Goal: Transaction & Acquisition: Subscribe to service/newsletter

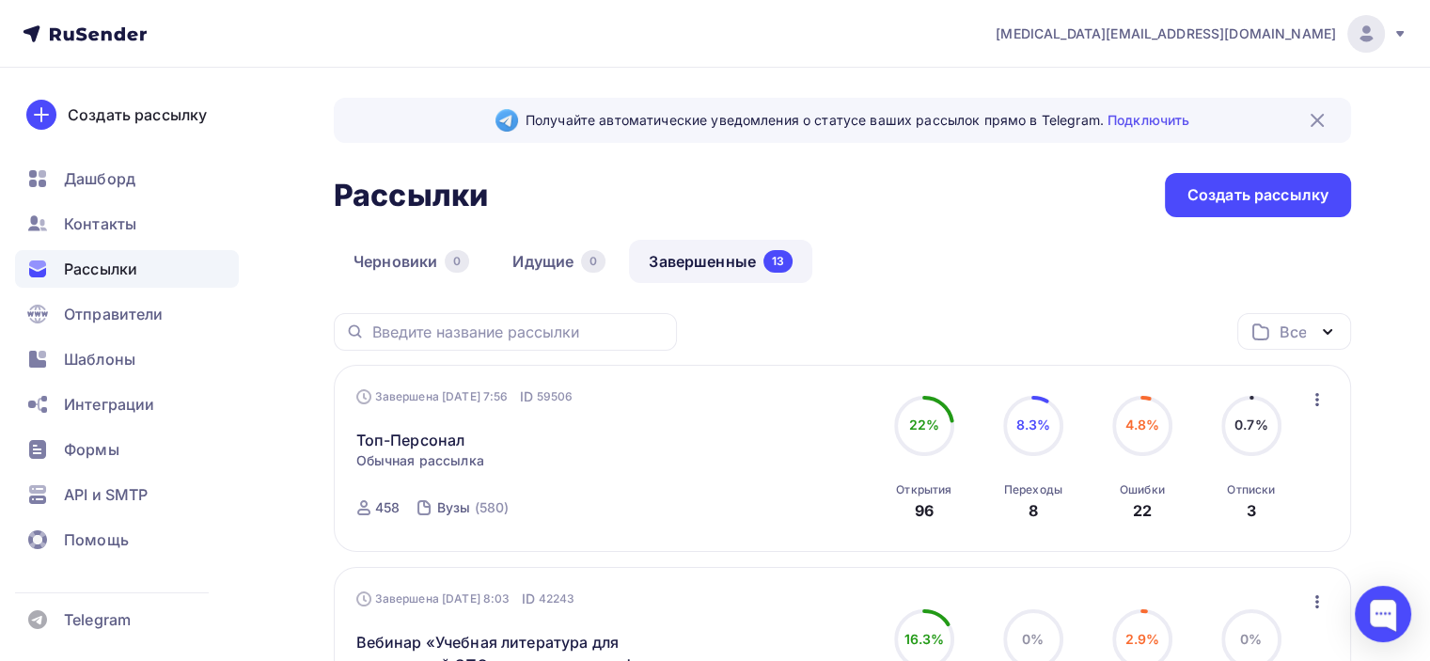
click at [84, 31] on icon at bounding box center [85, 34] width 124 height 23
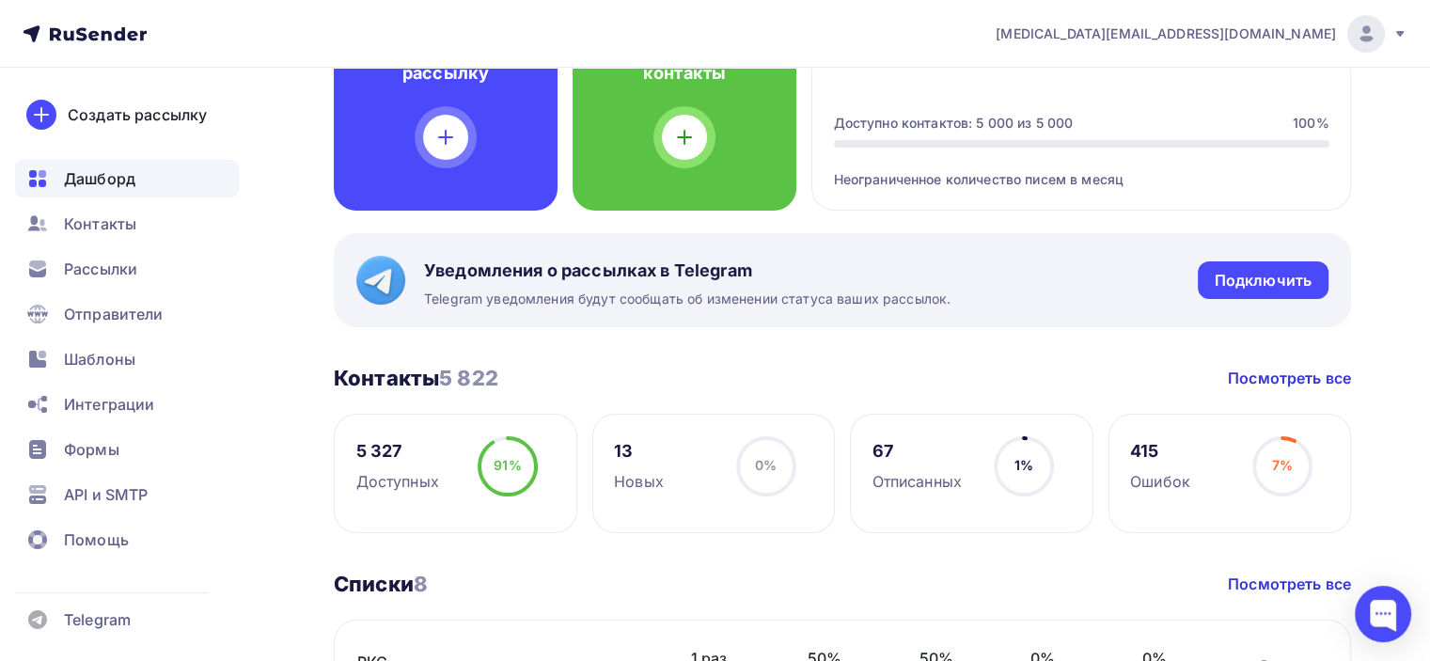
scroll to position [188, 0]
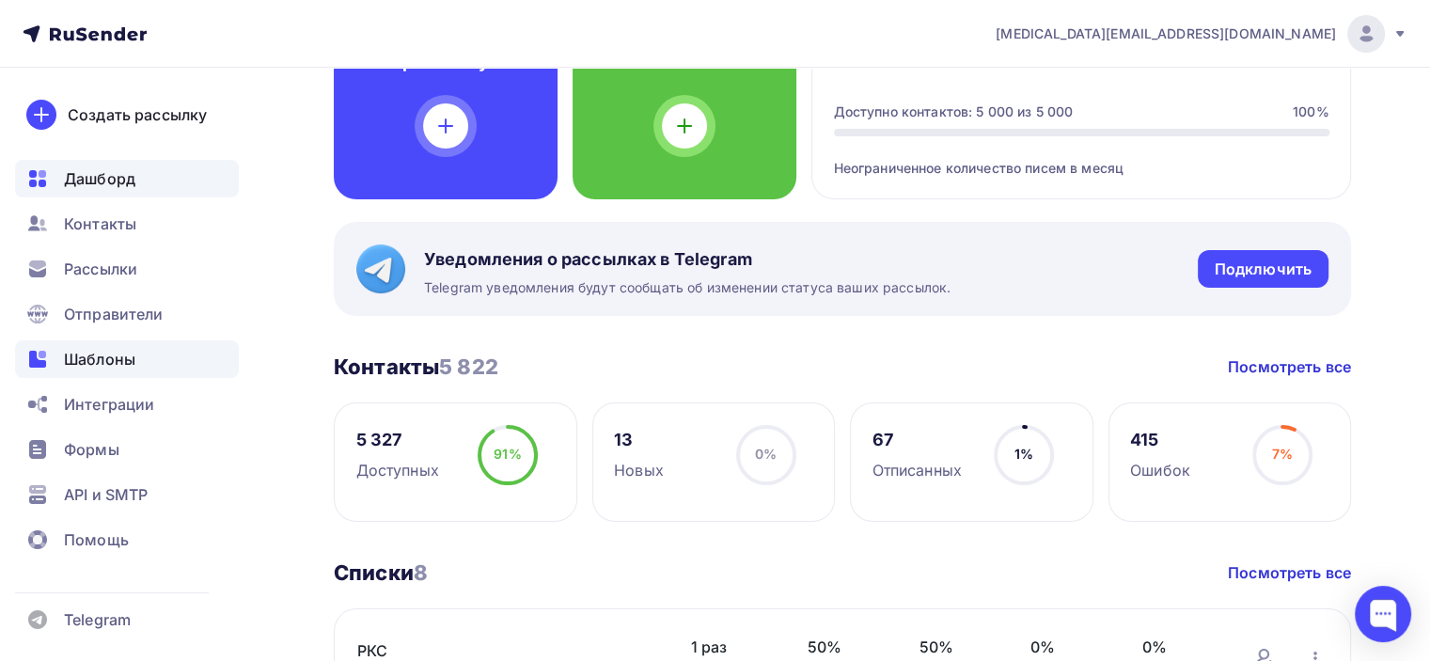
click at [90, 361] on span "Шаблоны" at bounding box center [99, 359] width 71 height 23
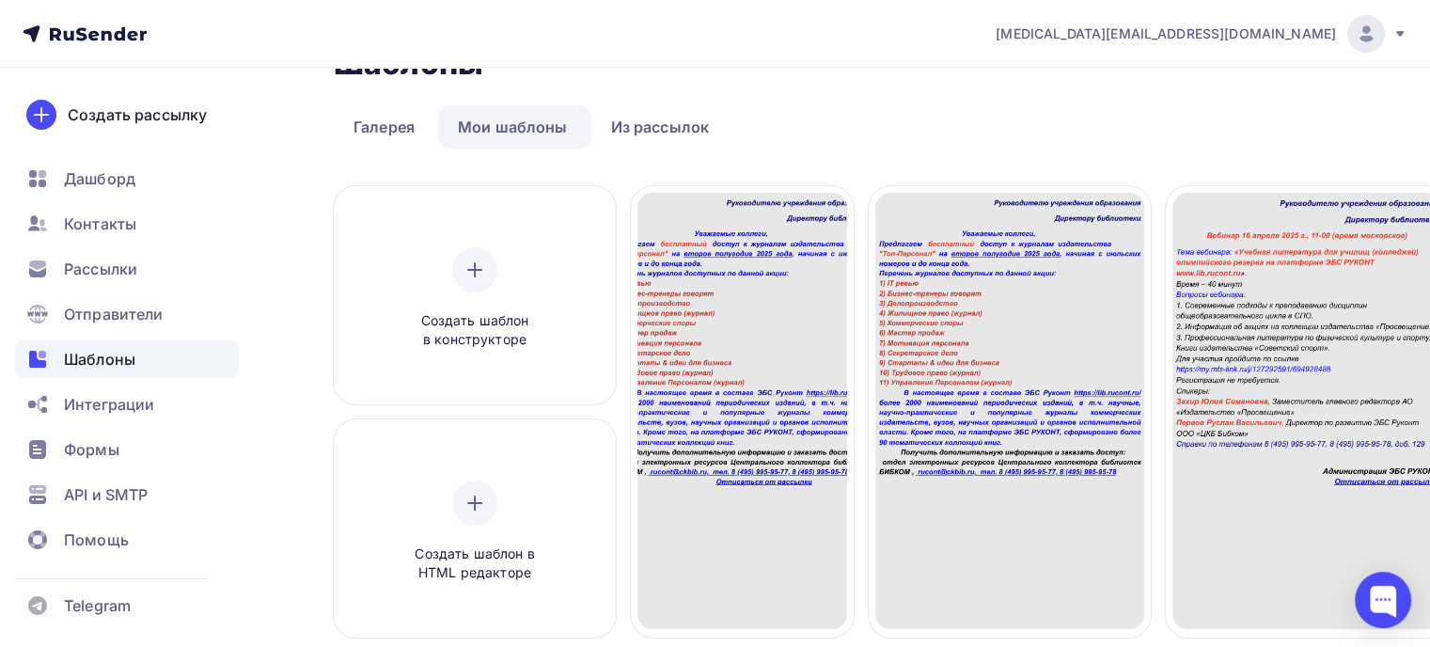
scroll to position [94, 0]
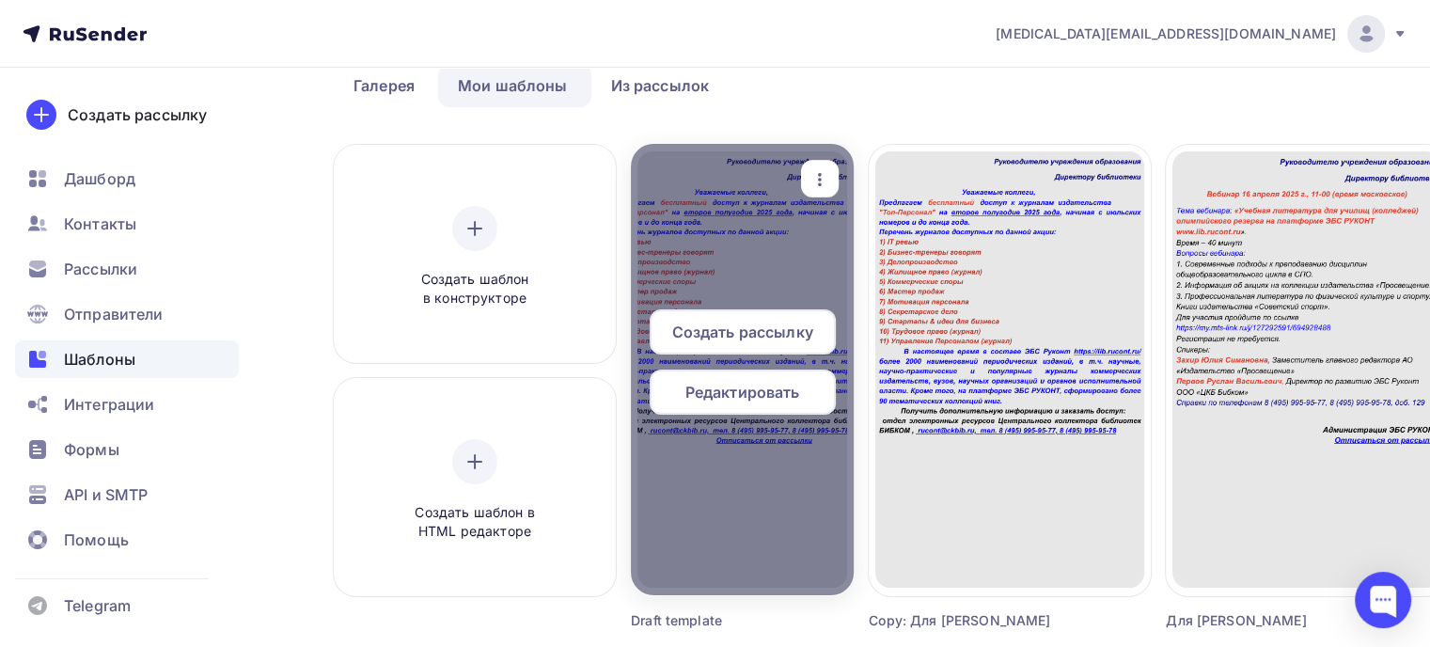
click at [821, 170] on icon "button" at bounding box center [820, 179] width 23 height 23
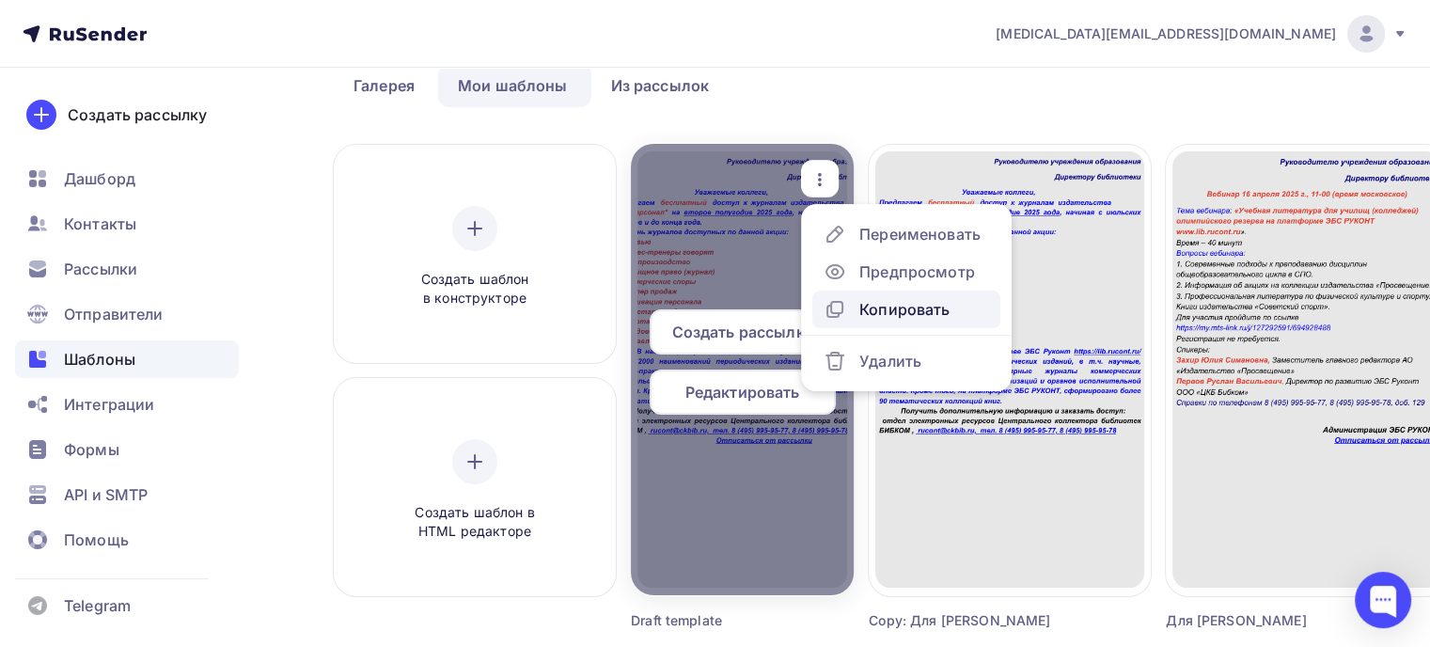
click at [886, 306] on div "Копировать" at bounding box center [904, 309] width 90 height 23
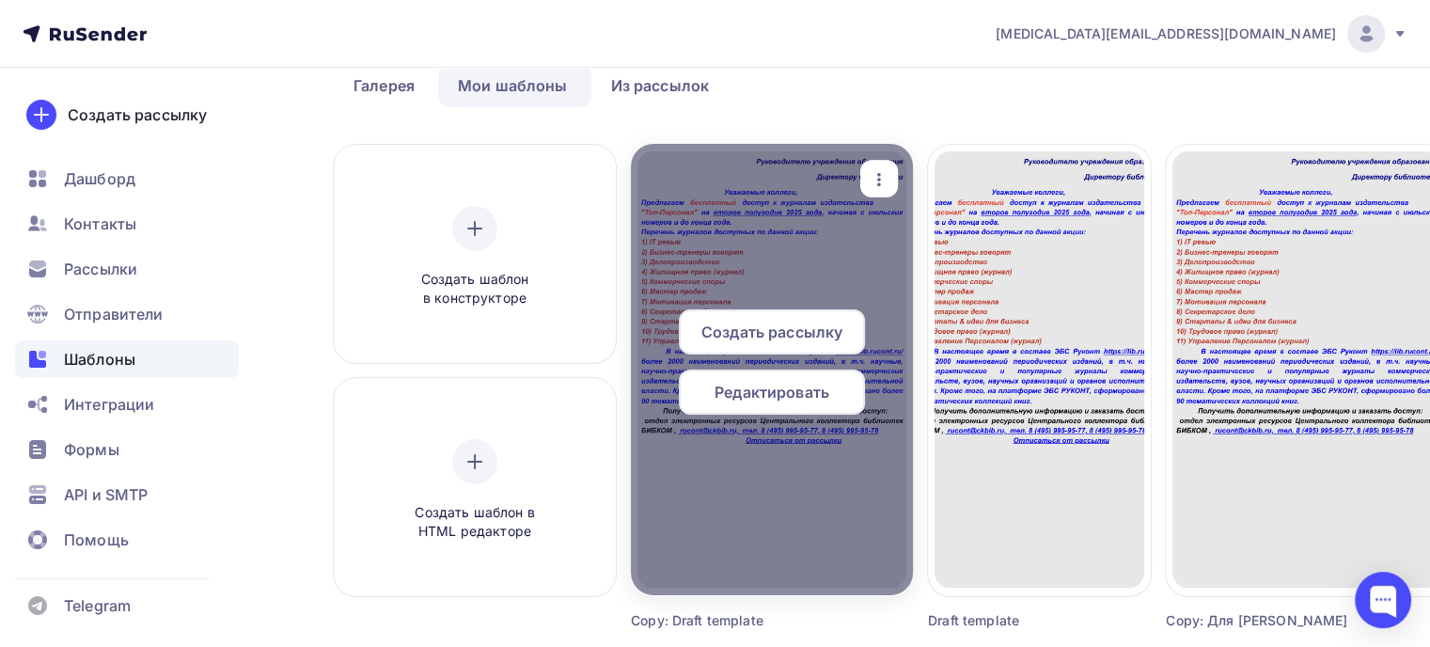
click at [796, 388] on span "Редактировать" at bounding box center [772, 392] width 115 height 23
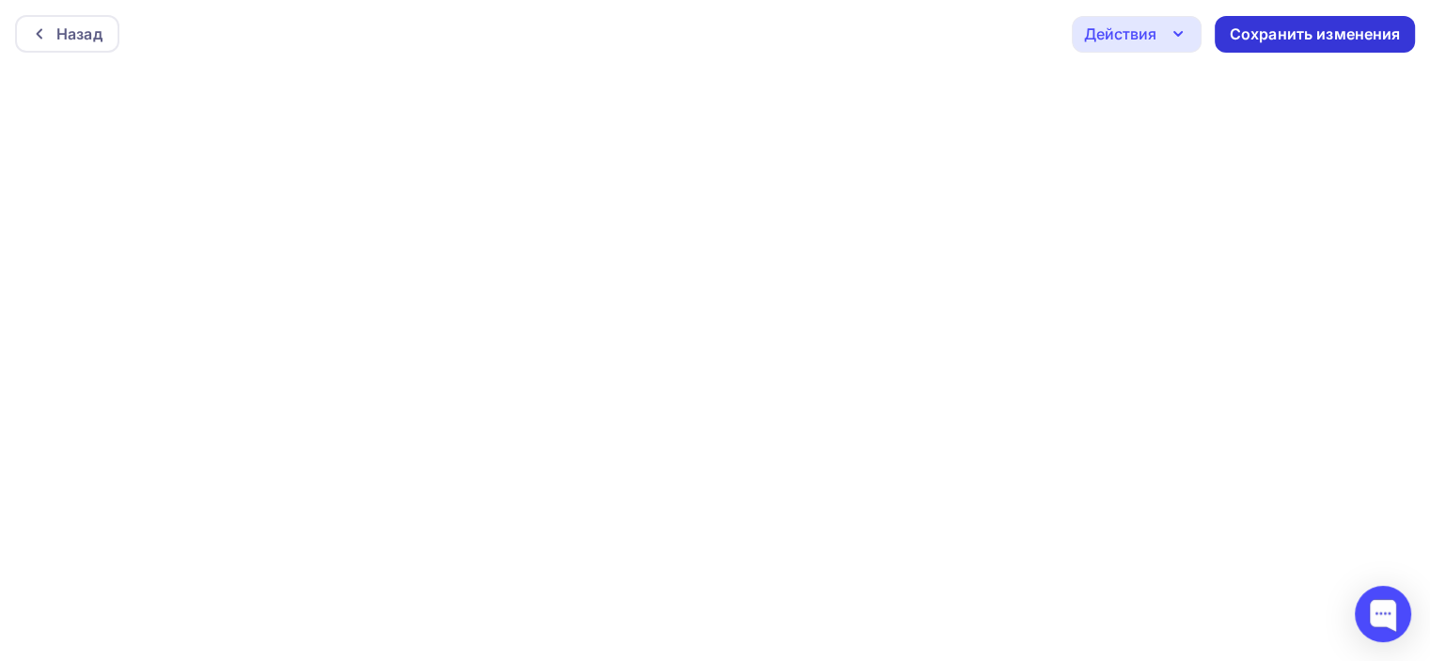
click at [1343, 27] on div "Сохранить изменения" at bounding box center [1315, 35] width 171 height 22
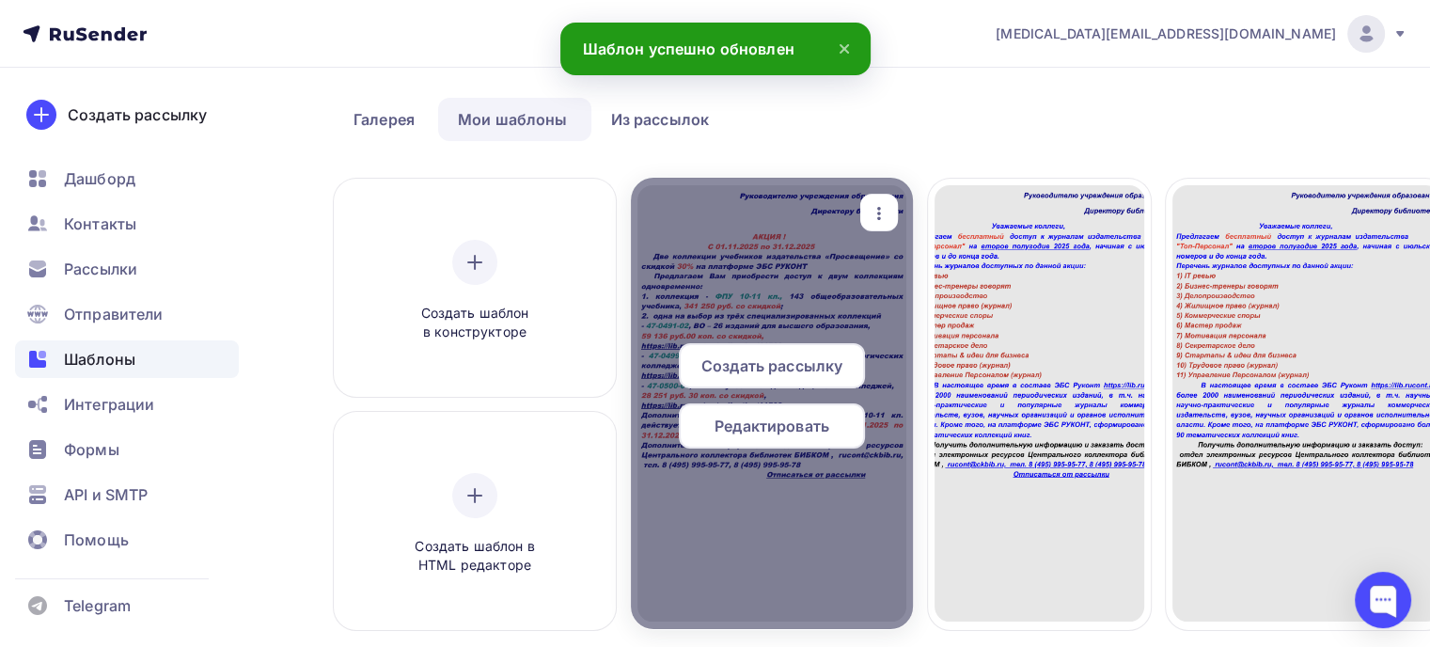
scroll to position [282, 0]
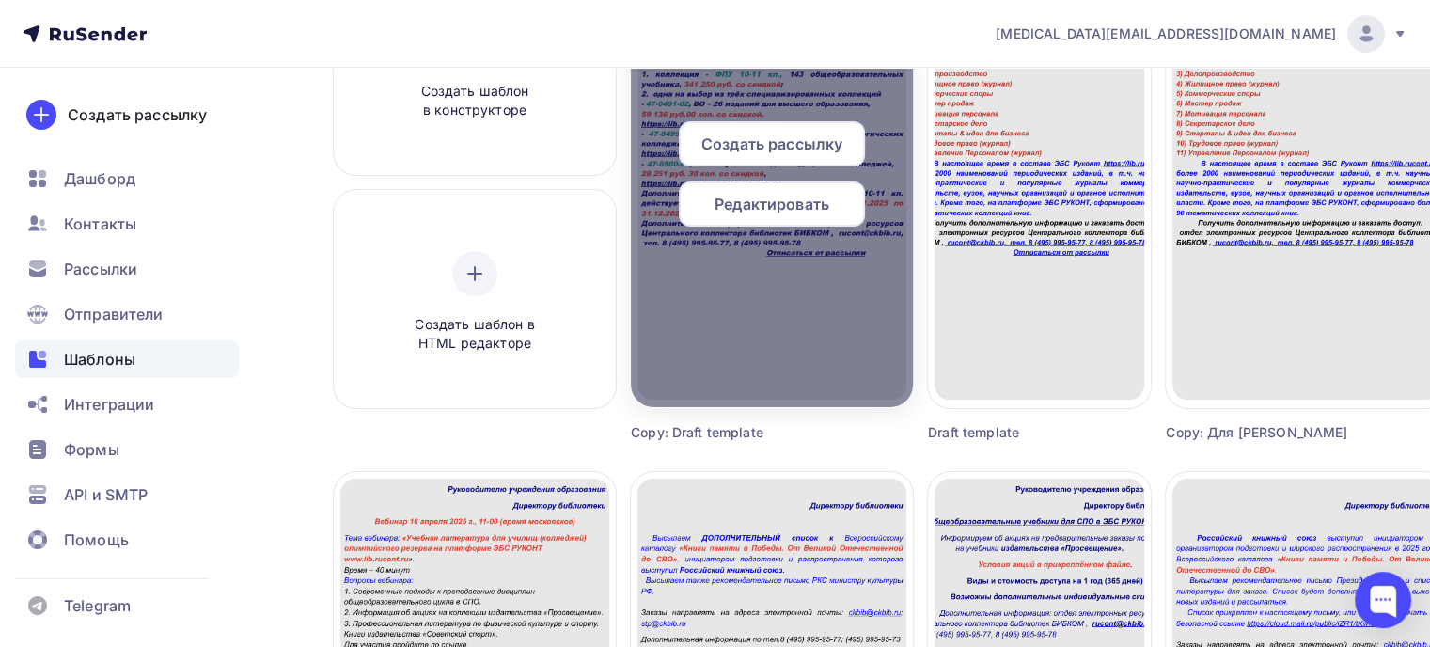
click at [821, 323] on div at bounding box center [772, 181] width 282 height 451
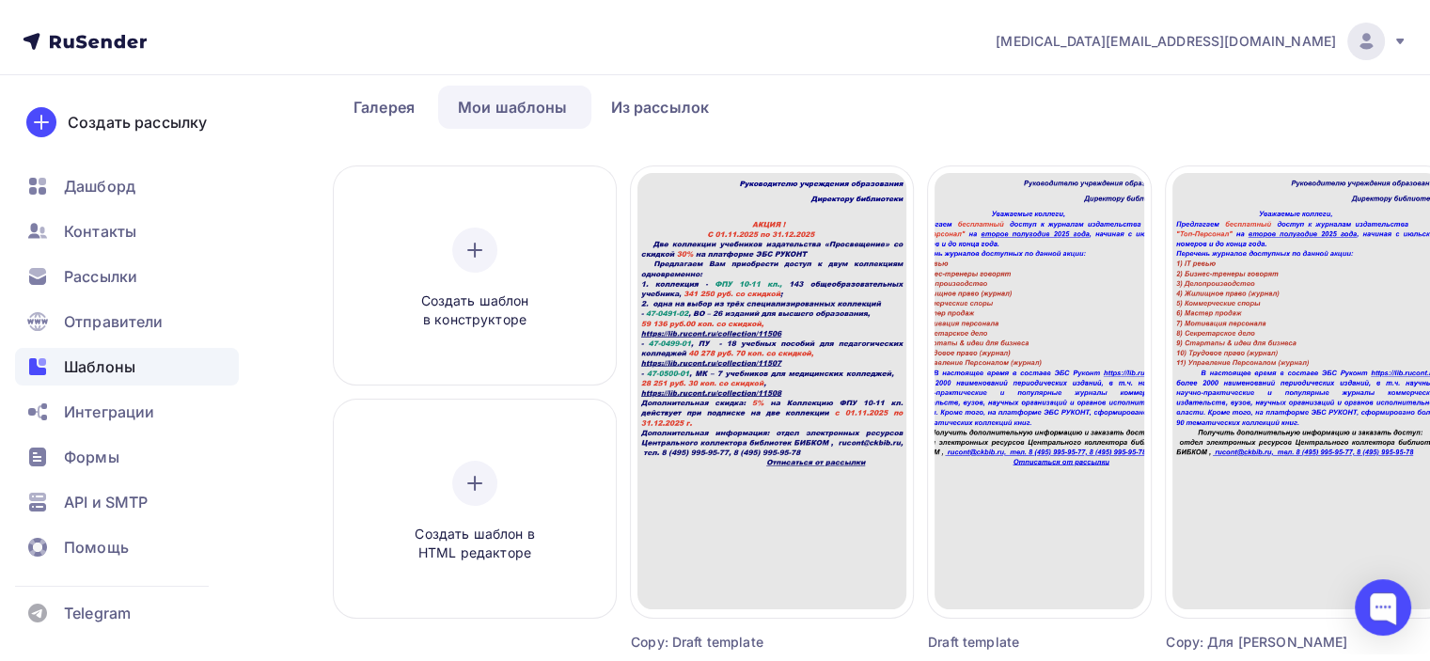
scroll to position [0, 0]
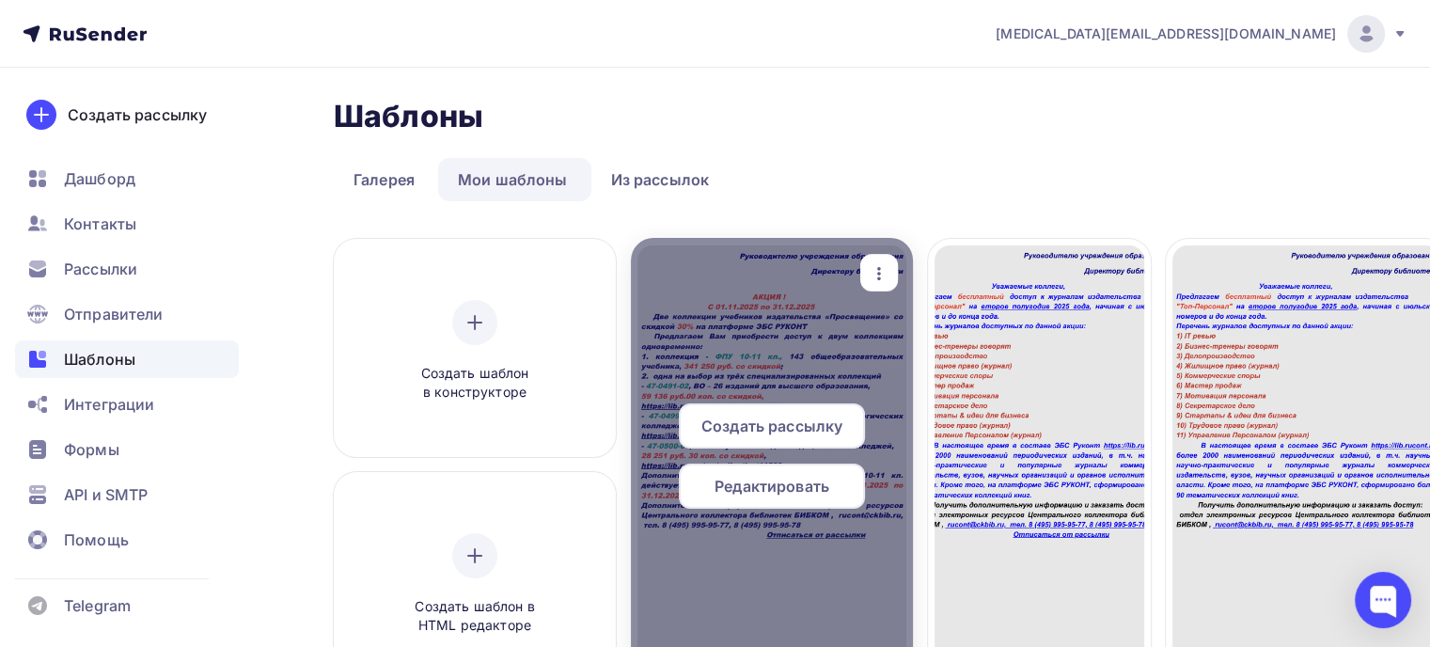
click at [793, 488] on span "Редактировать" at bounding box center [772, 486] width 115 height 23
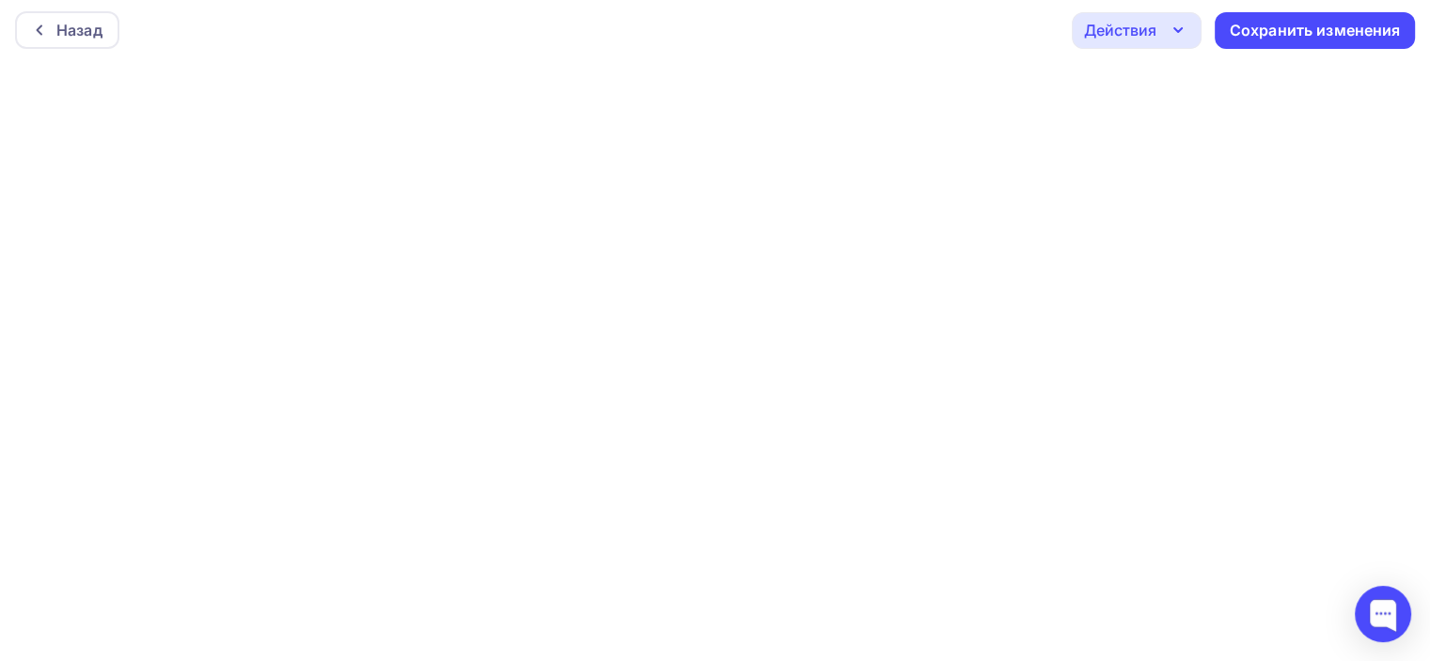
scroll to position [4, 0]
click at [1314, 27] on div "Сохранить изменения" at bounding box center [1315, 31] width 171 height 22
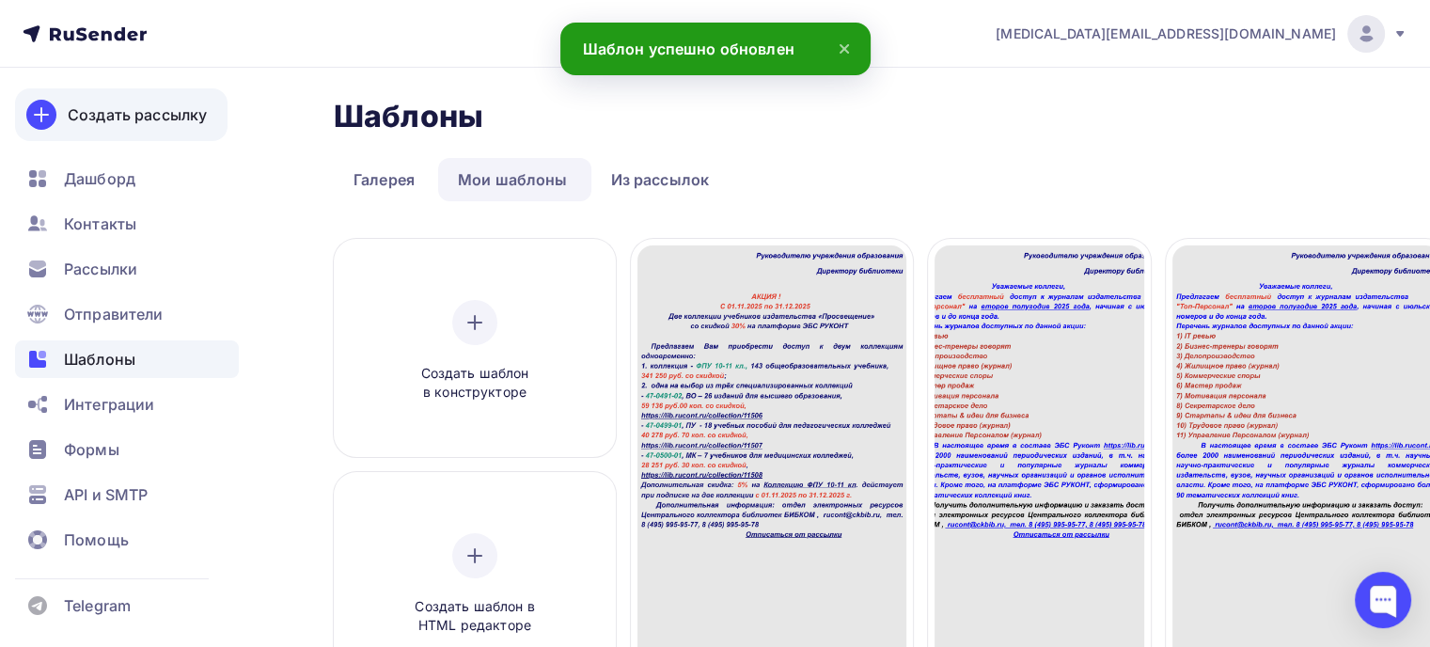
click at [162, 112] on div "Создать рассылку" at bounding box center [137, 114] width 139 height 23
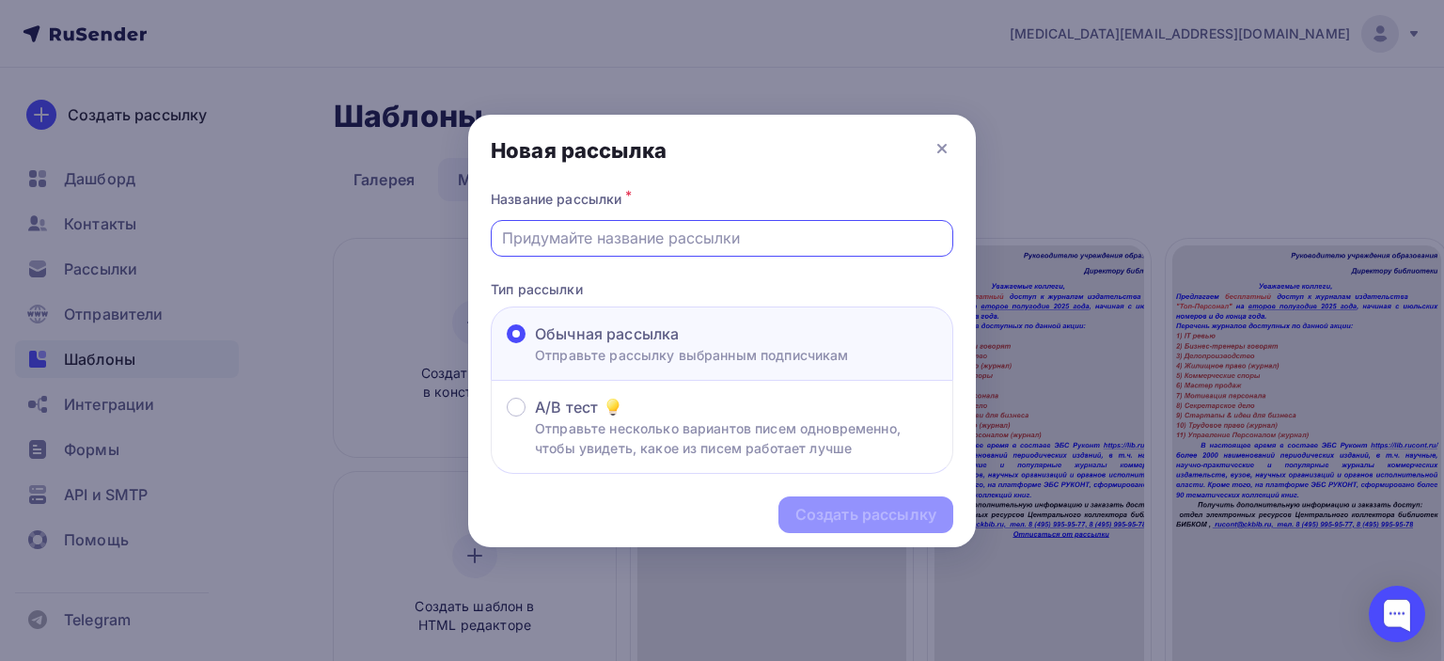
click at [550, 243] on input "text" at bounding box center [722, 238] width 441 height 23
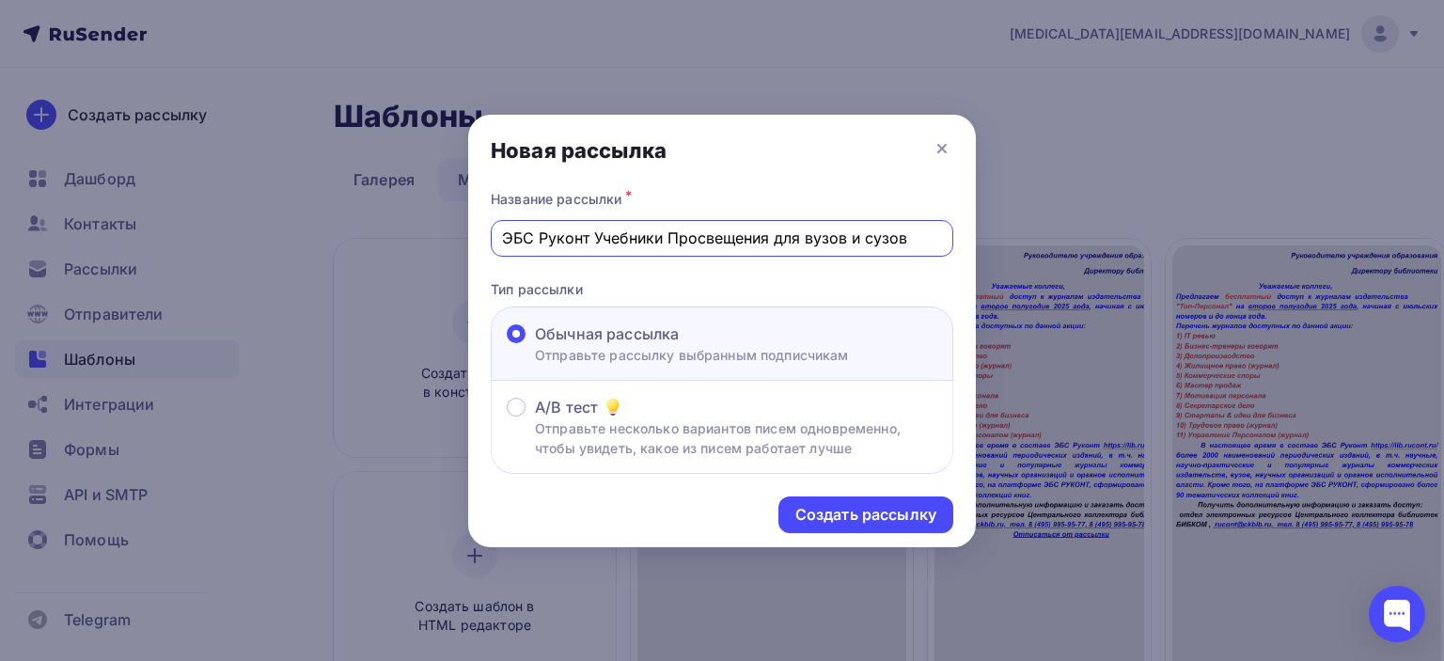
click at [504, 240] on input "ЭБС Руконт Учебники Просвещения для вузов и сузов" at bounding box center [722, 238] width 441 height 23
type input "Акция ЭБС Руконт Учебники Просвещения для вузов и сузов"
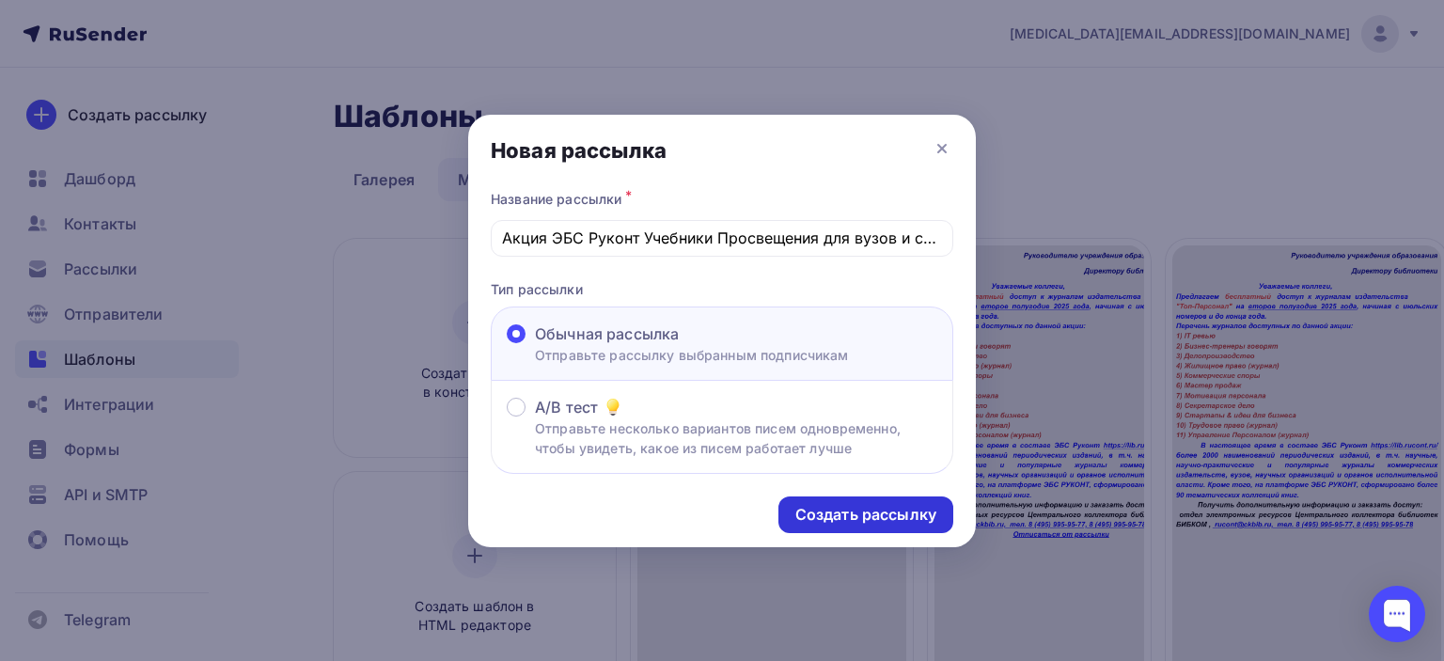
click at [858, 510] on div "Создать рассылку" at bounding box center [865, 515] width 141 height 22
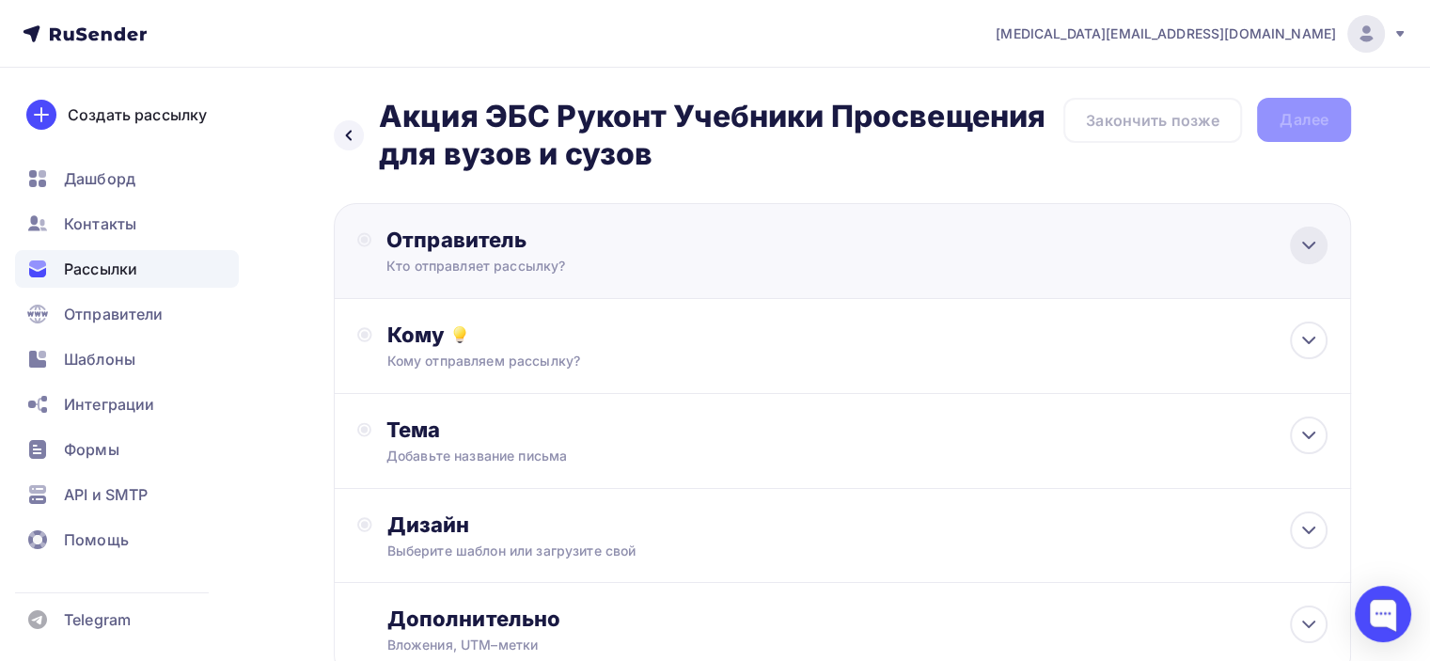
click at [1301, 237] on icon at bounding box center [1308, 245] width 23 height 23
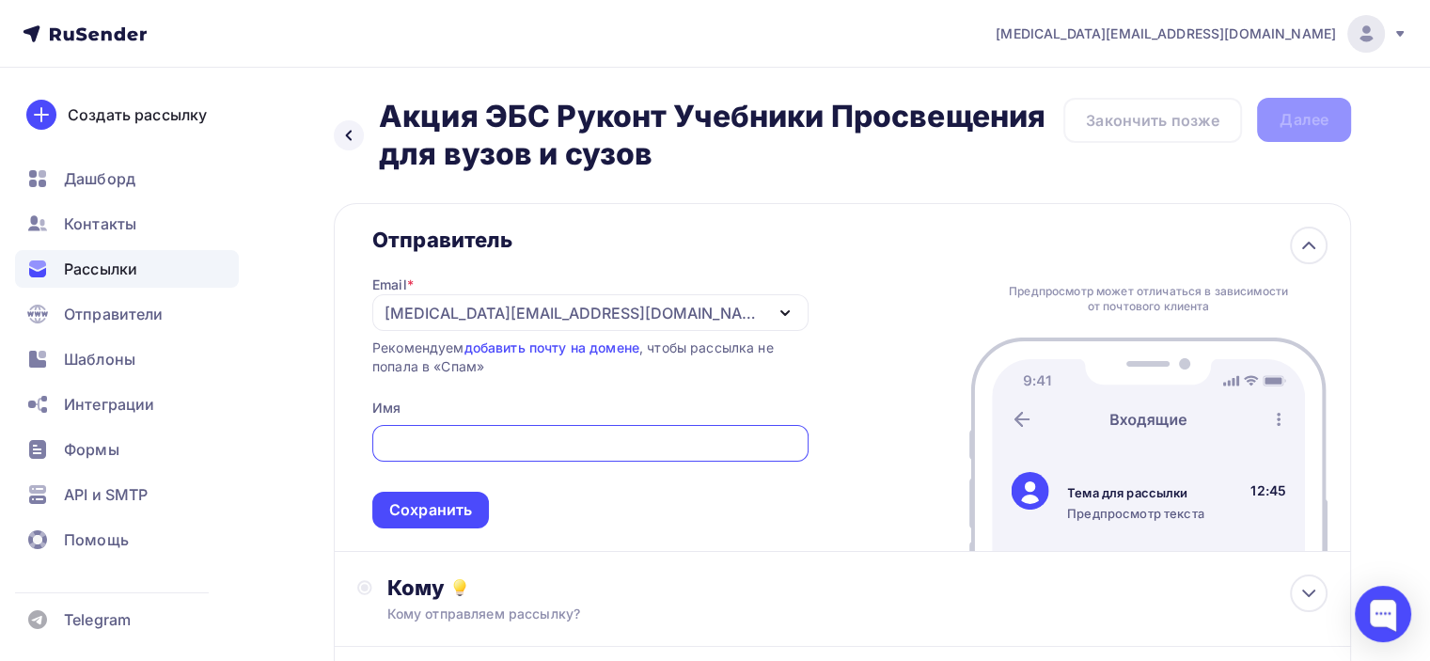
click at [781, 311] on icon "button" at bounding box center [785, 313] width 8 height 4
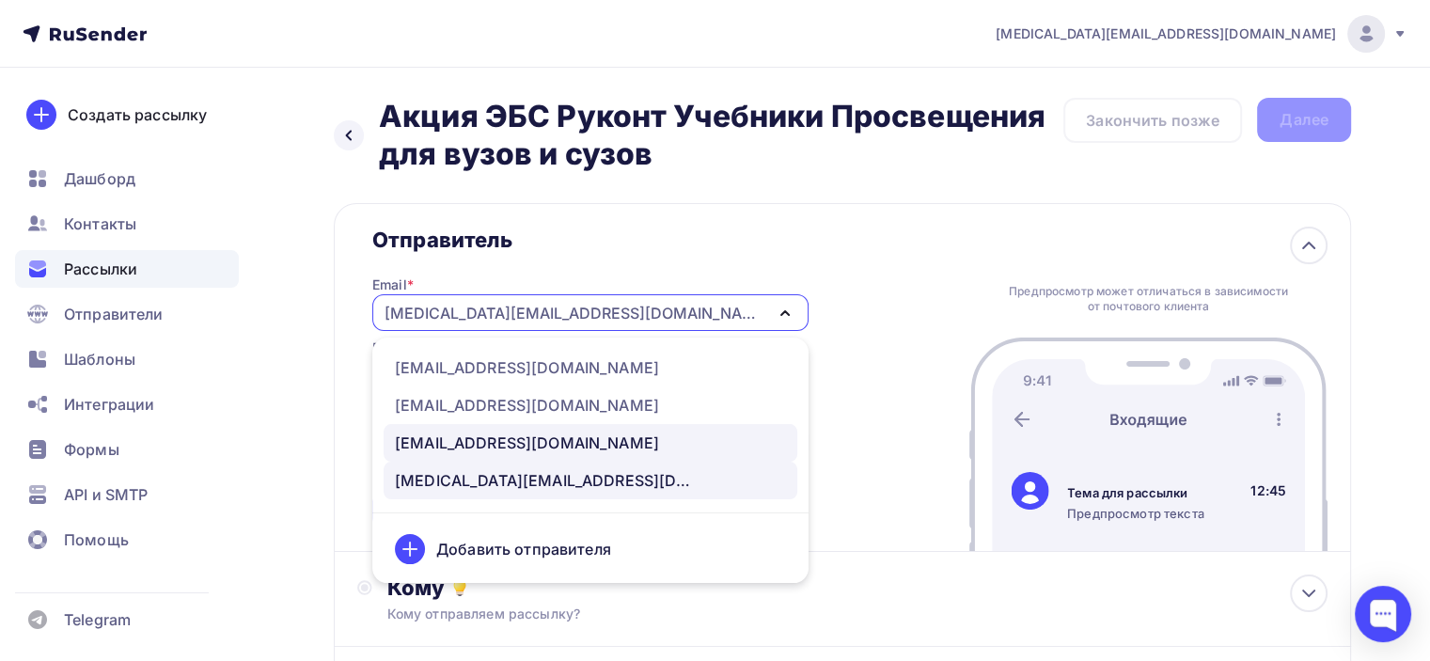
click at [501, 439] on div "[EMAIL_ADDRESS][DOMAIN_NAME]" at bounding box center [527, 443] width 264 height 23
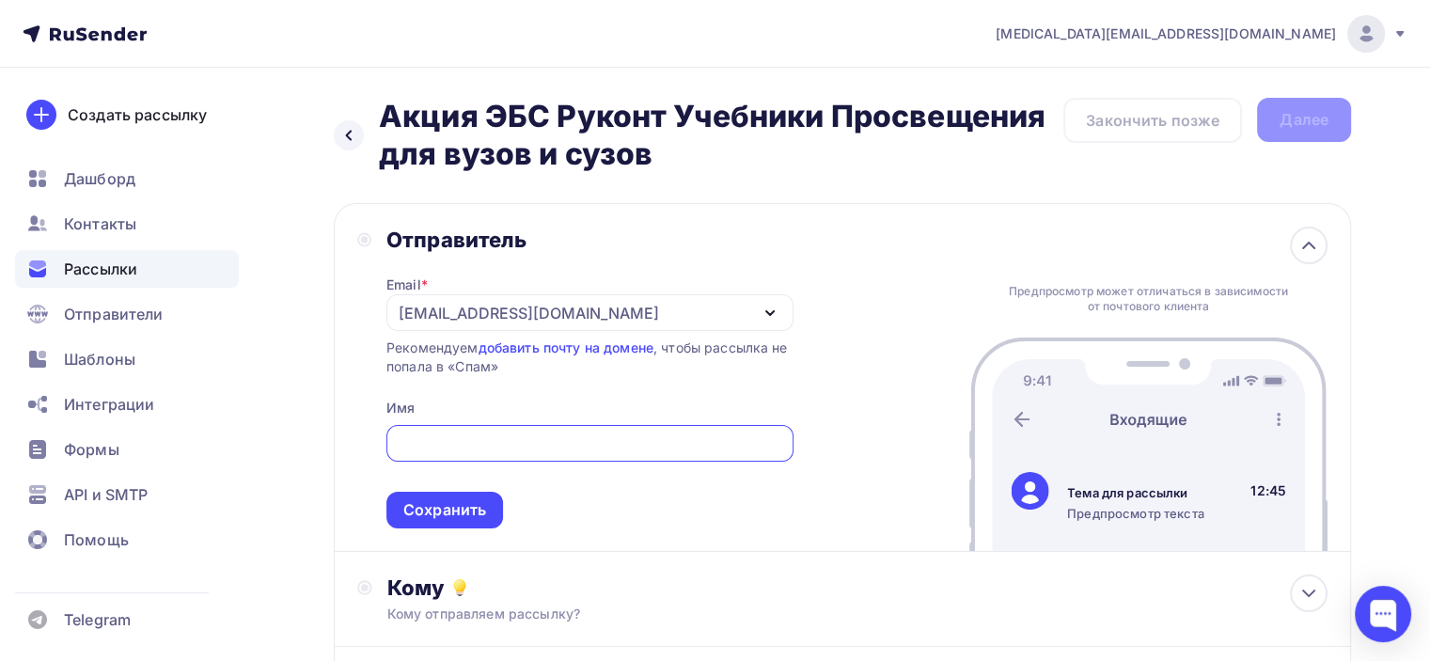
click at [517, 440] on input "text" at bounding box center [589, 443] width 385 height 23
type input "Б"
click at [397, 435] on input "Руконт" at bounding box center [589, 443] width 385 height 23
type input "[PERSON_NAME]"
click at [468, 508] on div "Сохранить" at bounding box center [444, 510] width 83 height 22
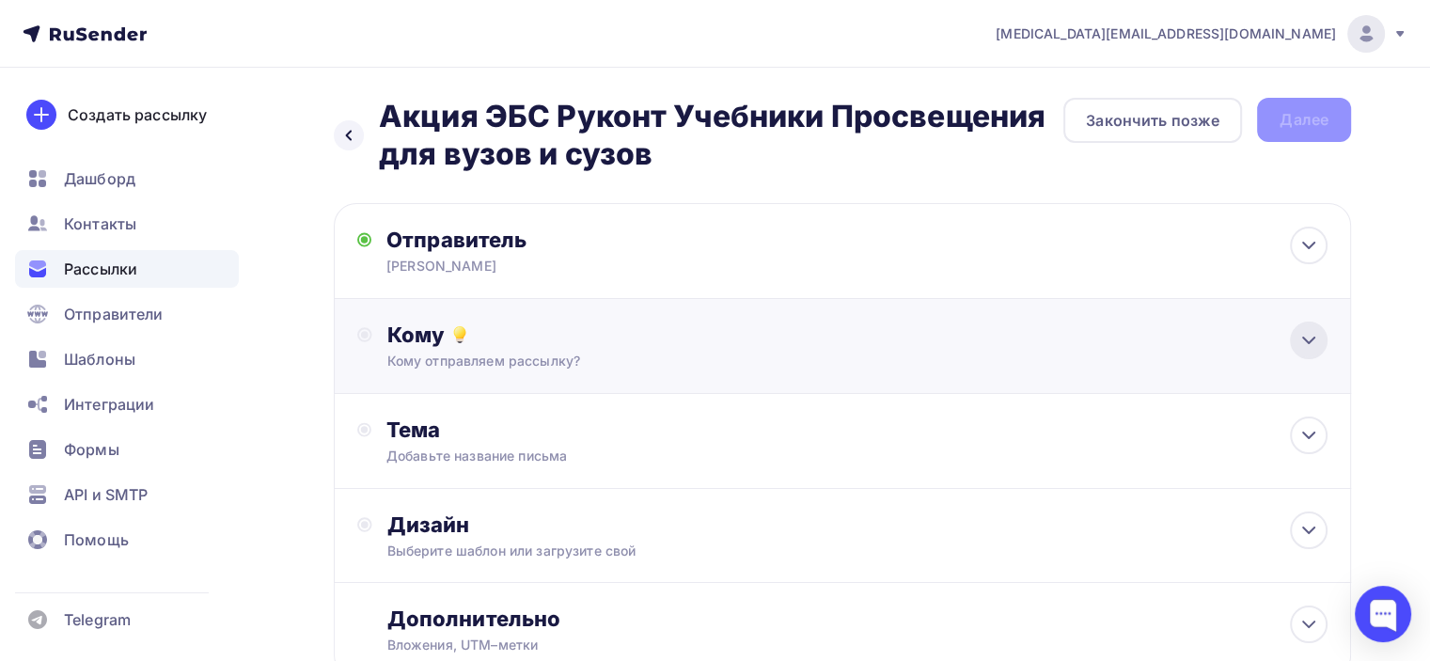
click at [1315, 335] on icon at bounding box center [1308, 340] width 23 height 23
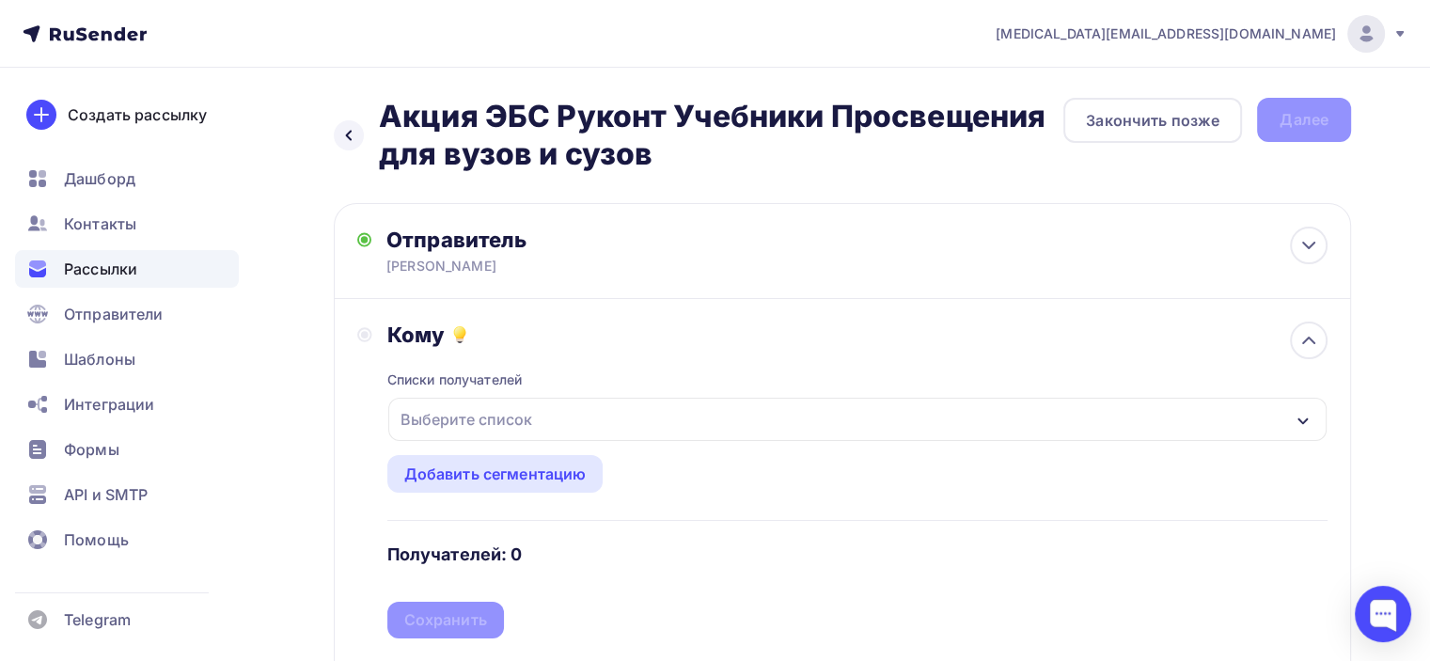
click at [1300, 416] on icon "button" at bounding box center [1303, 421] width 15 height 15
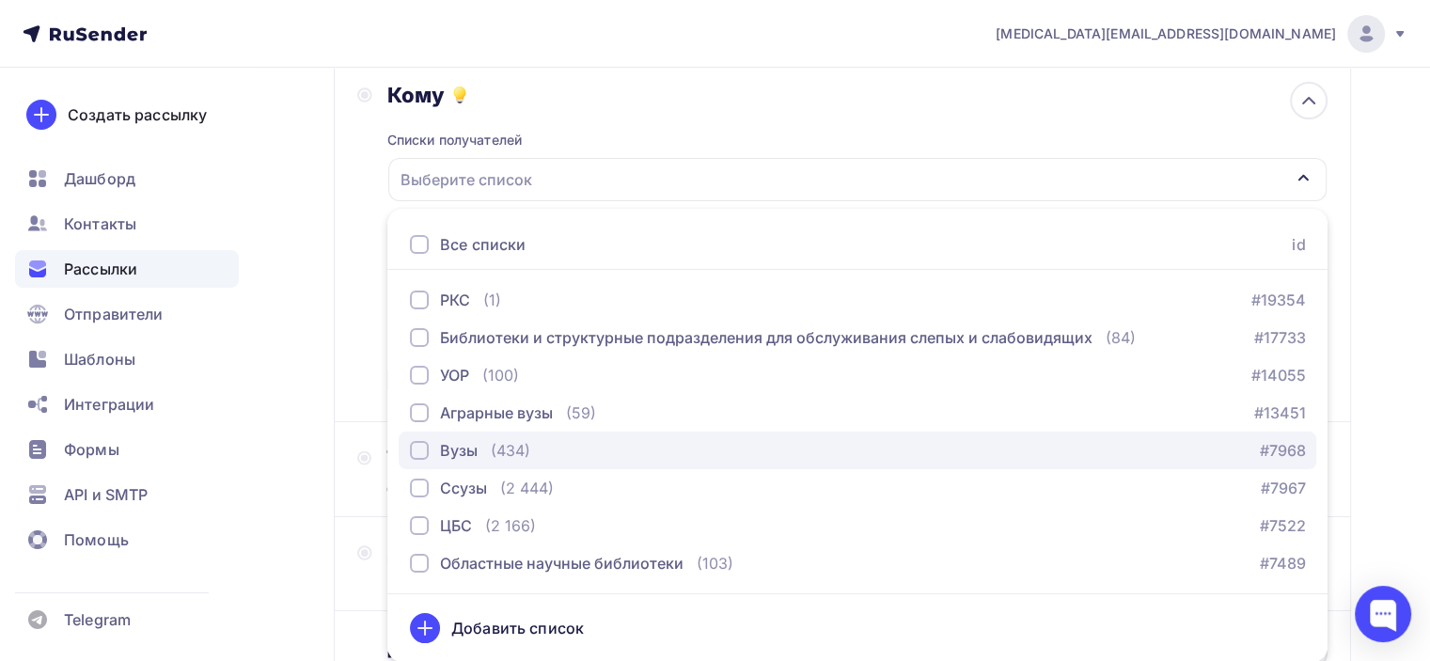
click at [424, 453] on div "button" at bounding box center [419, 450] width 19 height 19
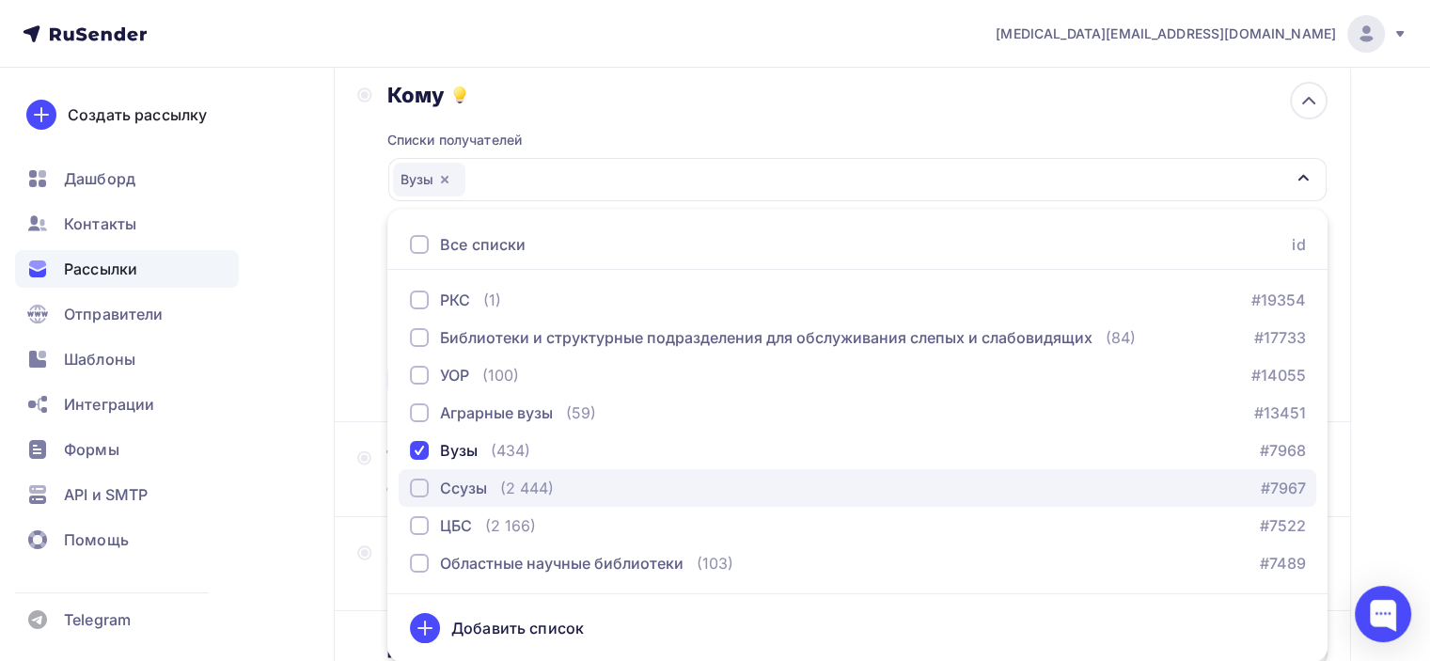
click at [418, 489] on div "button" at bounding box center [419, 488] width 19 height 19
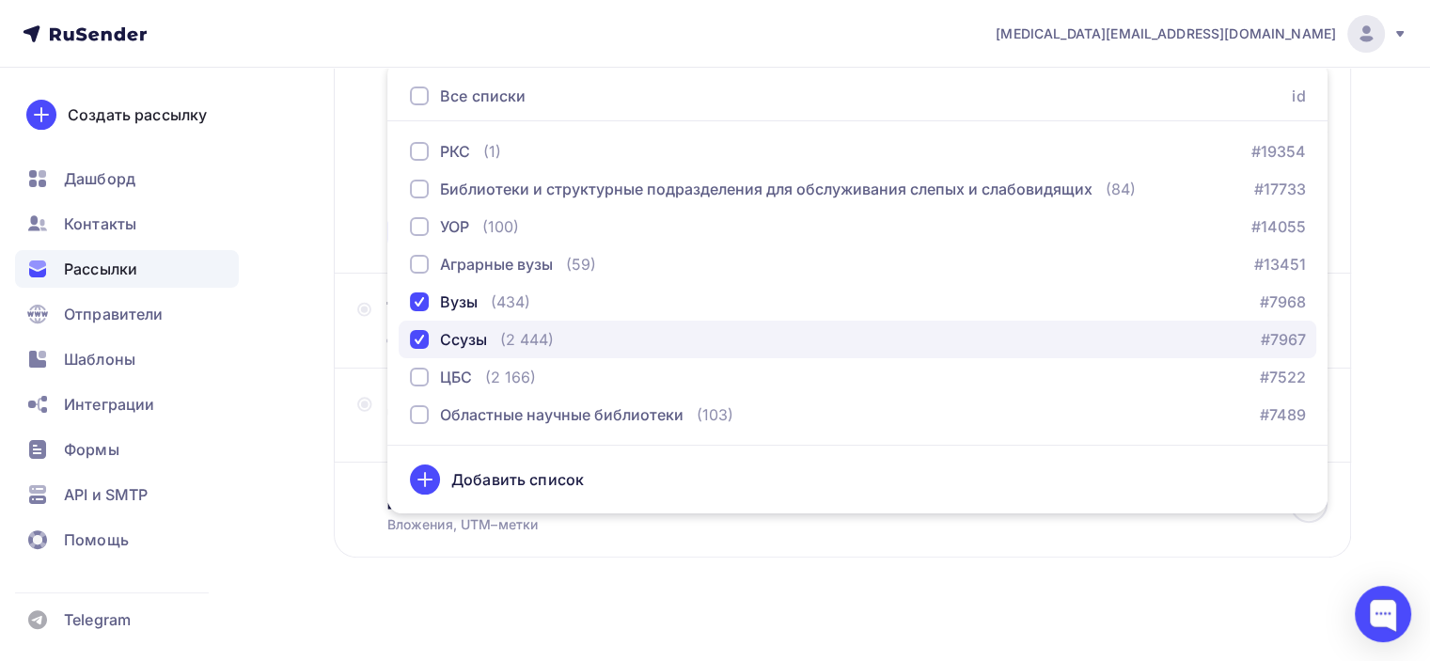
scroll to position [404, 0]
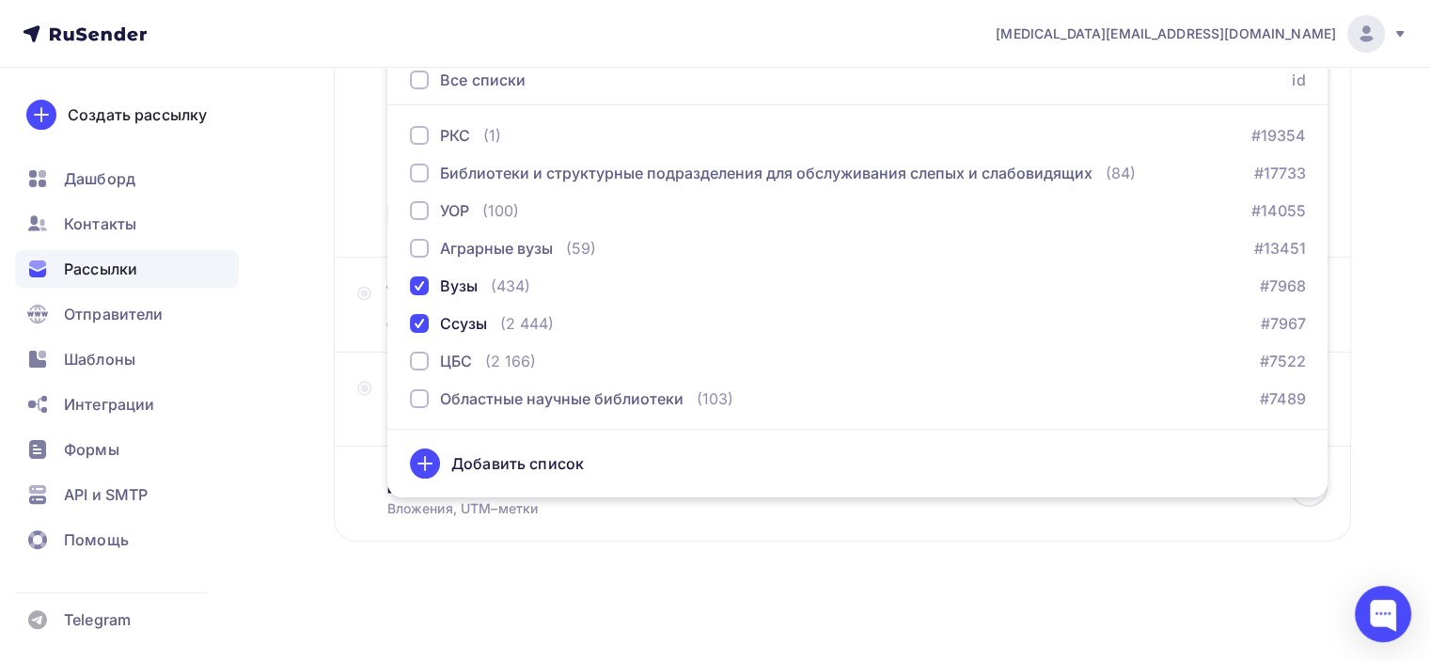
click at [312, 431] on div "Назад Акция ЭБС Руконт Учебники Просвещения для вузов и сузов Акция ЭБС Руконт …" at bounding box center [715, 162] width 1430 height 999
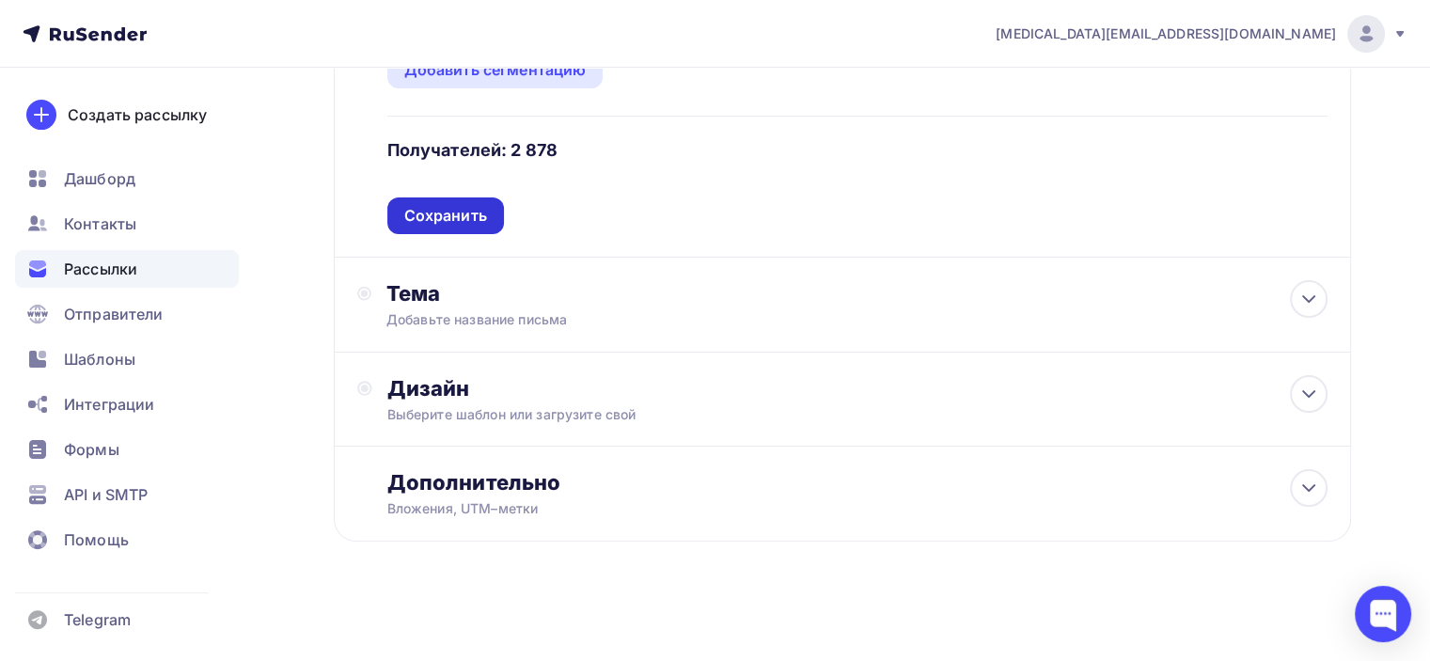
click at [466, 213] on div "Сохранить" at bounding box center [445, 216] width 83 height 22
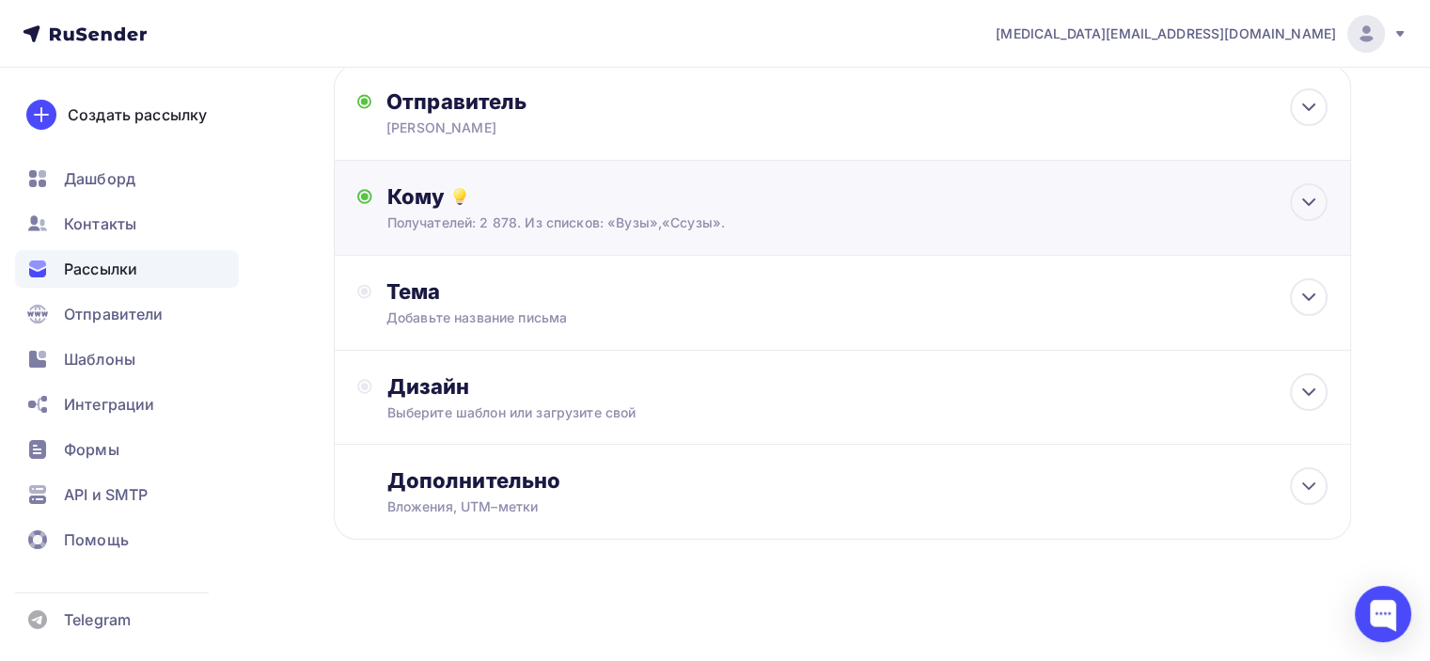
scroll to position [136, 0]
click at [369, 291] on icon at bounding box center [364, 293] width 14 height 15
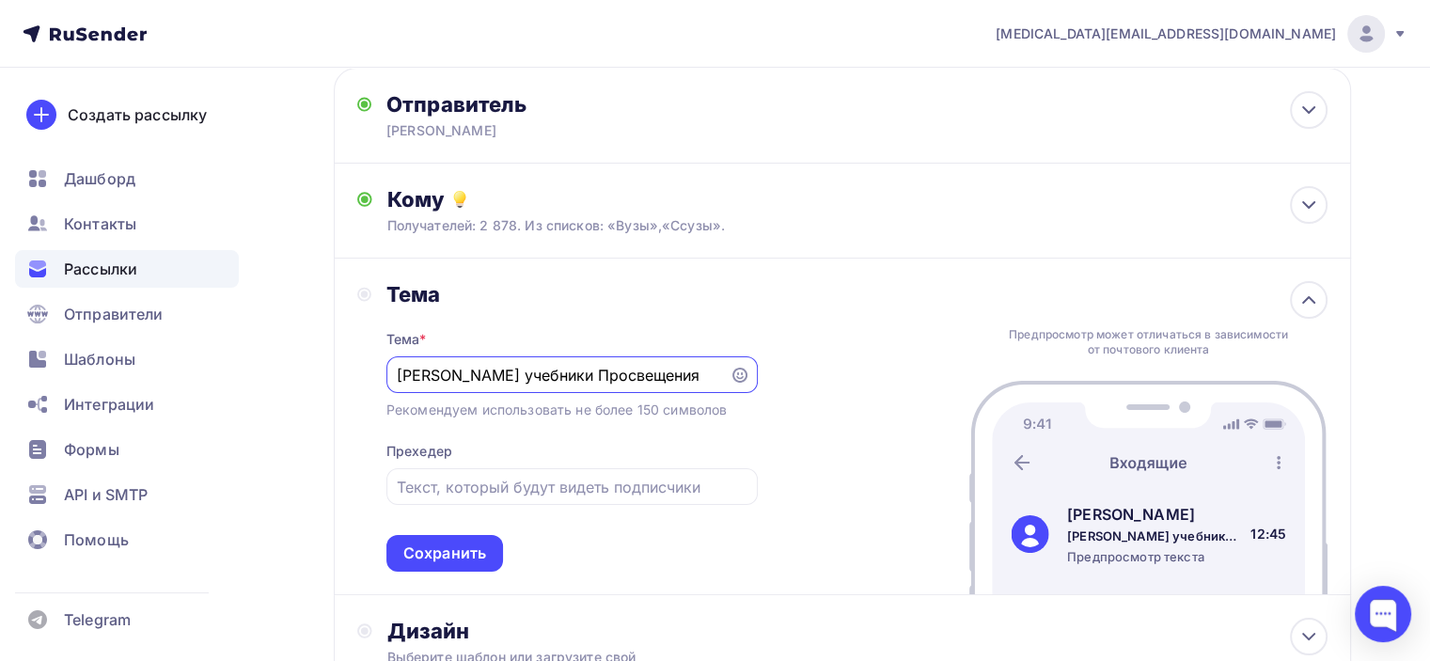
scroll to position [0, 1]
type input "[PERSON_NAME] учебники Просвещения"
click at [517, 488] on input "text" at bounding box center [572, 487] width 350 height 23
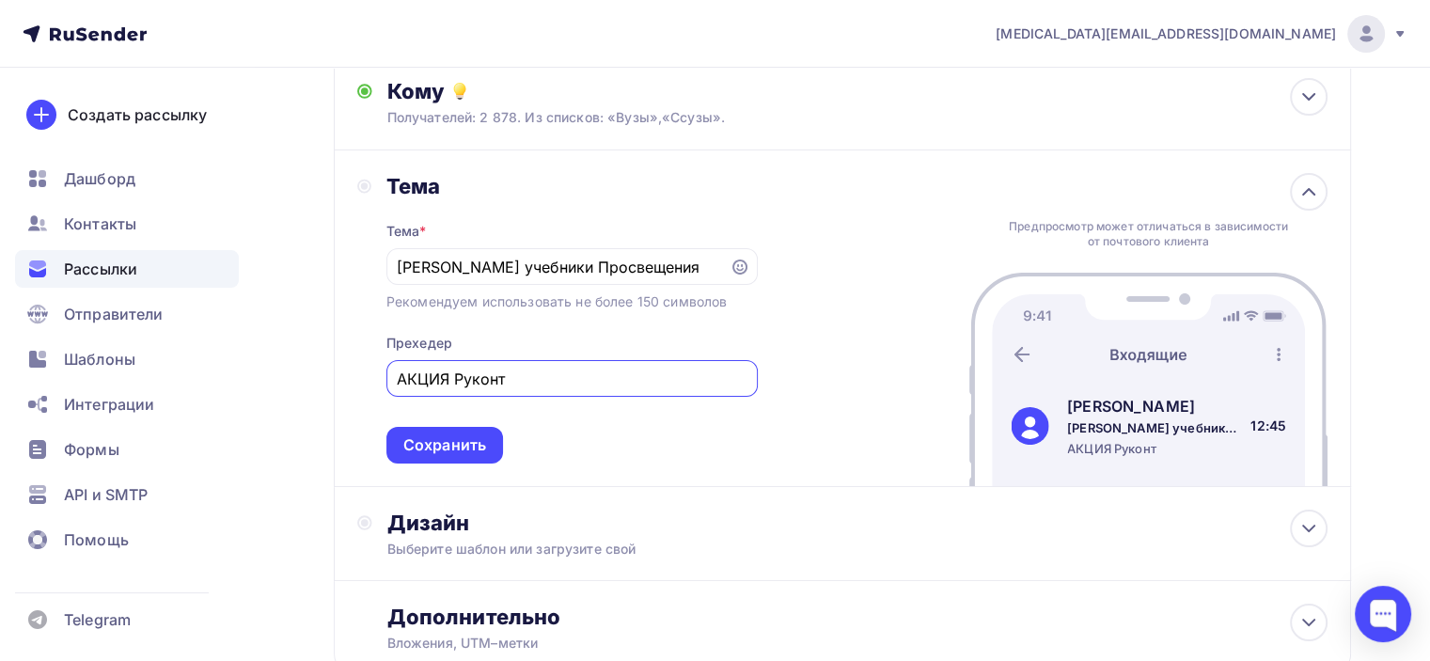
scroll to position [323, 0]
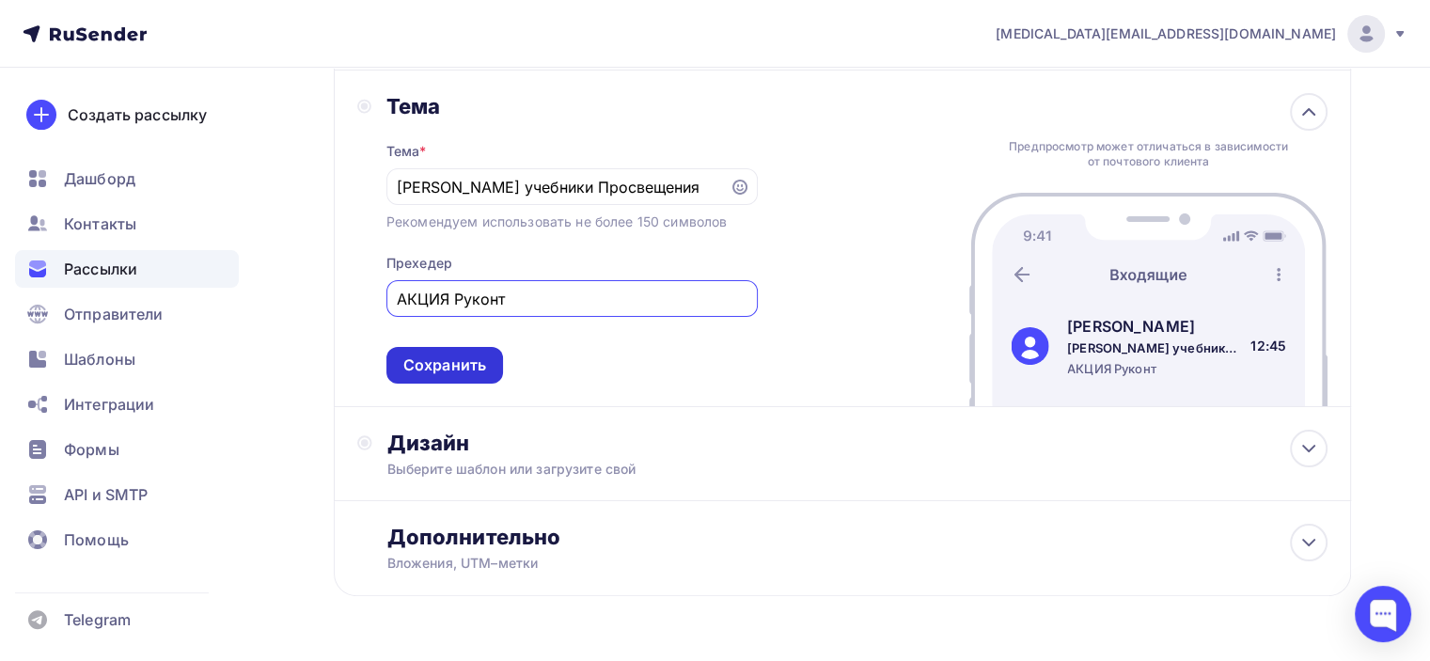
type input "АКЦИЯ Руконт"
click at [472, 359] on div "Сохранить" at bounding box center [444, 365] width 83 height 22
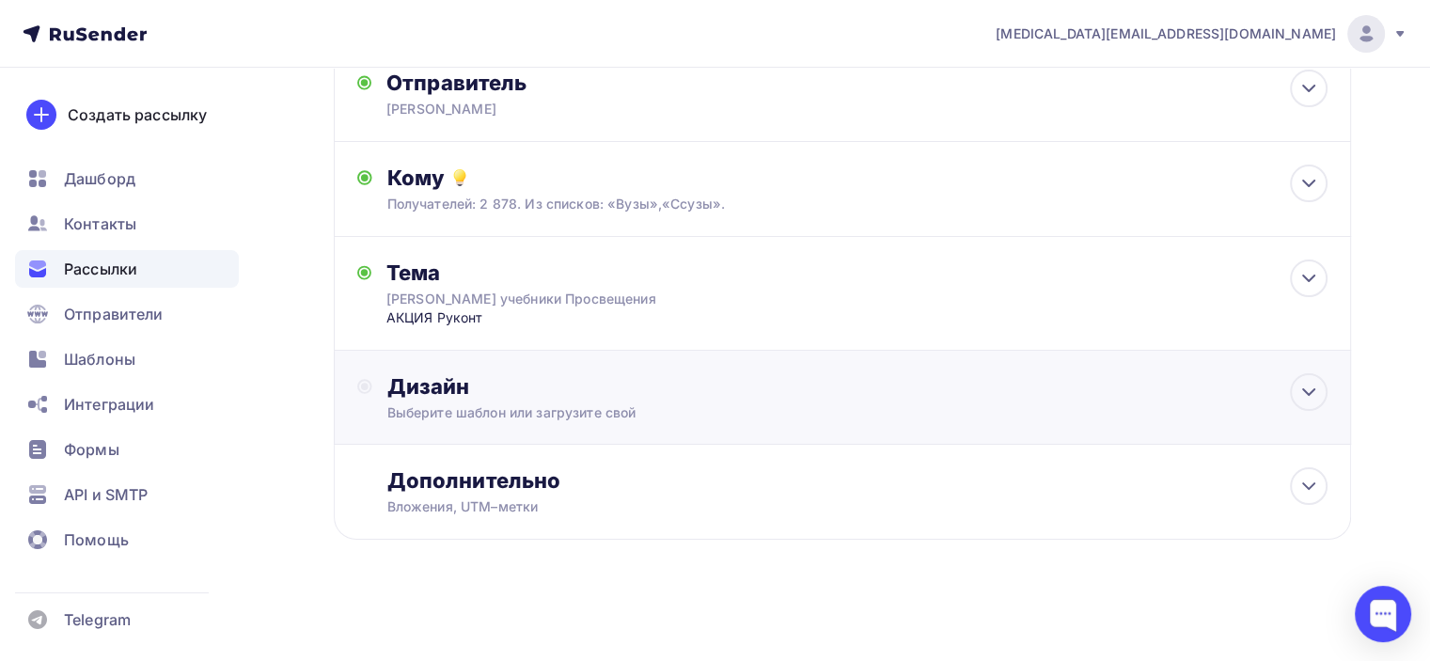
scroll to position [156, 0]
click at [424, 383] on div "Дизайн" at bounding box center [857, 387] width 940 height 26
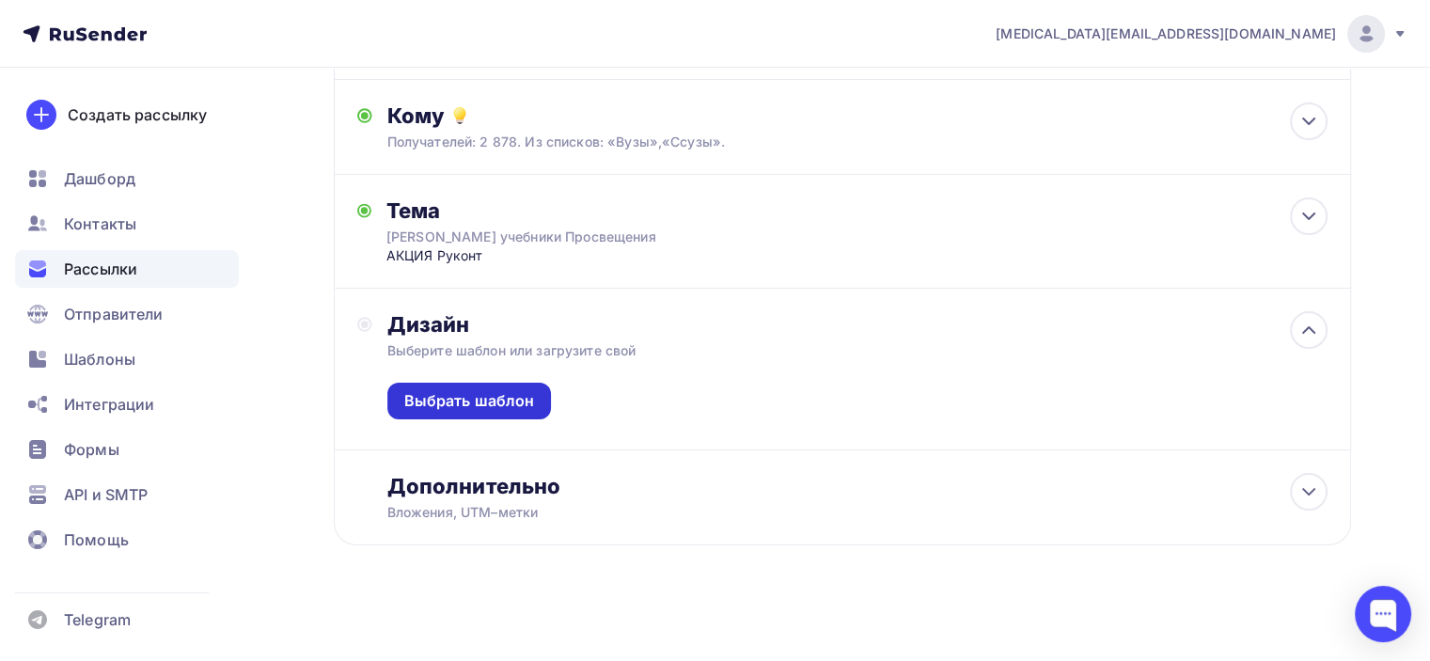
scroll to position [223, 0]
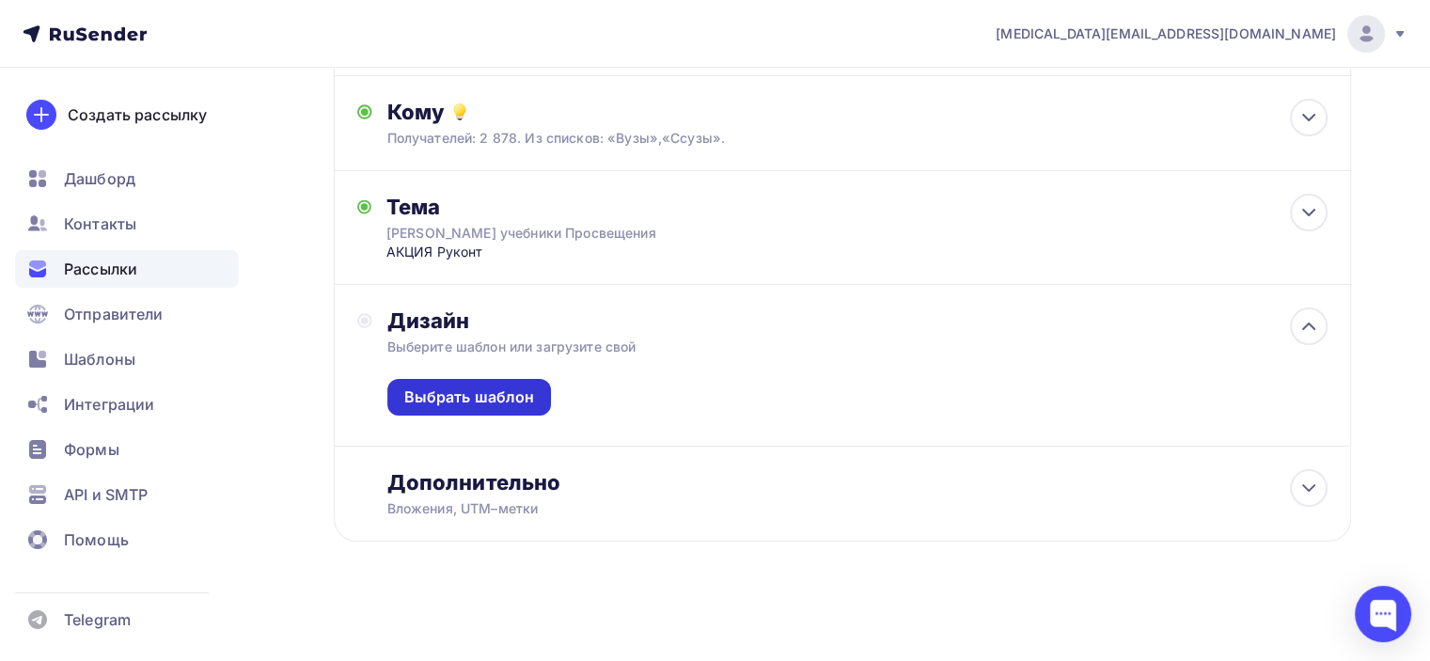
click at [447, 392] on div "Выбрать шаблон" at bounding box center [469, 397] width 131 height 22
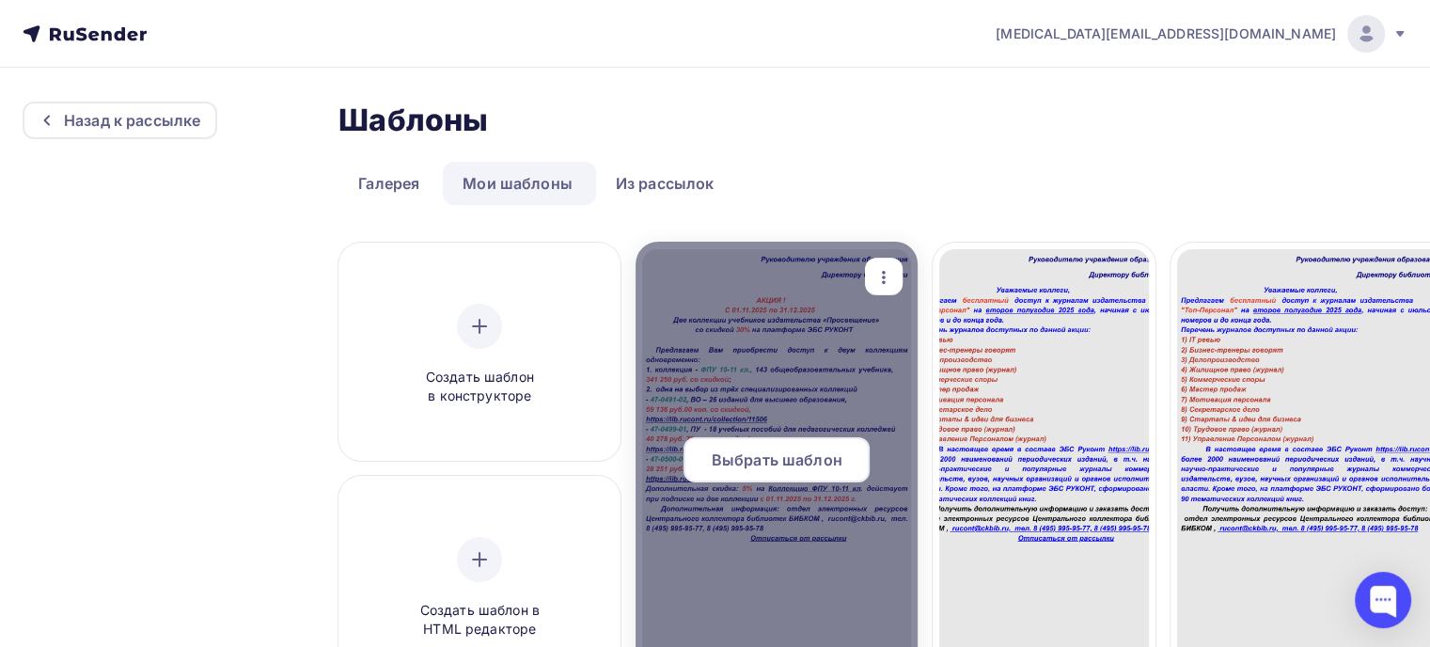
click at [771, 458] on span "Выбрать шаблон" at bounding box center [777, 459] width 131 height 23
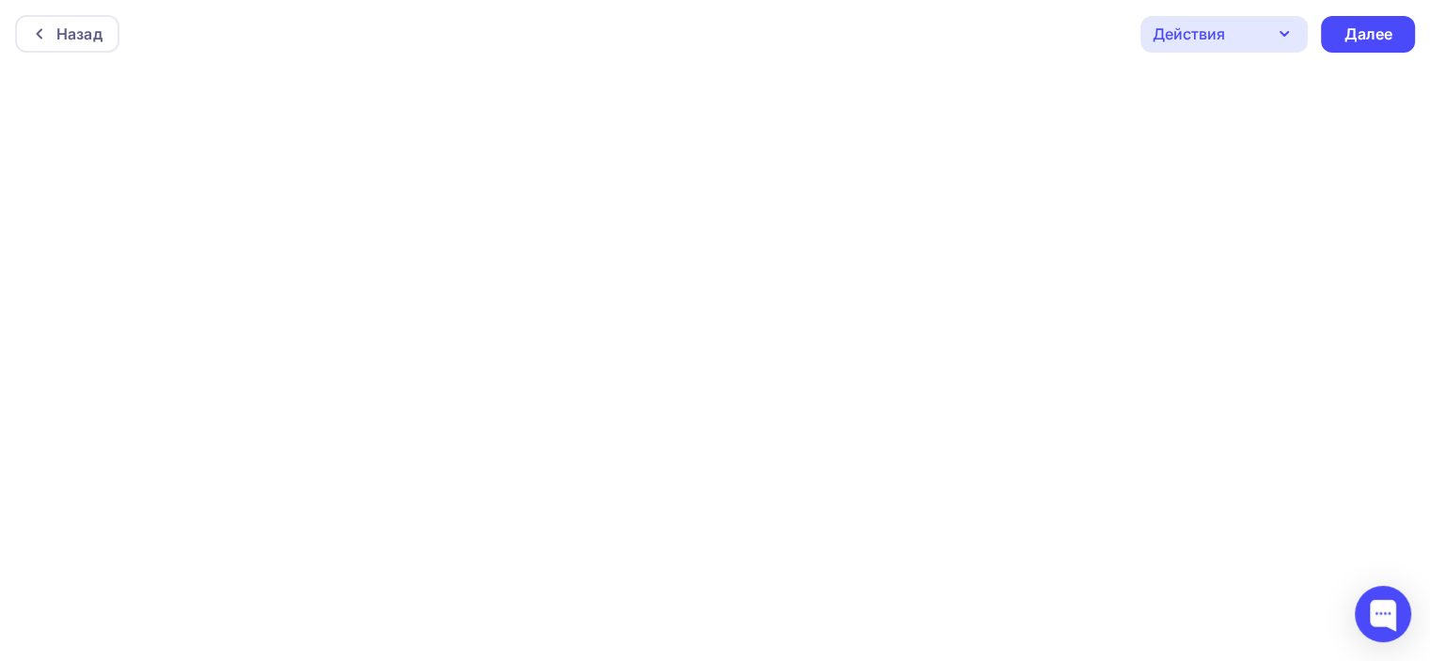
click at [1282, 29] on icon "button" at bounding box center [1284, 34] width 23 height 23
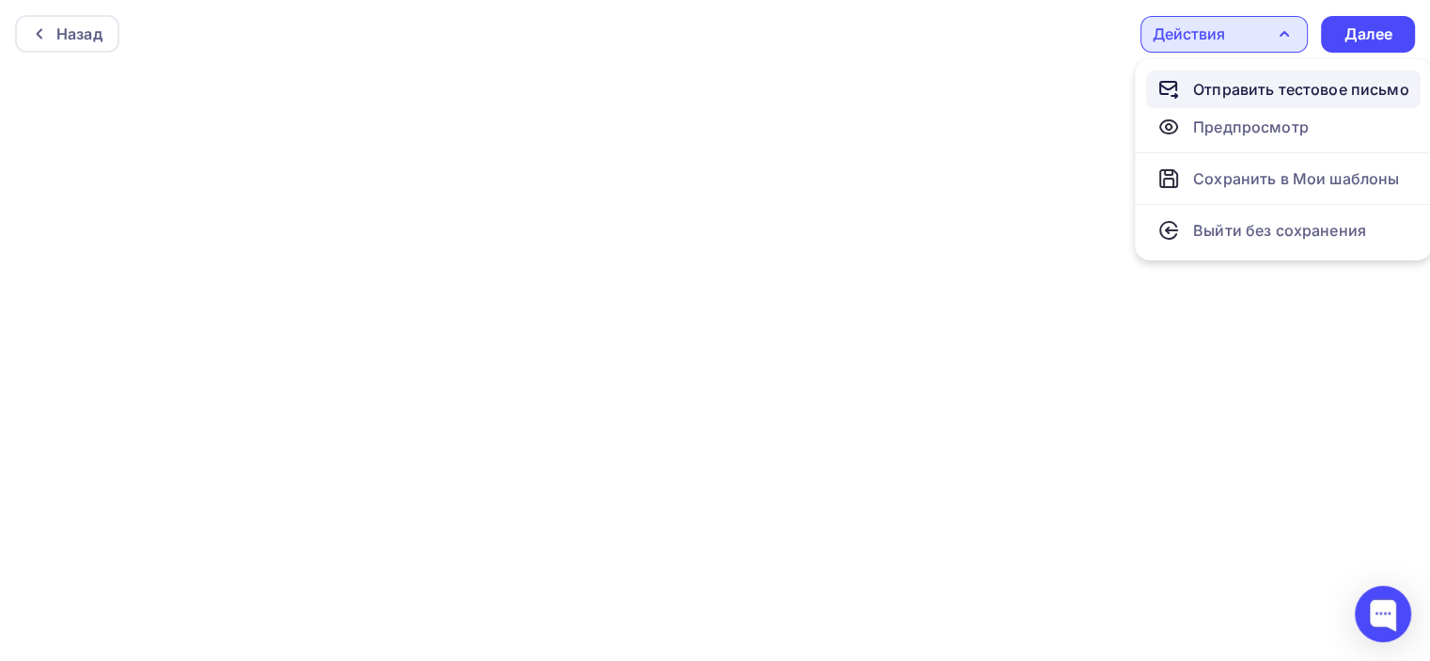
click at [1246, 82] on div "Отправить тестовое письмо" at bounding box center [1301, 89] width 216 height 23
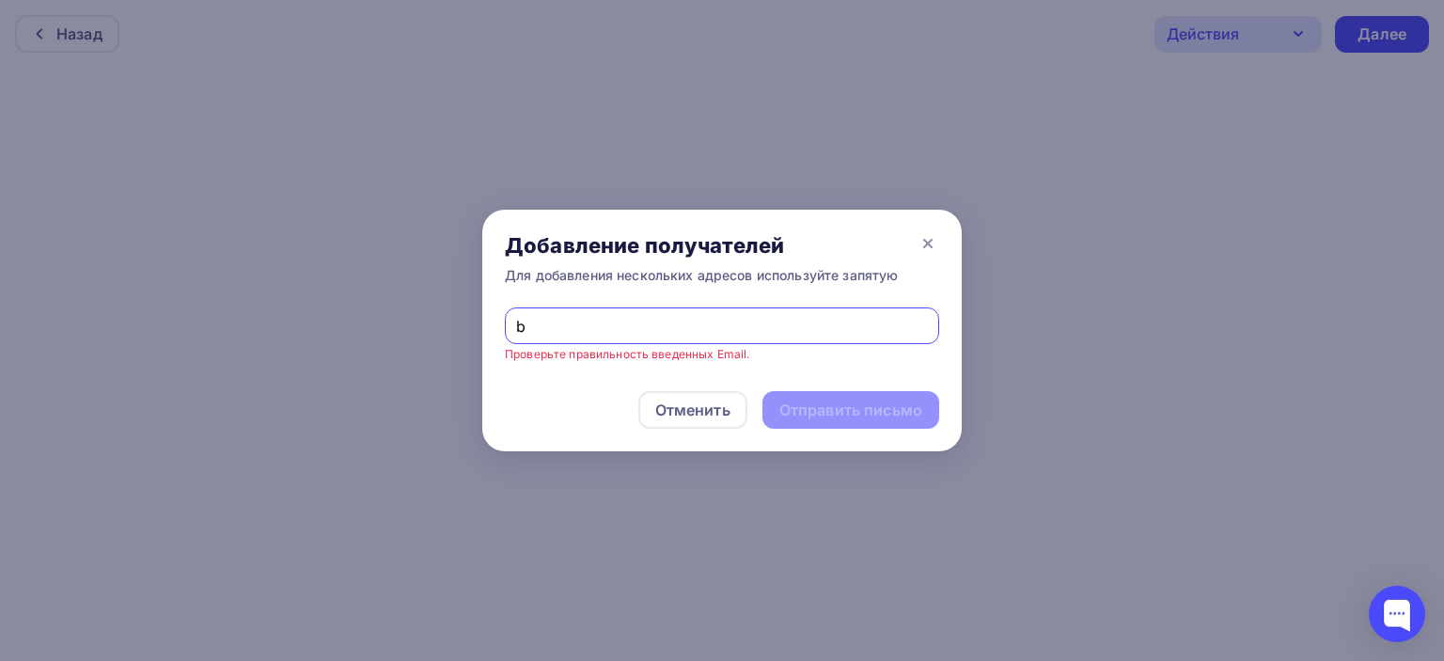
type input "[EMAIL_ADDRESS][DOMAIN_NAME]"
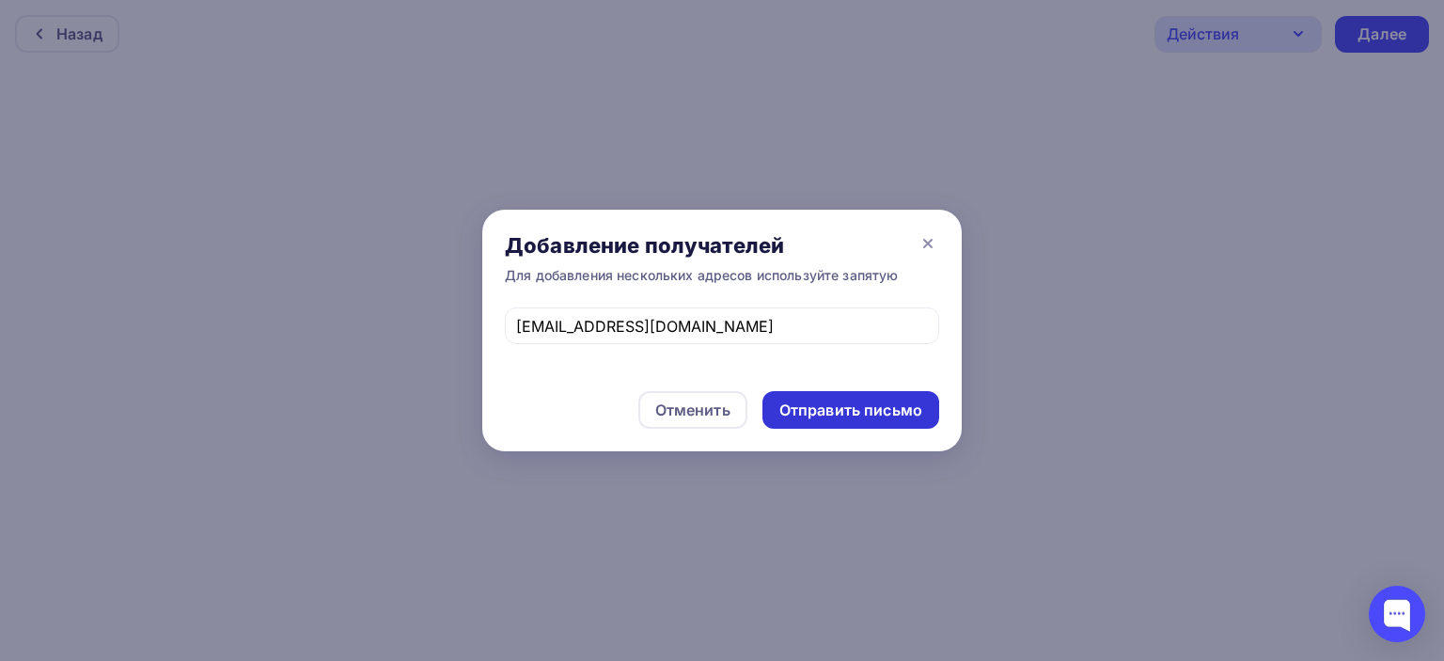
click at [861, 404] on div "Отправить письмо" at bounding box center [850, 411] width 143 height 22
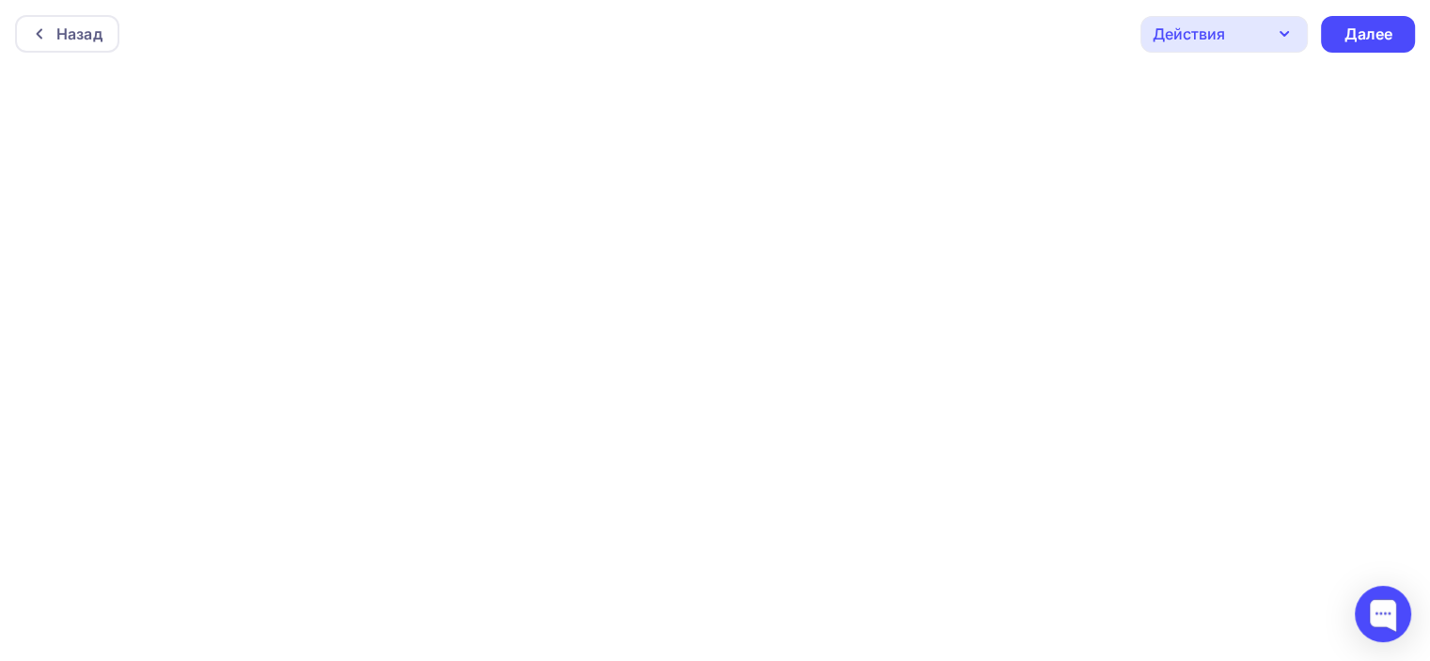
click at [1256, 36] on div "Действия" at bounding box center [1223, 34] width 167 height 37
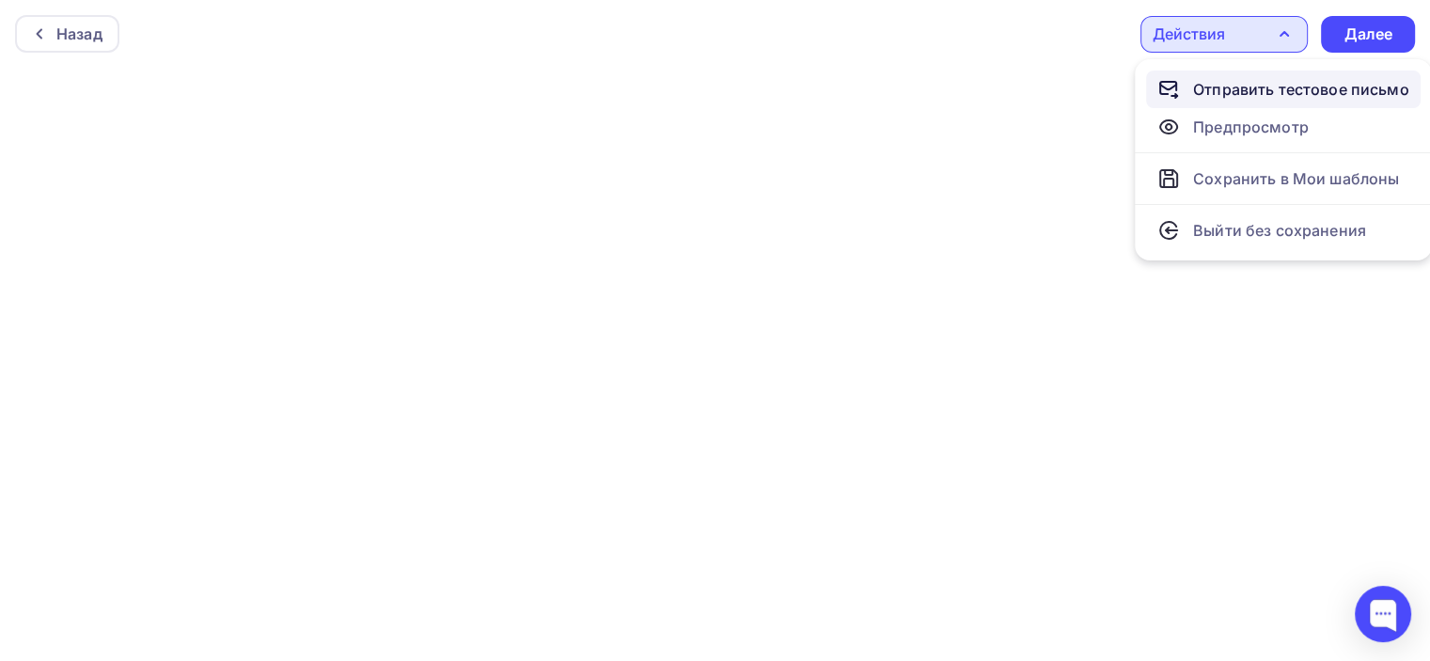
click at [1200, 88] on div "Отправить тестовое письмо" at bounding box center [1301, 89] width 216 height 23
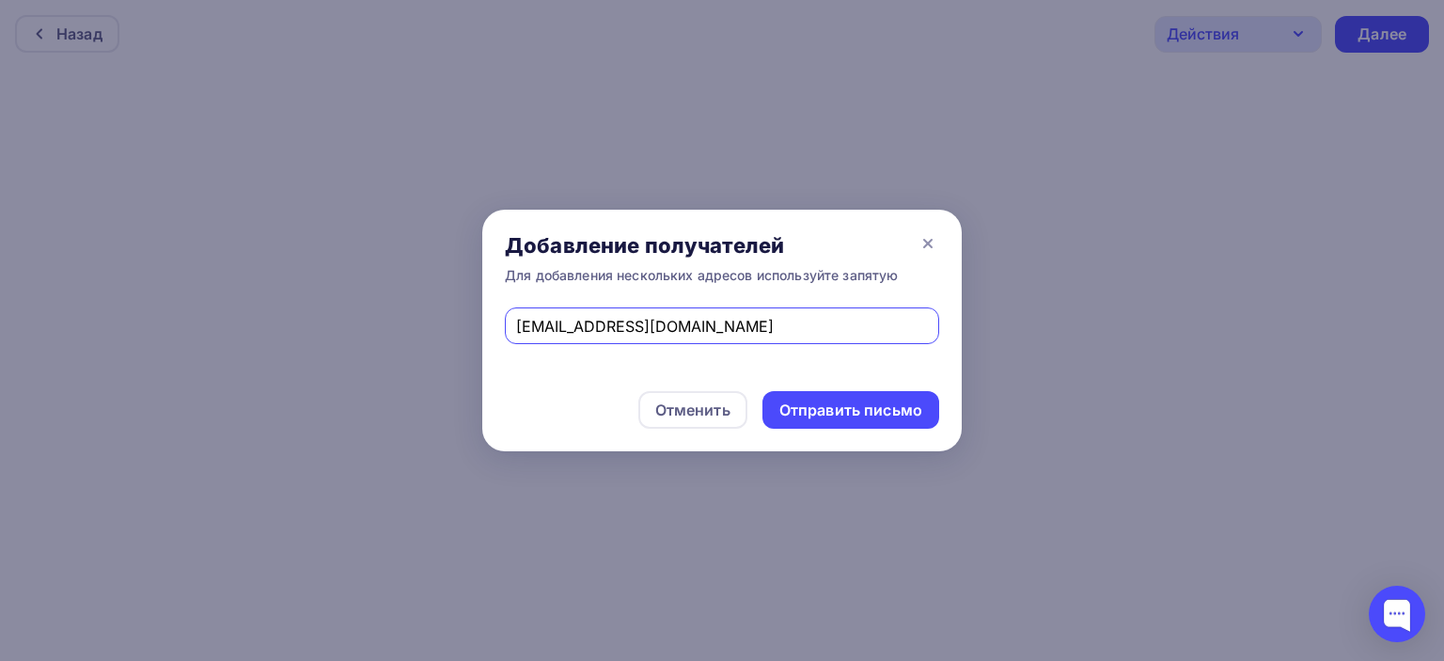
drag, startPoint x: 730, startPoint y: 322, endPoint x: 343, endPoint y: 358, distance: 388.0
click at [343, 358] on div "Добавление получателей Для добавления нескольких адресов используйте запятую [E…" at bounding box center [722, 330] width 1444 height 661
type input "[MEDICAL_DATA][EMAIL_ADDRESS][DOMAIN_NAME]"
click at [856, 415] on div "Отправить письмо" at bounding box center [850, 411] width 143 height 22
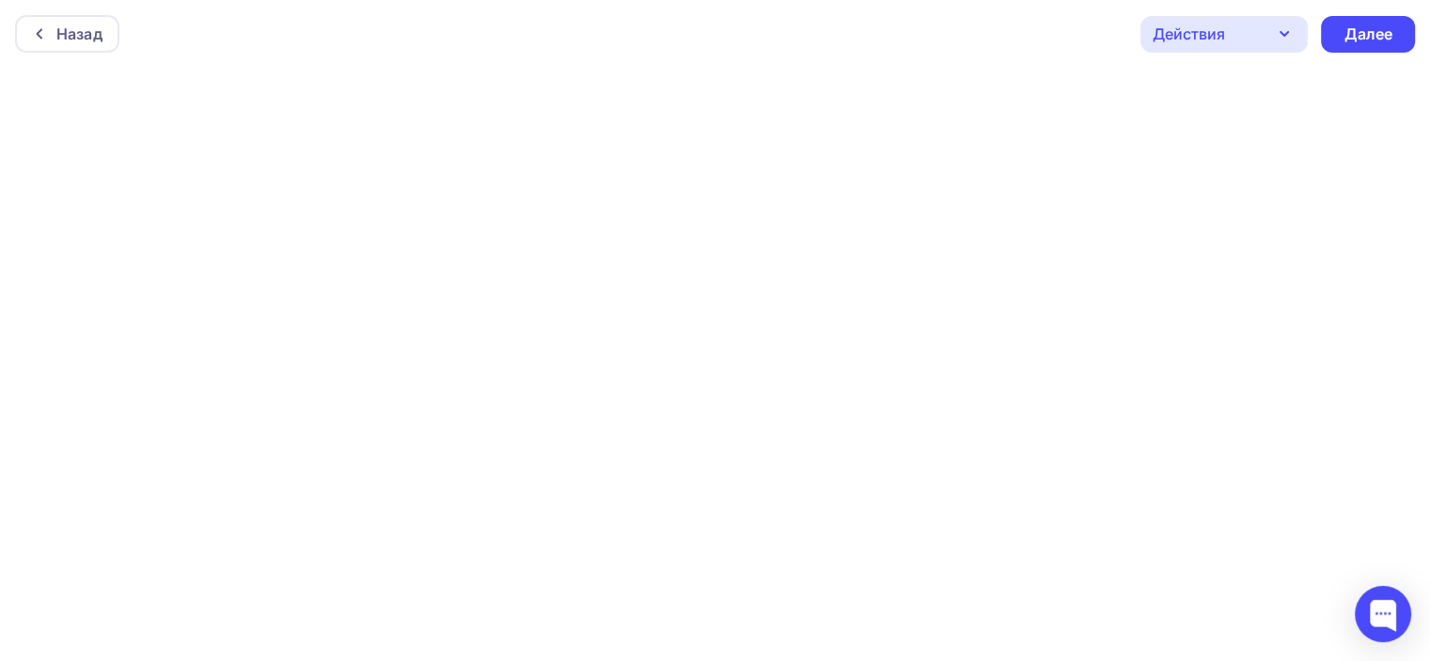
click at [1283, 31] on icon "button" at bounding box center [1284, 34] width 23 height 23
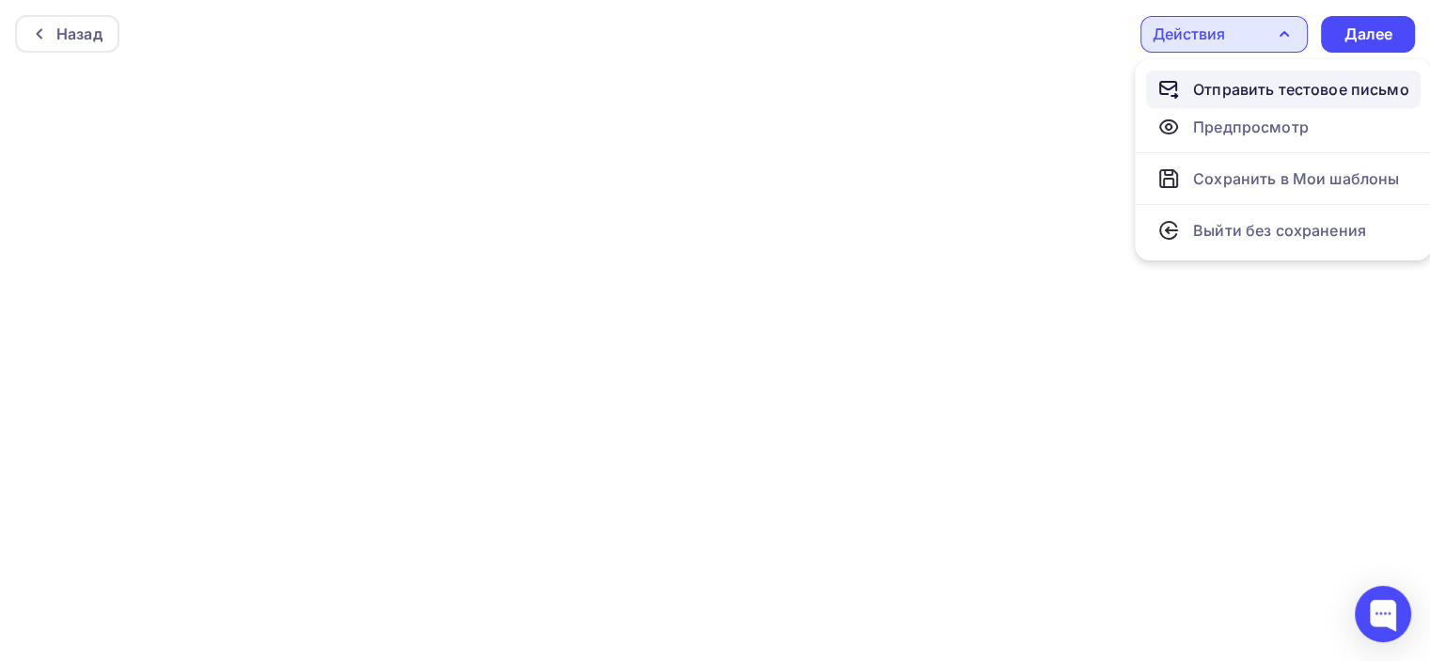
click at [1249, 89] on div "Отправить тестовое письмо" at bounding box center [1301, 89] width 216 height 23
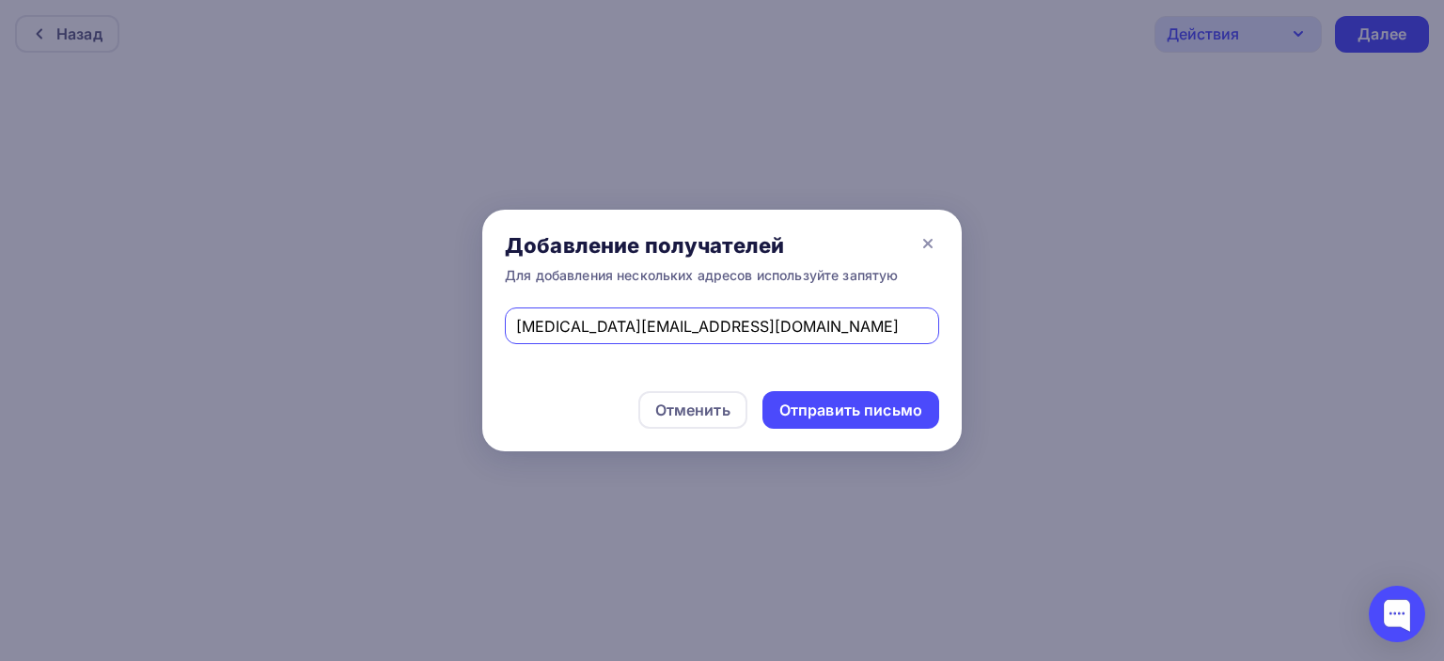
click at [539, 324] on input "[MEDICAL_DATA][EMAIL_ADDRESS][DOMAIN_NAME]" at bounding box center [722, 326] width 413 height 23
type input "[EMAIL_ADDRESS][DOMAIN_NAME]"
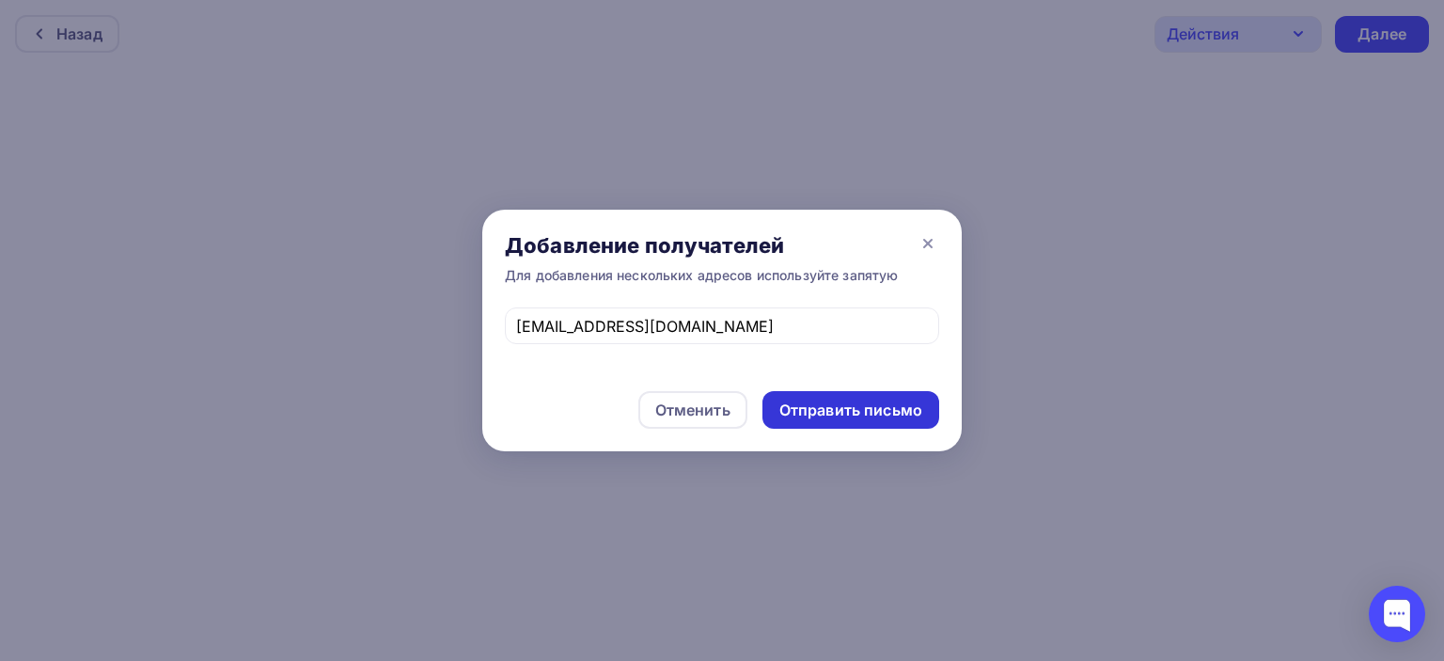
click at [846, 405] on div "Отправить письмо" at bounding box center [850, 411] width 143 height 22
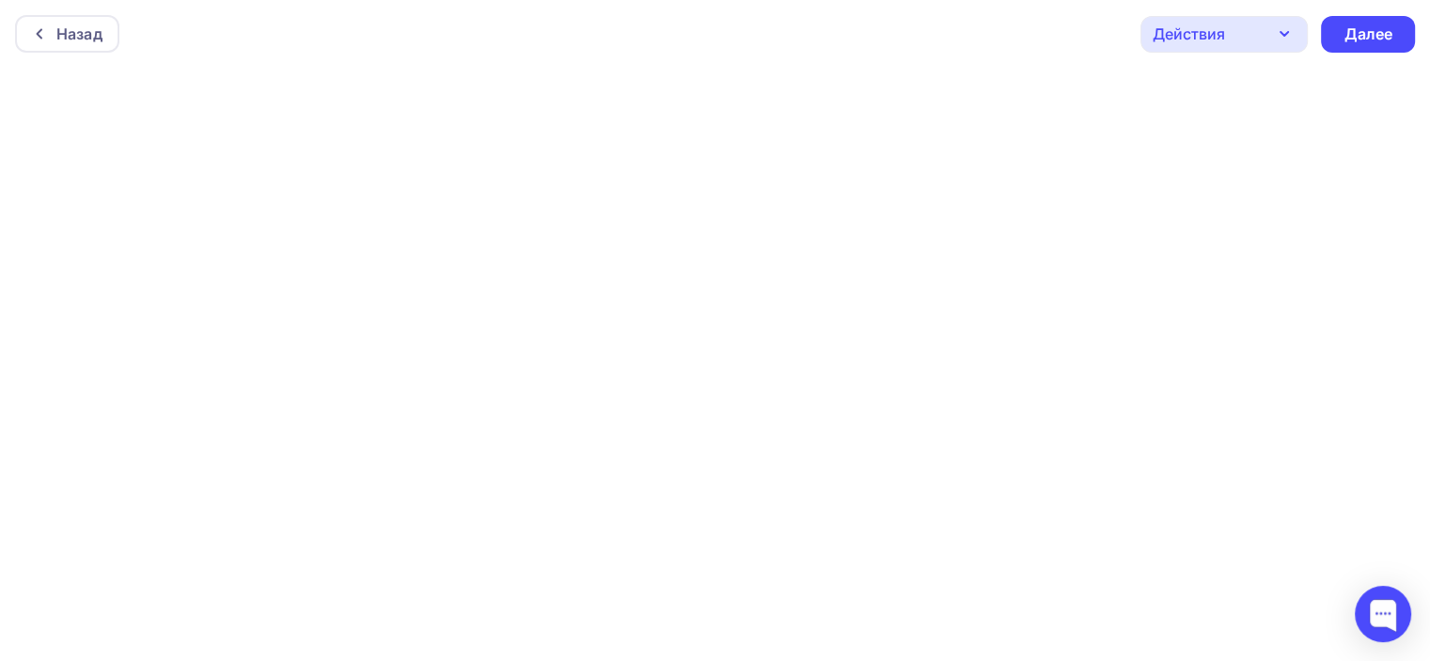
click at [1272, 27] on div "Действия" at bounding box center [1223, 34] width 167 height 37
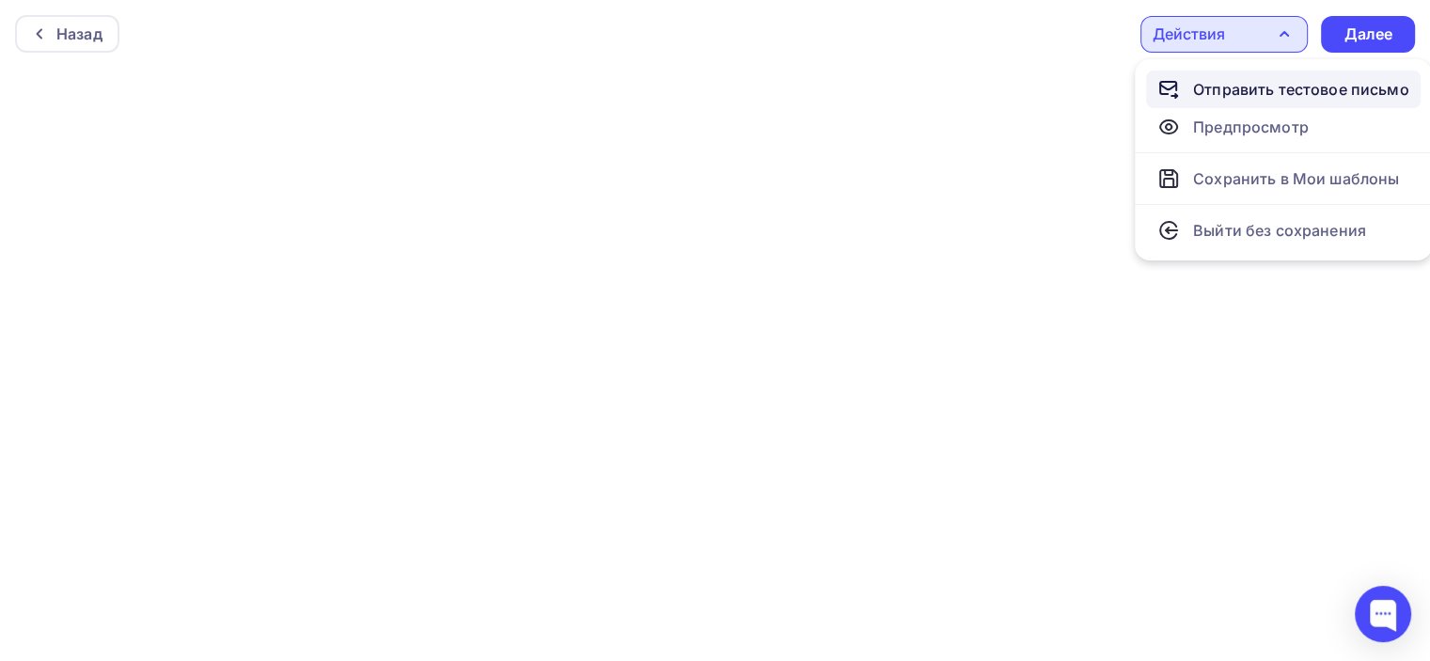
click at [1250, 89] on div "Отправить тестовое письмо" at bounding box center [1301, 89] width 216 height 23
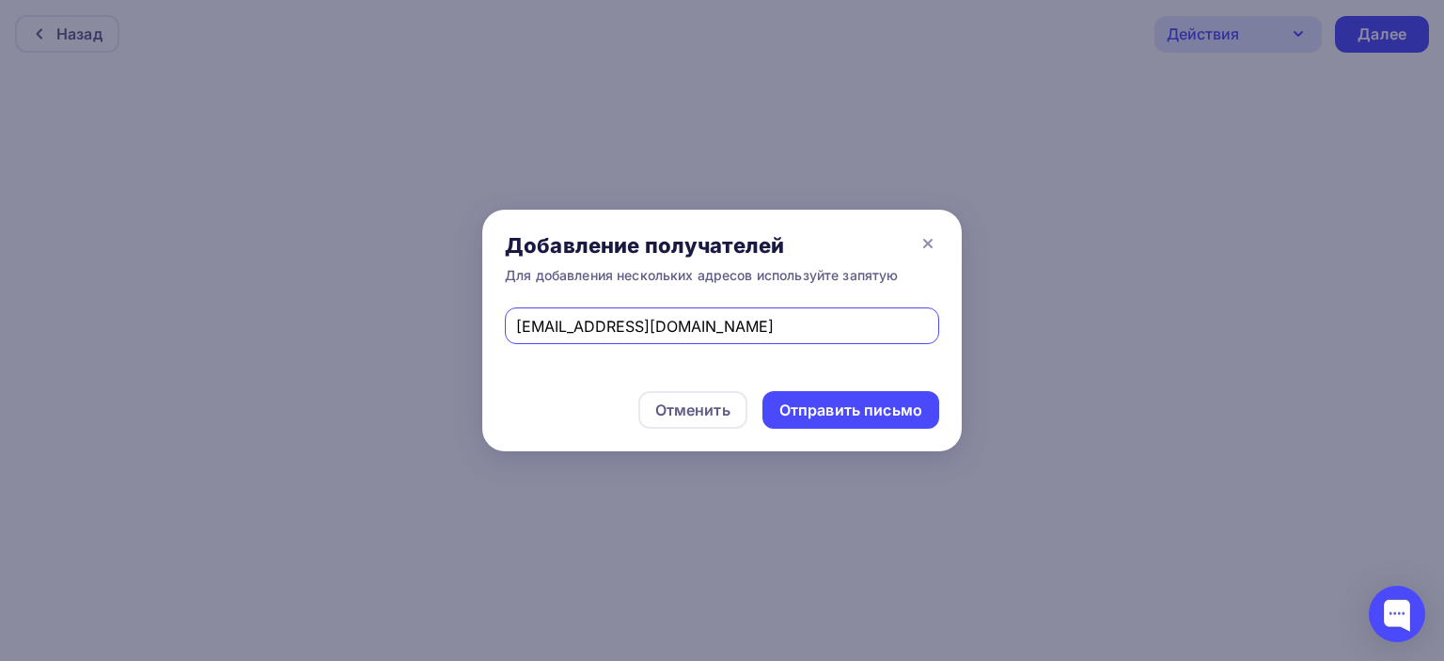
drag, startPoint x: 615, startPoint y: 322, endPoint x: 472, endPoint y: 343, distance: 144.4
click at [472, 343] on div "Добавление получателей Для добавления нескольких адресов используйте запятую [E…" at bounding box center [722, 330] width 1444 height 661
type input "[EMAIL_ADDRESS][DOMAIN_NAME]"
click at [896, 407] on div "Отправить письмо" at bounding box center [850, 411] width 143 height 22
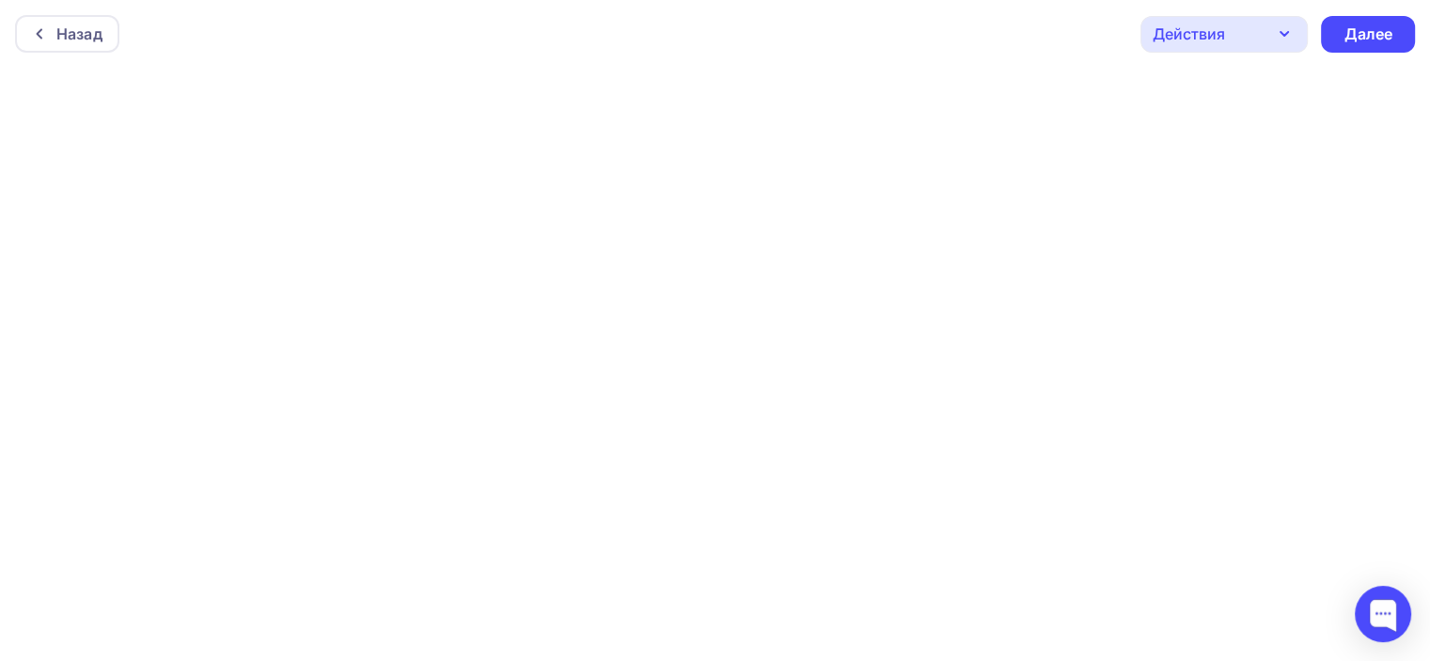
click at [1285, 33] on icon "button" at bounding box center [1284, 34] width 23 height 23
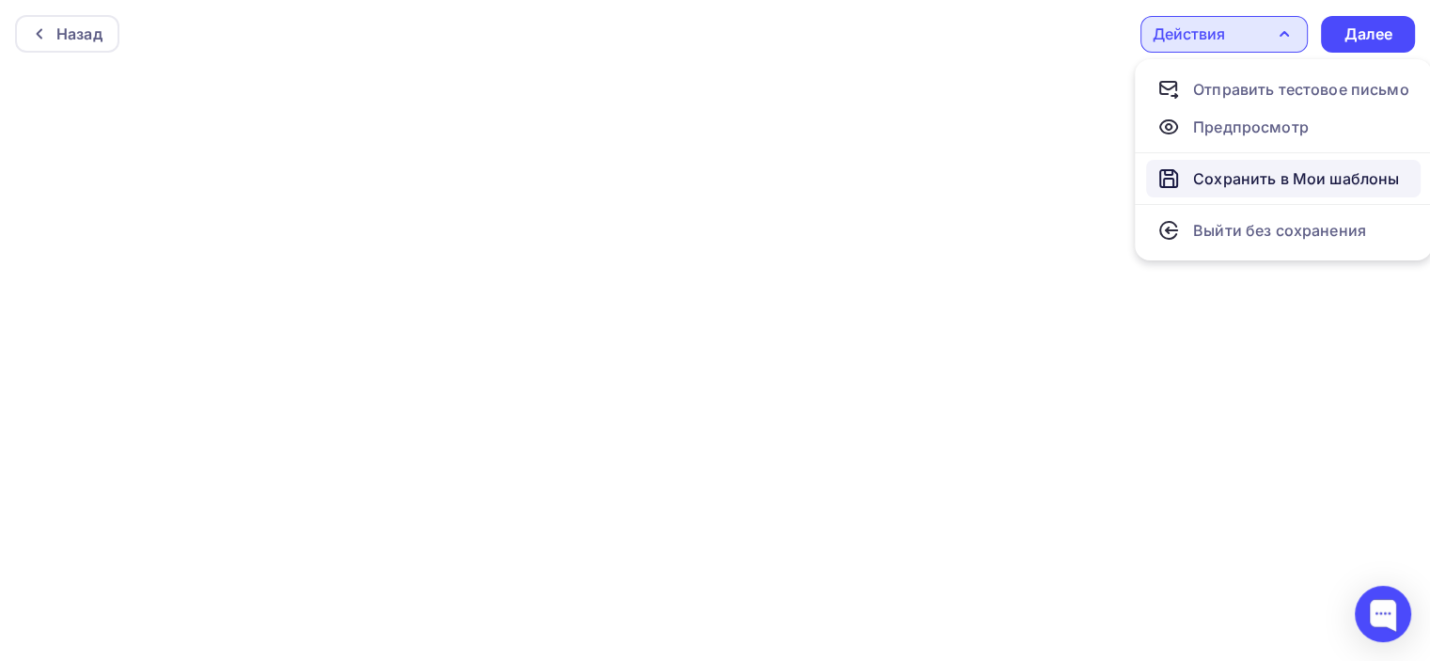
click at [1233, 178] on div "Сохранить в Мои шаблоны" at bounding box center [1296, 178] width 206 height 23
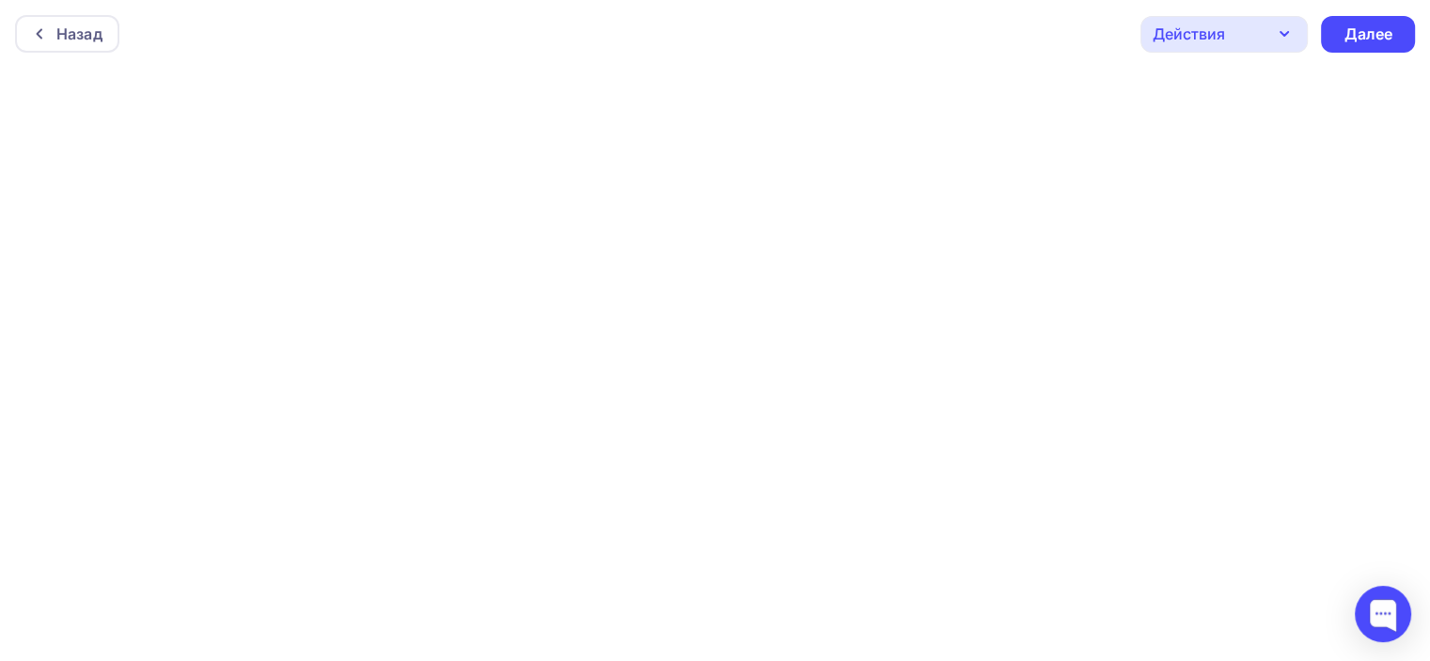
click at [1281, 28] on icon "button" at bounding box center [1284, 34] width 23 height 23
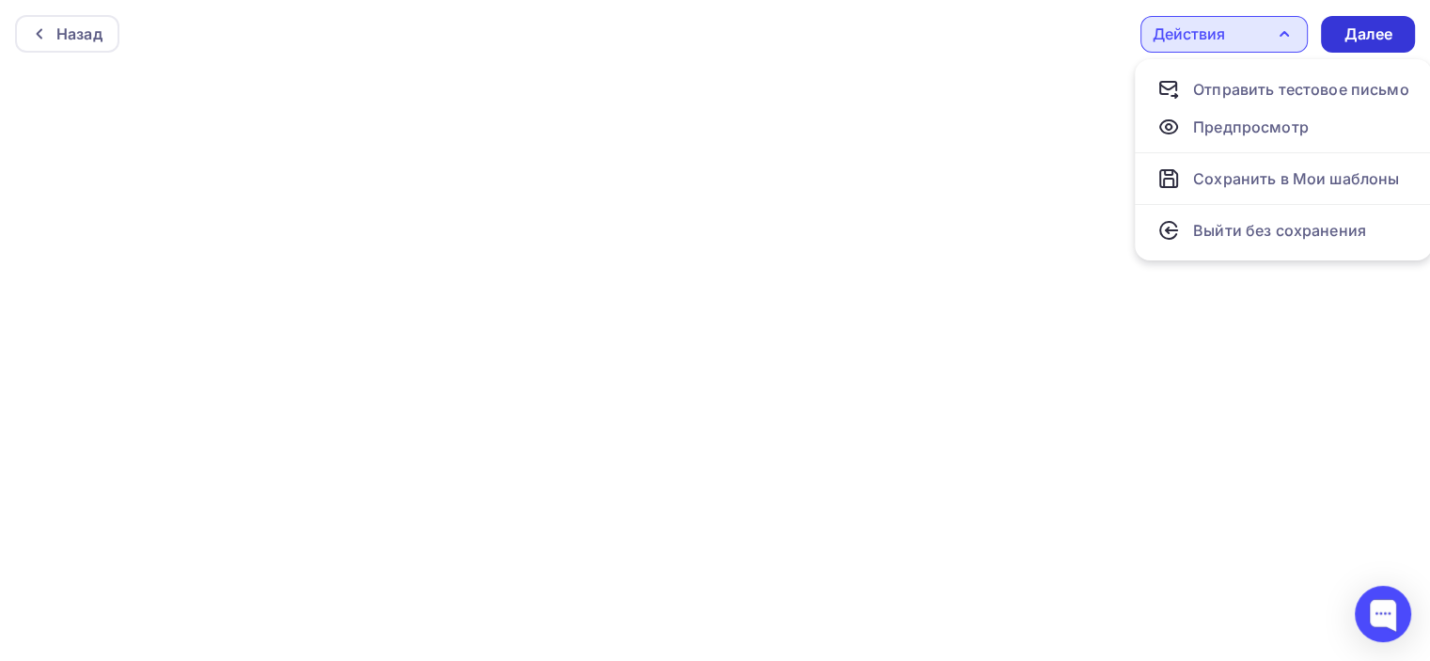
click at [1366, 35] on div "Далее" at bounding box center [1367, 35] width 49 height 22
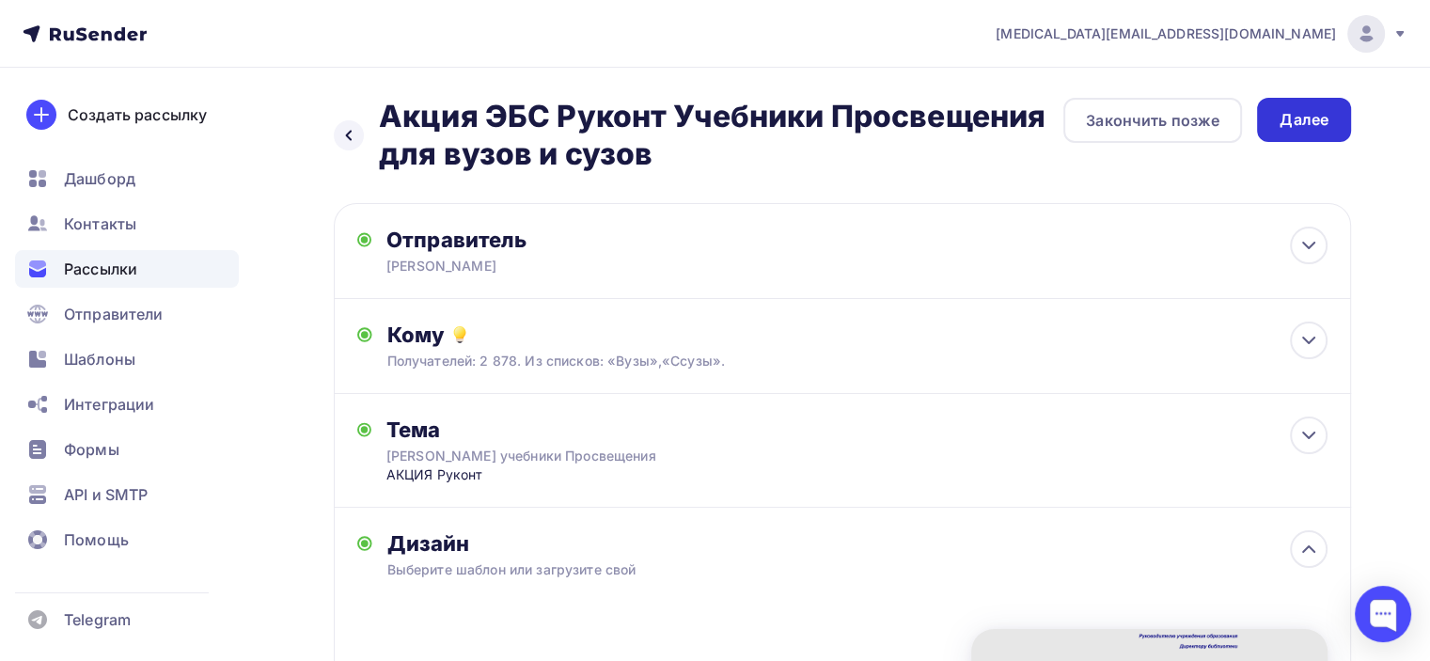
click at [1298, 112] on div "Далее" at bounding box center [1304, 120] width 49 height 22
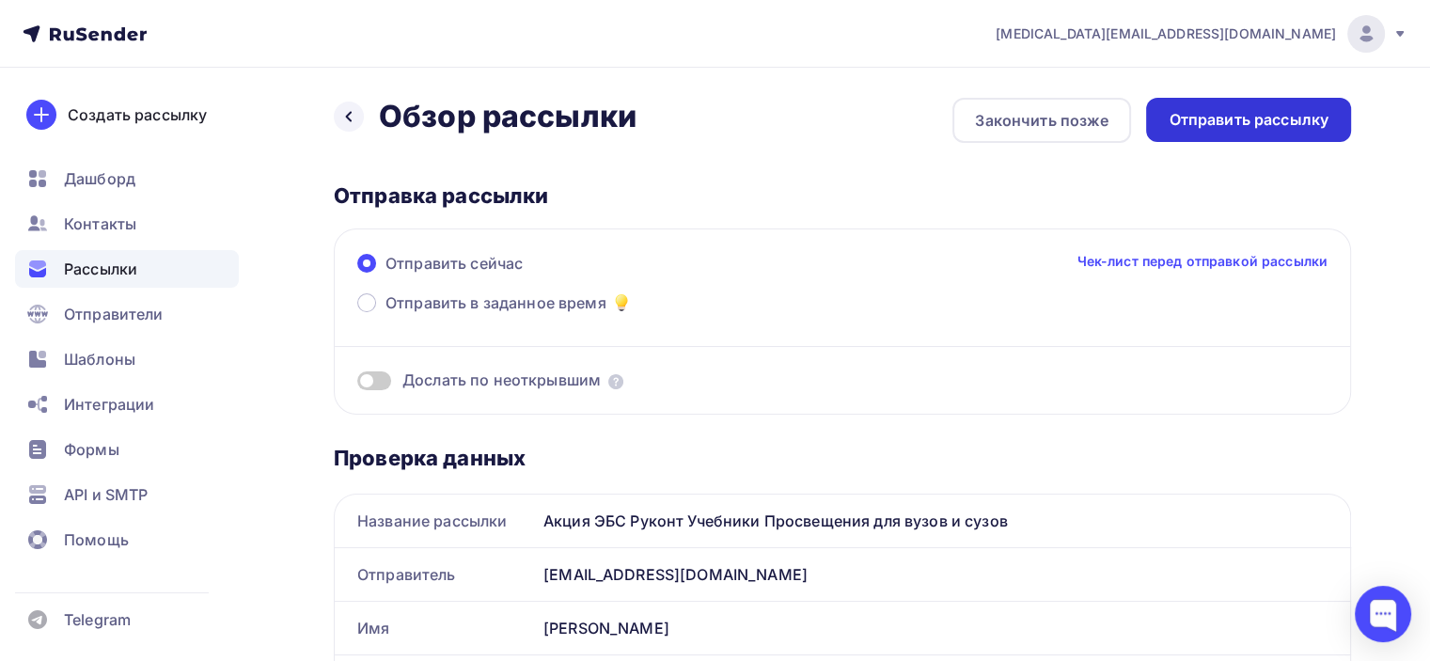
click at [1252, 119] on div "Отправить рассылку" at bounding box center [1249, 120] width 160 height 22
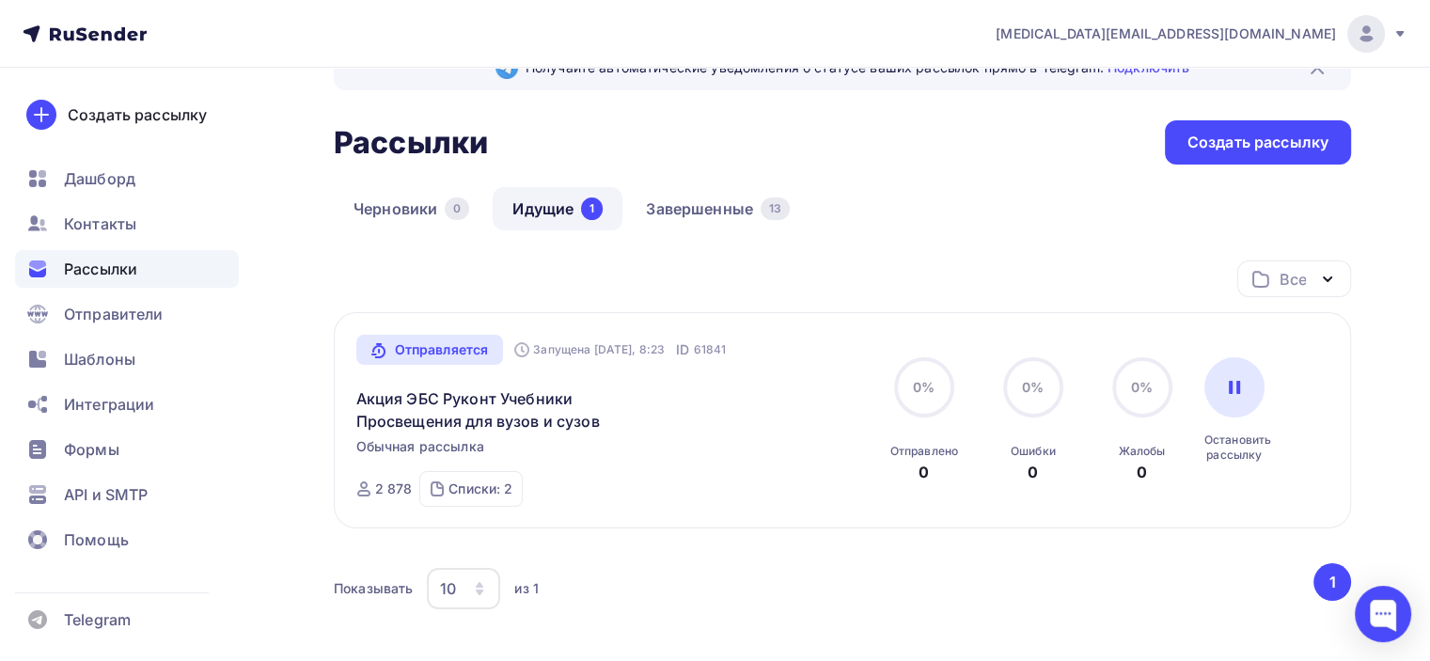
scroll to position [94, 0]
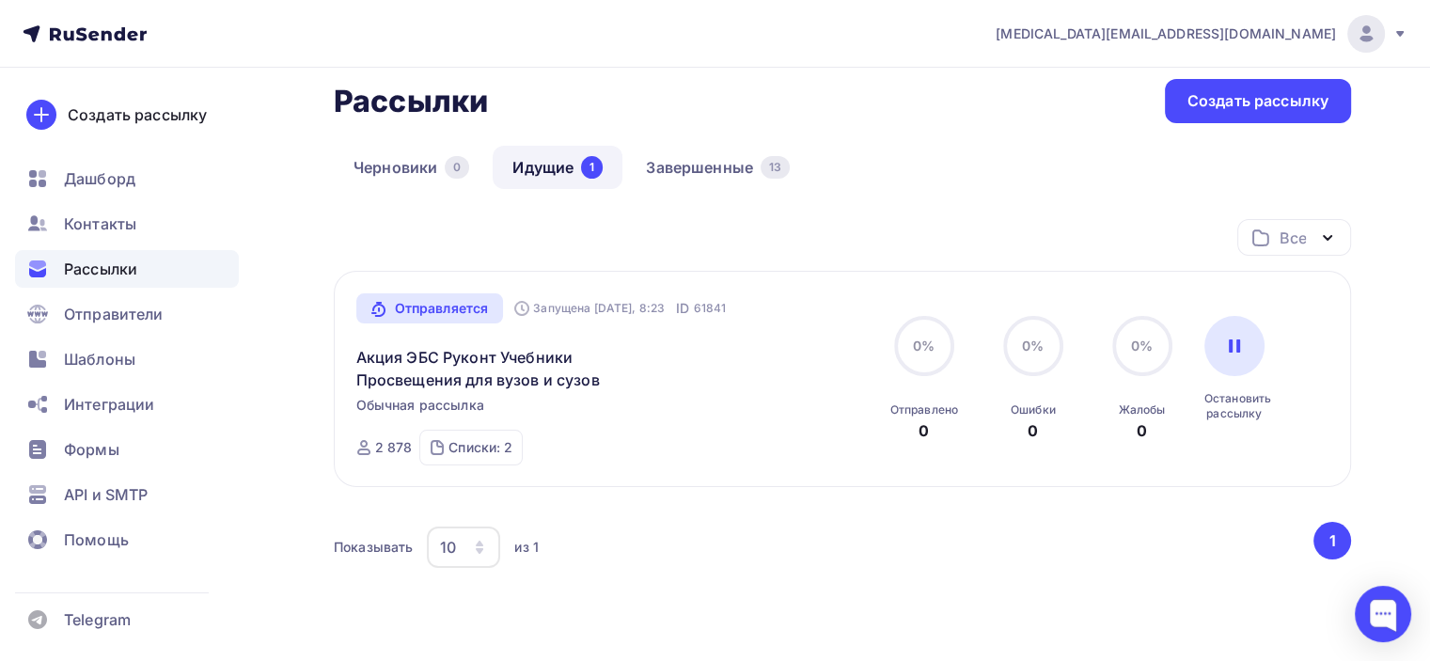
click at [549, 167] on link "Идущие 1" at bounding box center [558, 167] width 130 height 43
click at [500, 366] on link "Акция ЭБС Руконт Учебники Просвещения для вузов и сузов" at bounding box center [517, 368] width 322 height 45
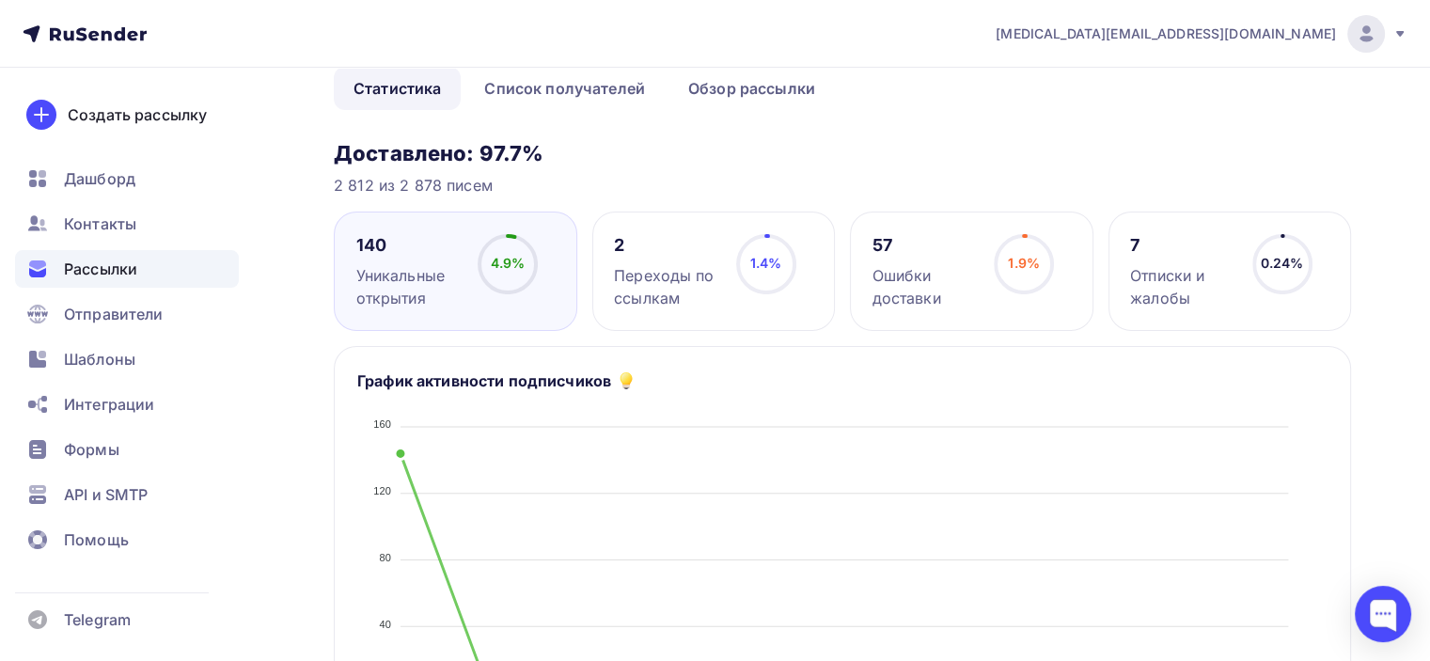
scroll to position [188, 0]
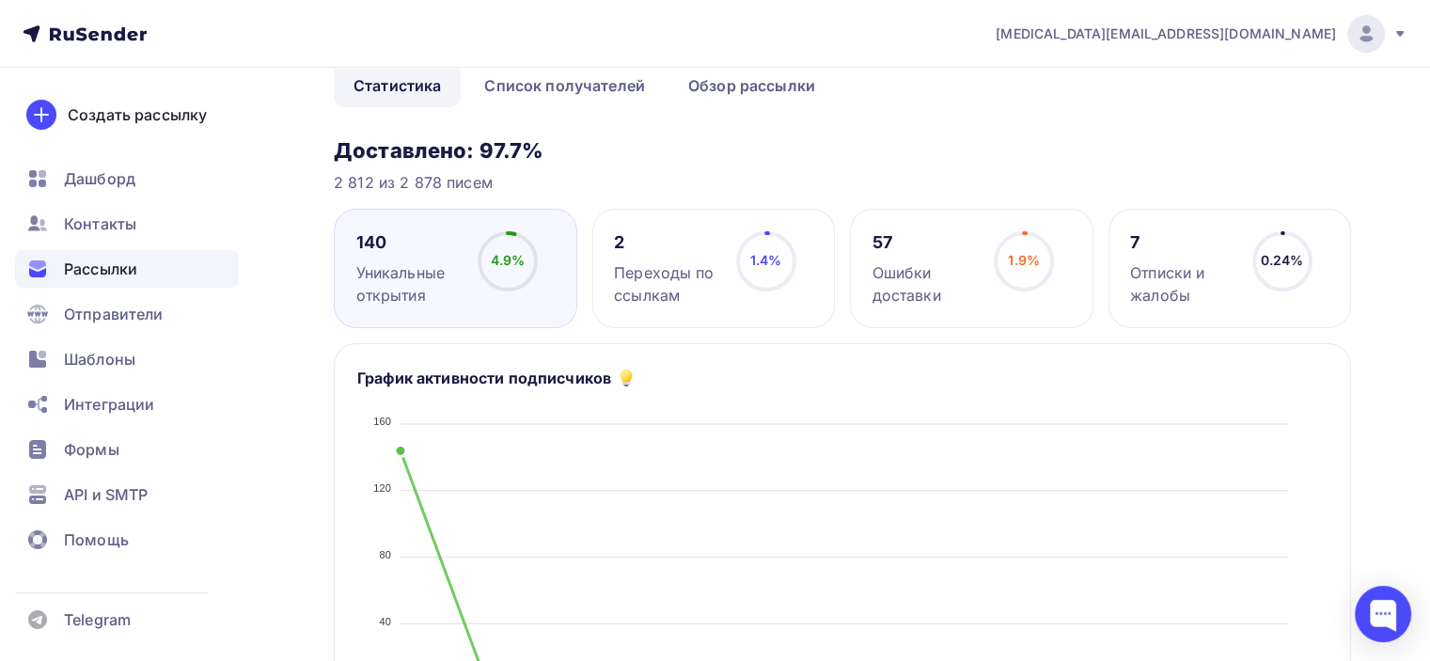
click at [1170, 275] on div "Отписки и жалобы" at bounding box center [1182, 283] width 105 height 45
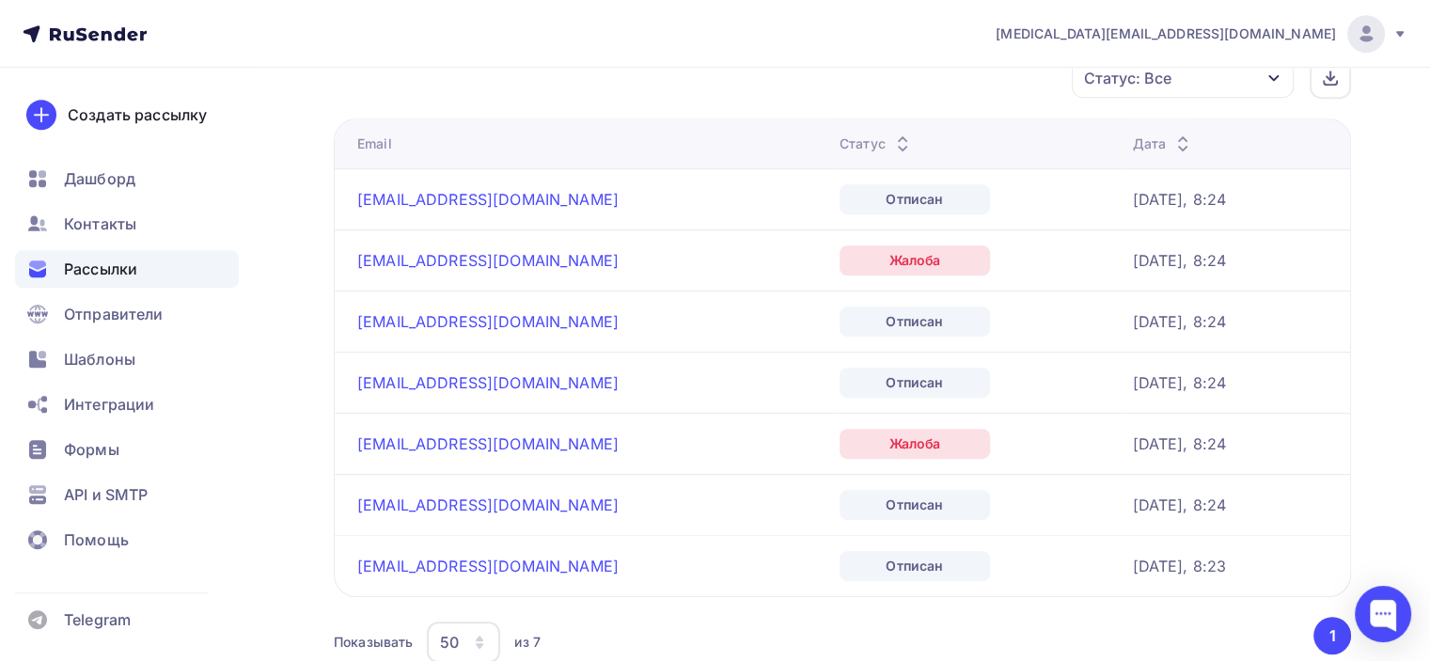
scroll to position [940, 0]
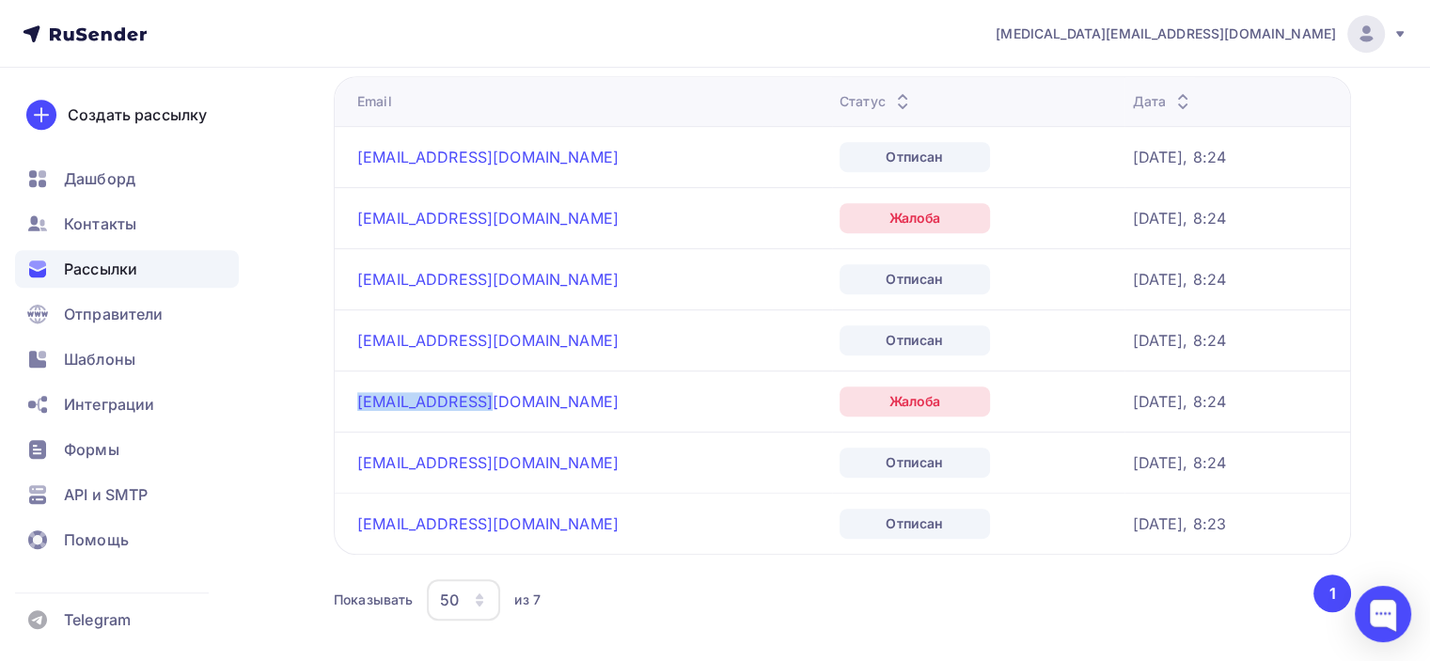
drag, startPoint x: 493, startPoint y: 399, endPoint x: 352, endPoint y: 402, distance: 141.1
click at [352, 402] on td "[EMAIL_ADDRESS][DOMAIN_NAME]" at bounding box center [583, 400] width 497 height 61
copy link "[EMAIL_ADDRESS][DOMAIN_NAME]"
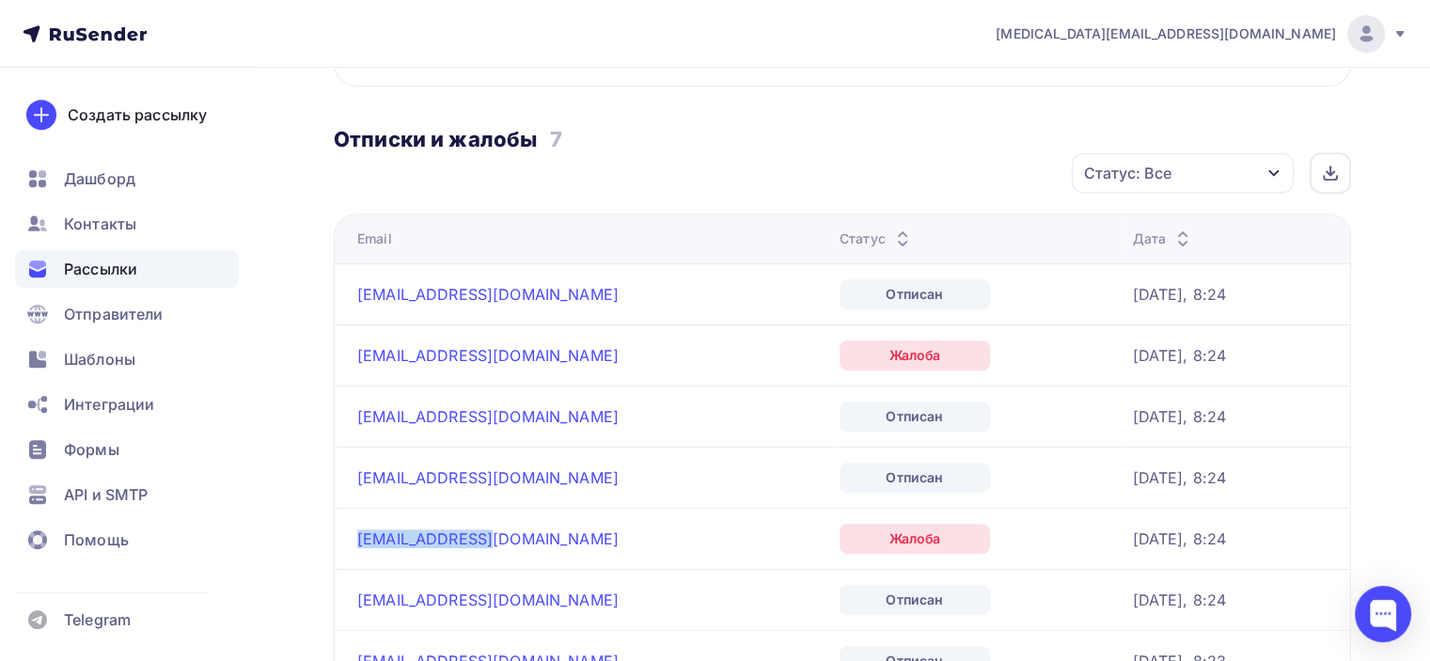
scroll to position [752, 0]
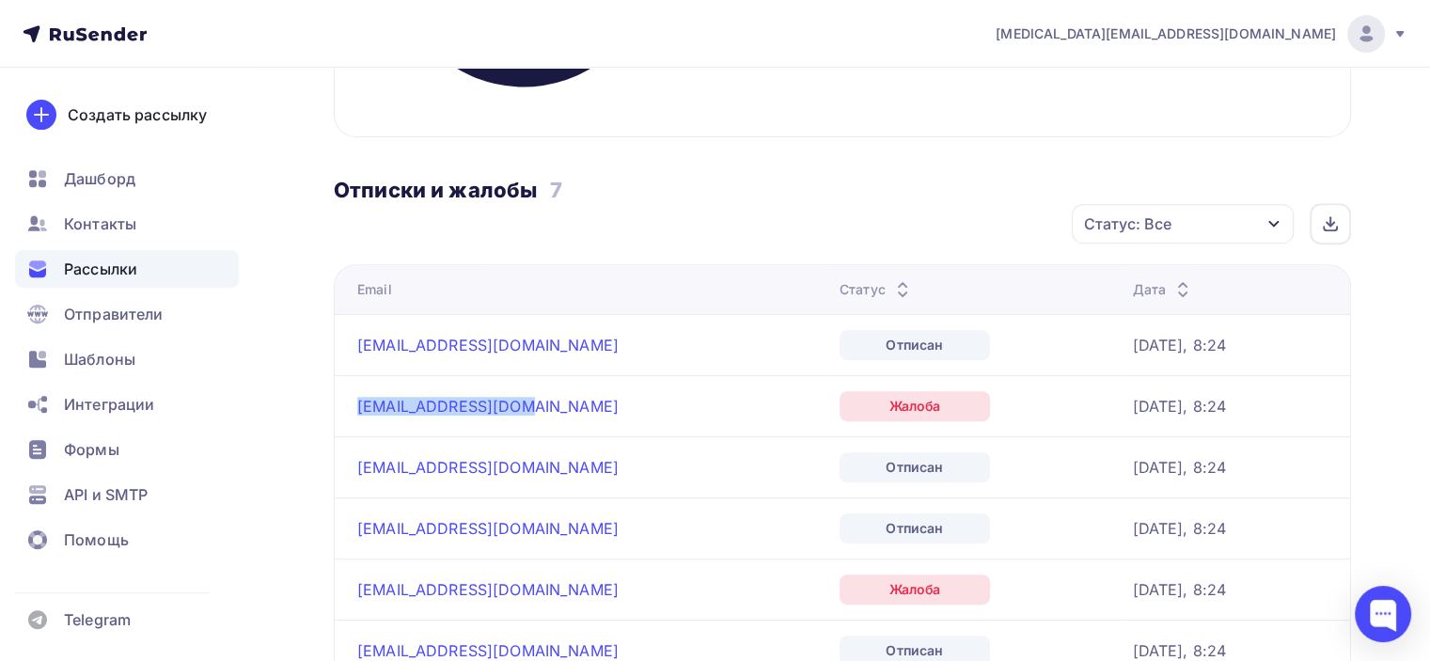
drag, startPoint x: 347, startPoint y: 407, endPoint x: 503, endPoint y: 401, distance: 156.2
click at [503, 401] on td "[EMAIL_ADDRESS][DOMAIN_NAME]" at bounding box center [583, 405] width 497 height 61
copy link "[EMAIL_ADDRESS][DOMAIN_NAME]"
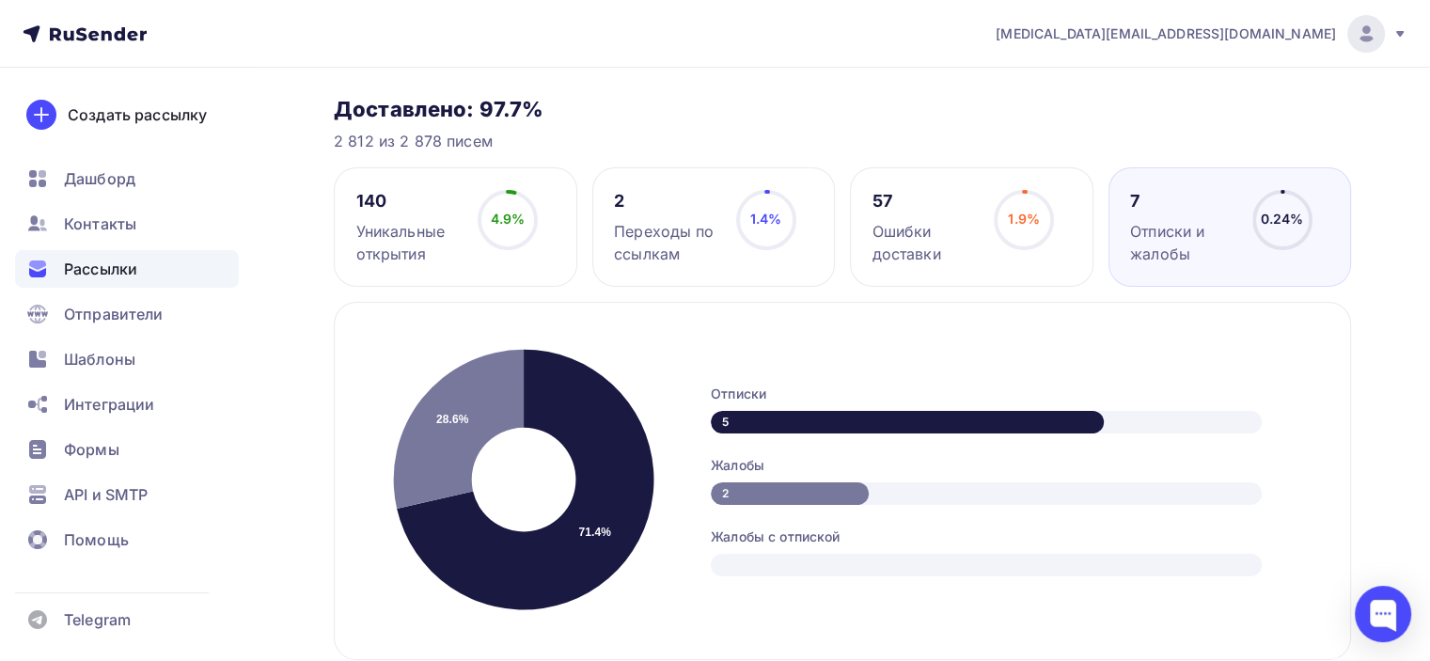
scroll to position [188, 0]
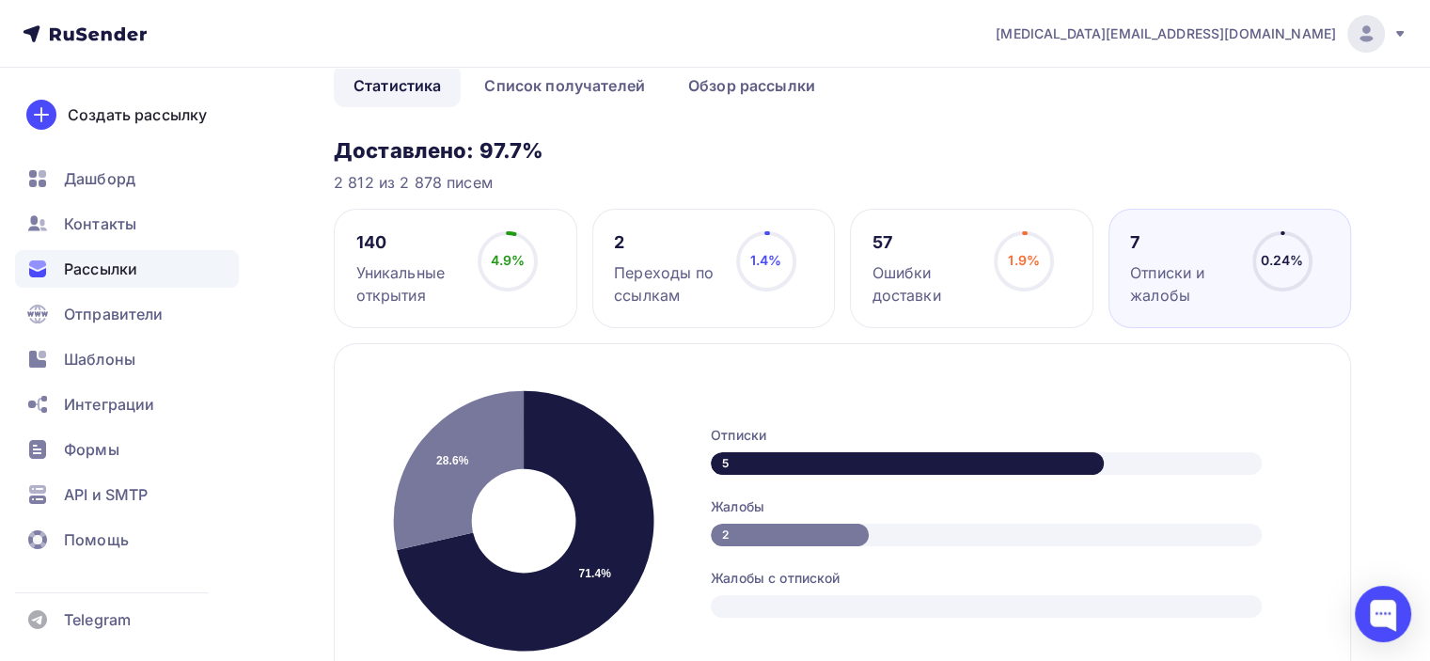
click at [426, 274] on div "Уникальные открытия" at bounding box center [408, 283] width 105 height 45
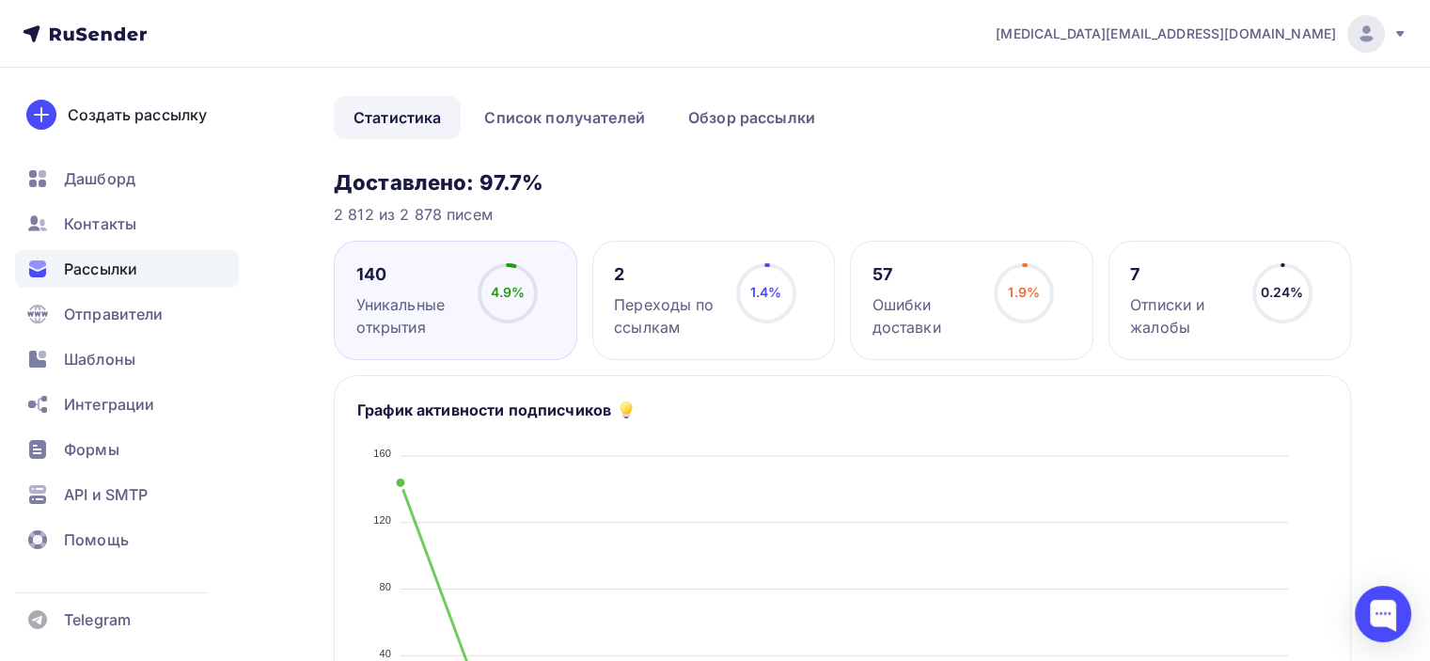
scroll to position [94, 0]
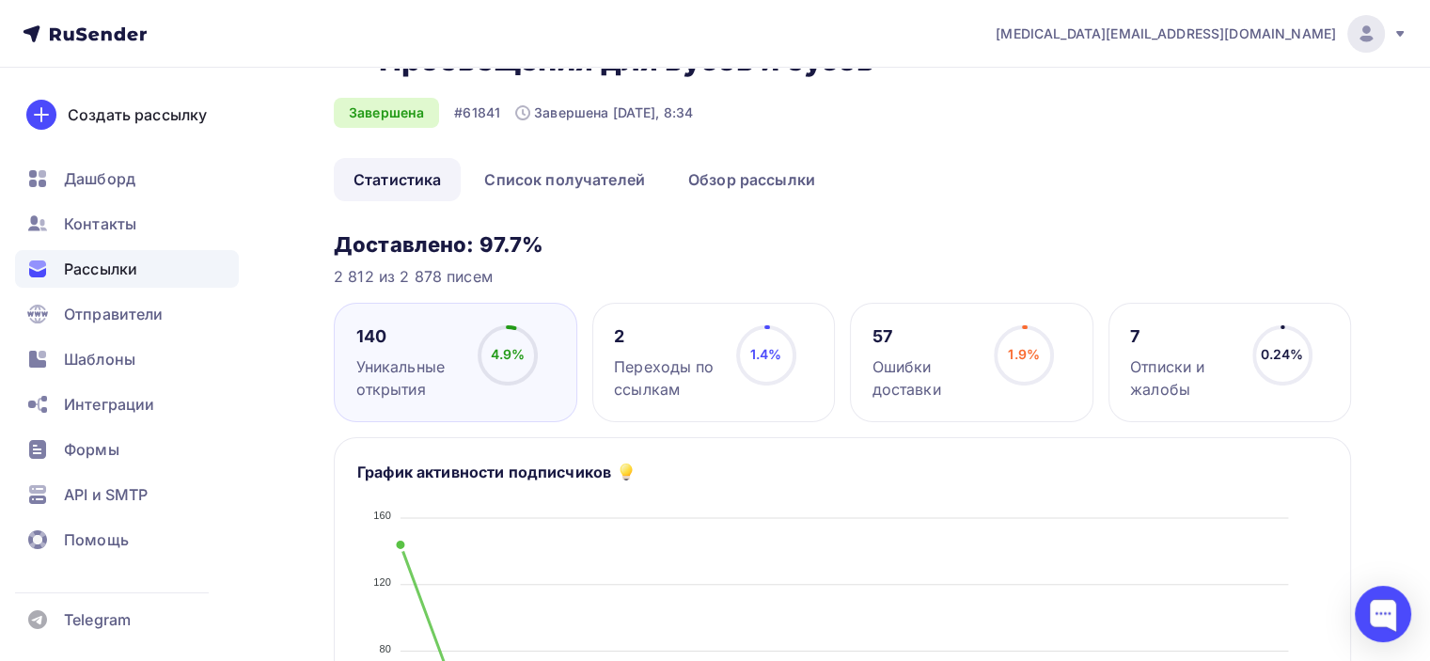
click at [660, 378] on div "Переходы по ссылкам" at bounding box center [666, 377] width 105 height 45
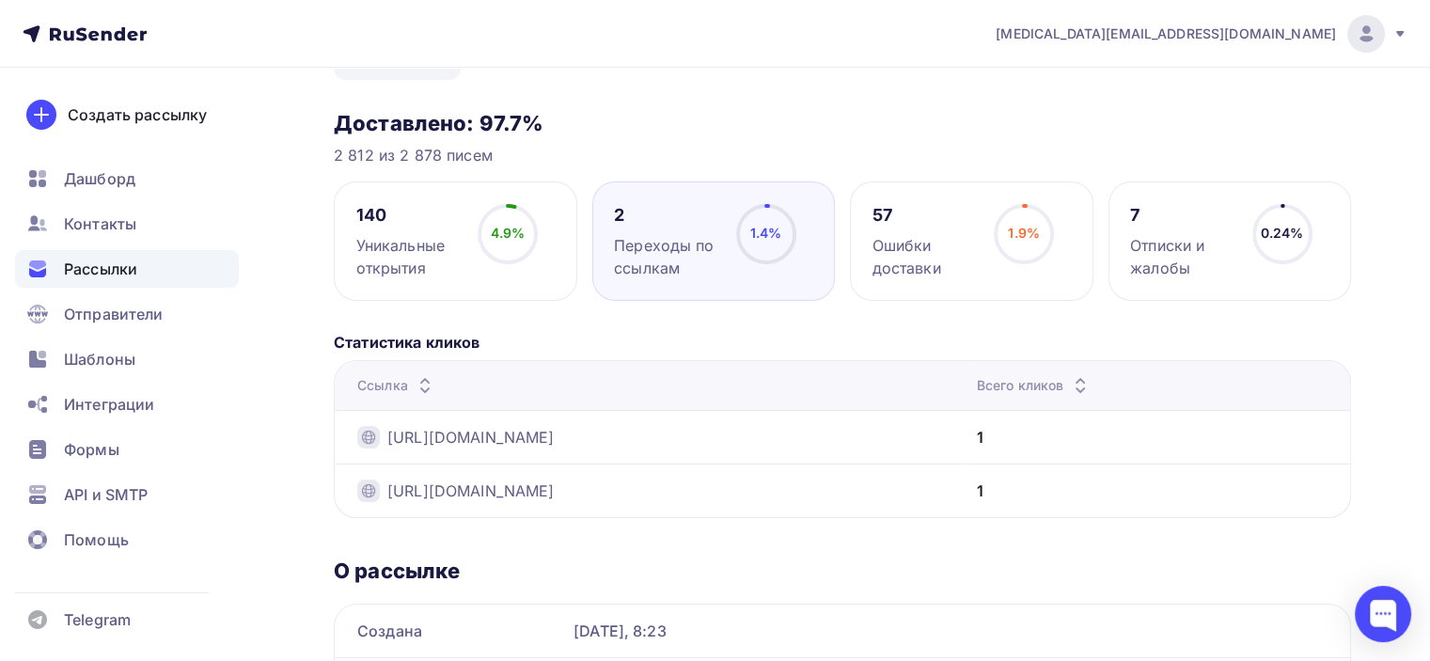
scroll to position [110, 0]
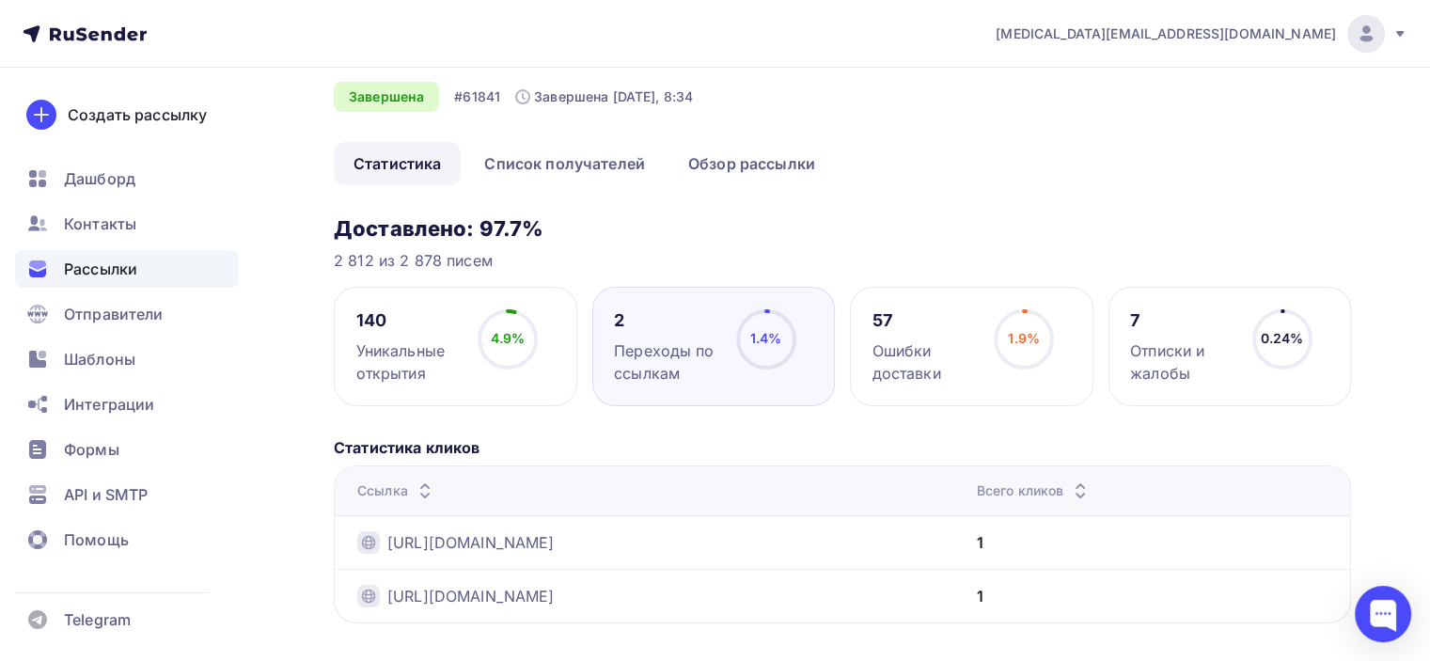
click at [916, 352] on div "Ошибки доставки" at bounding box center [924, 361] width 105 height 45
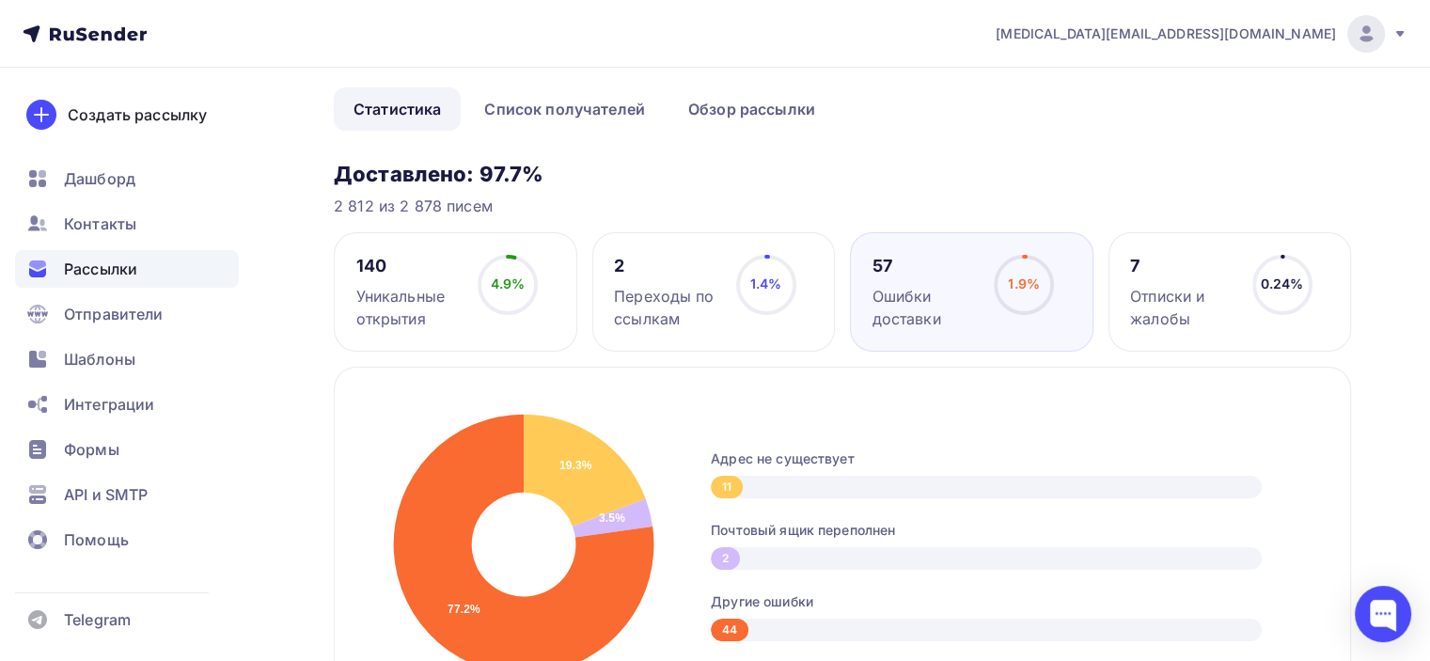
scroll to position [298, 0]
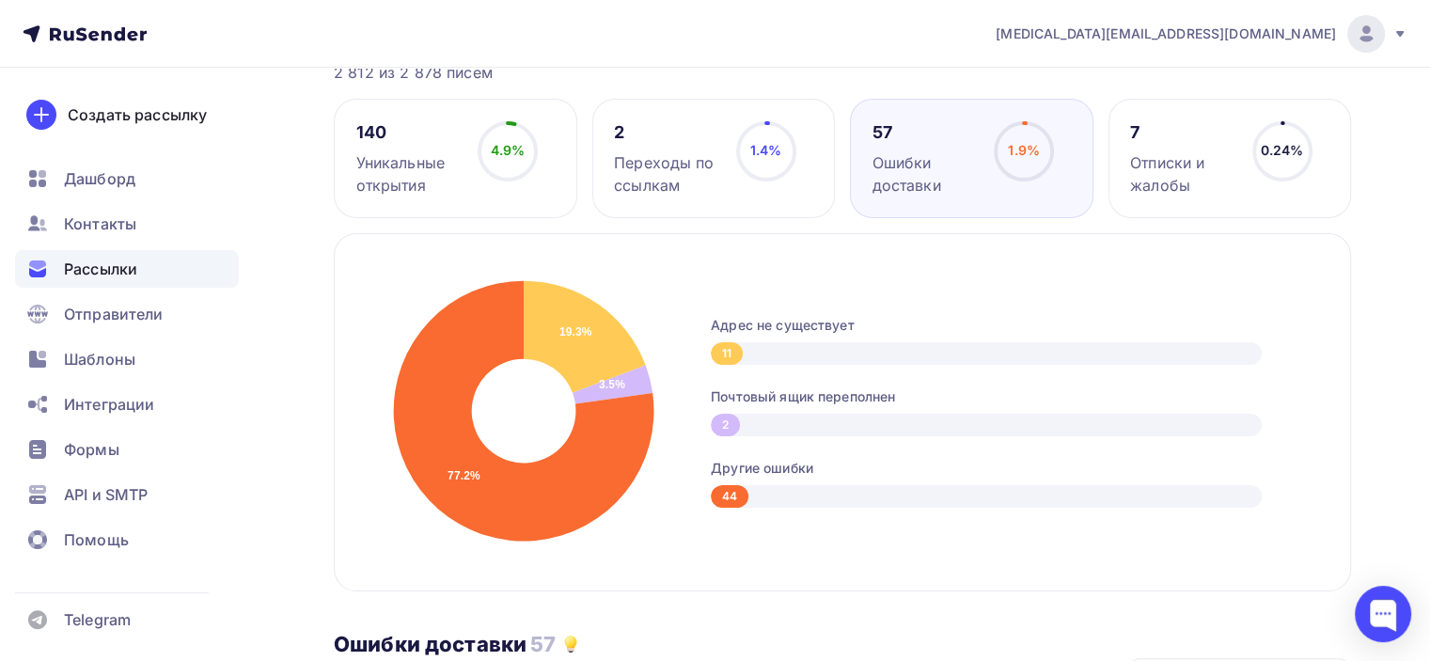
click at [778, 420] on div "2" at bounding box center [986, 425] width 551 height 23
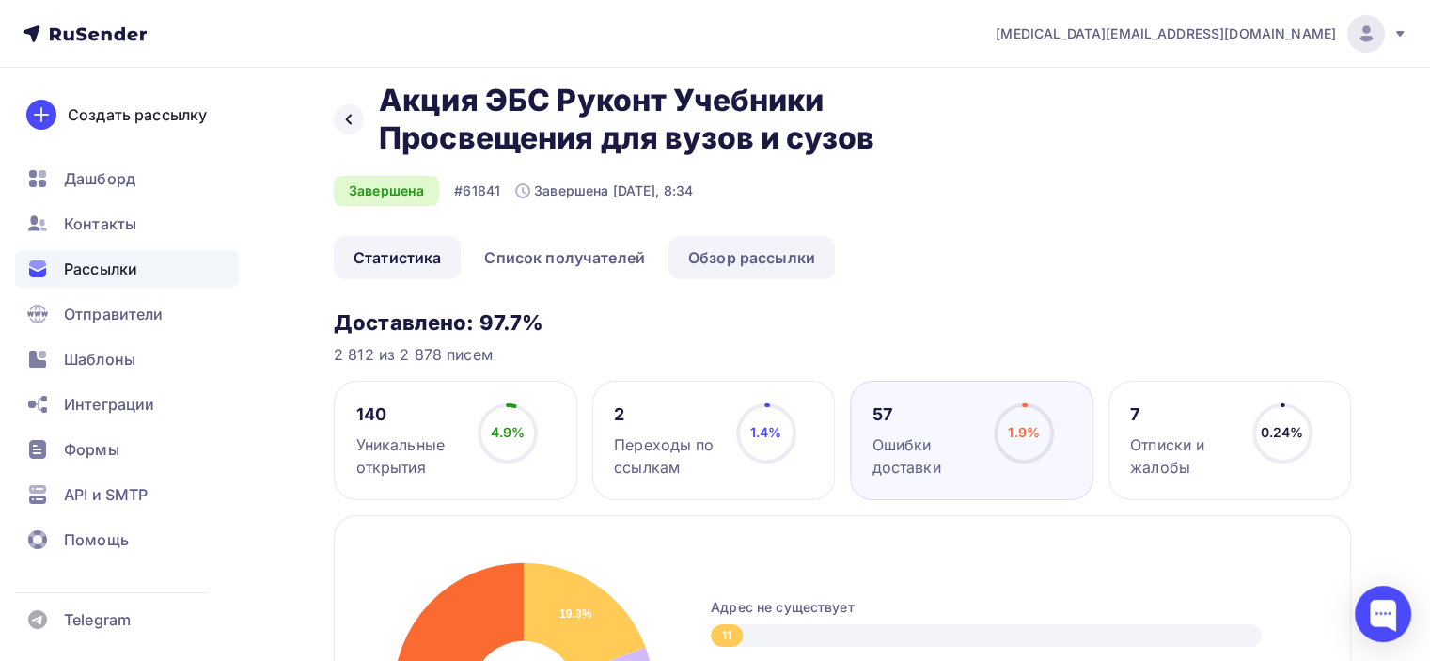
scroll to position [0, 0]
